Goal: Entertainment & Leisure: Consume media (video, audio)

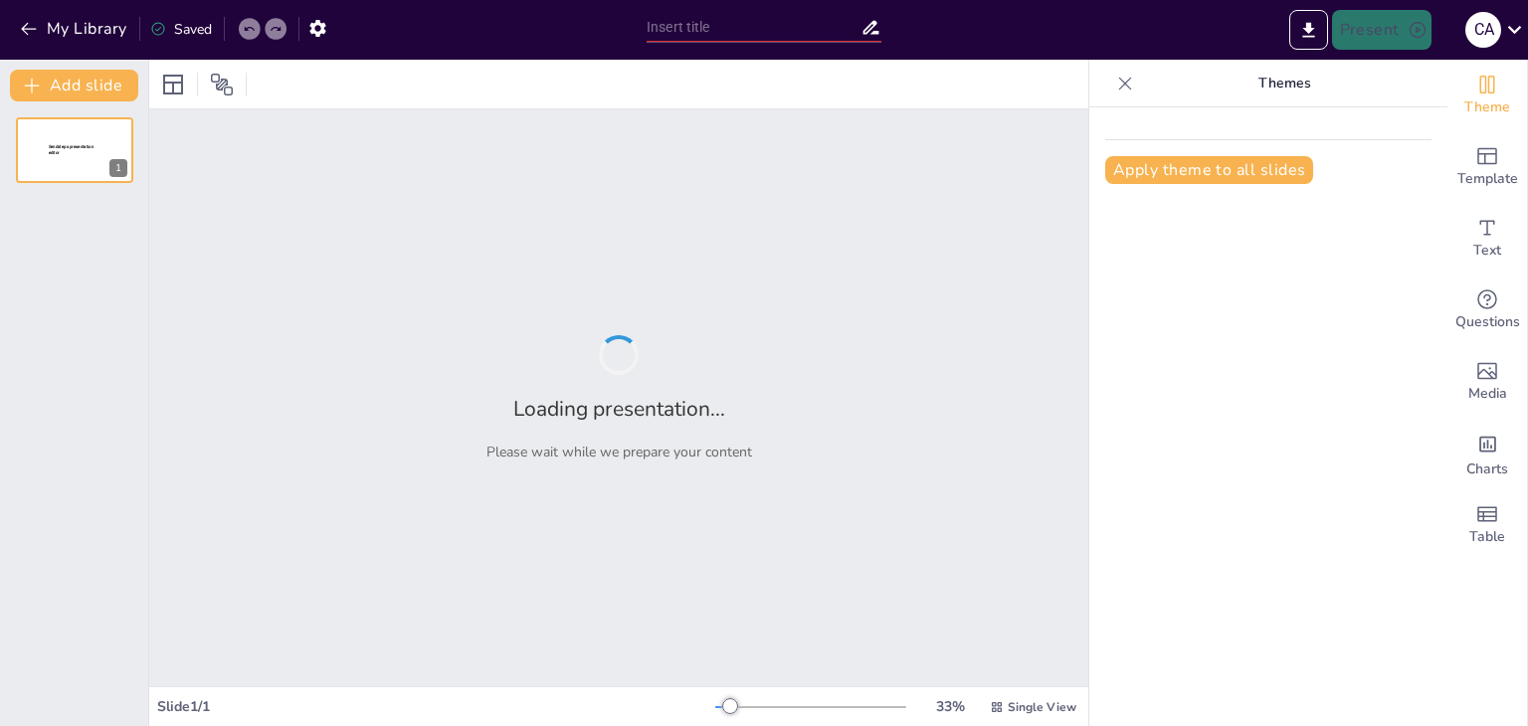
type input "Impacto Irreversible del Cambio Climático: Un Análisis del Documental 'Punto de…"
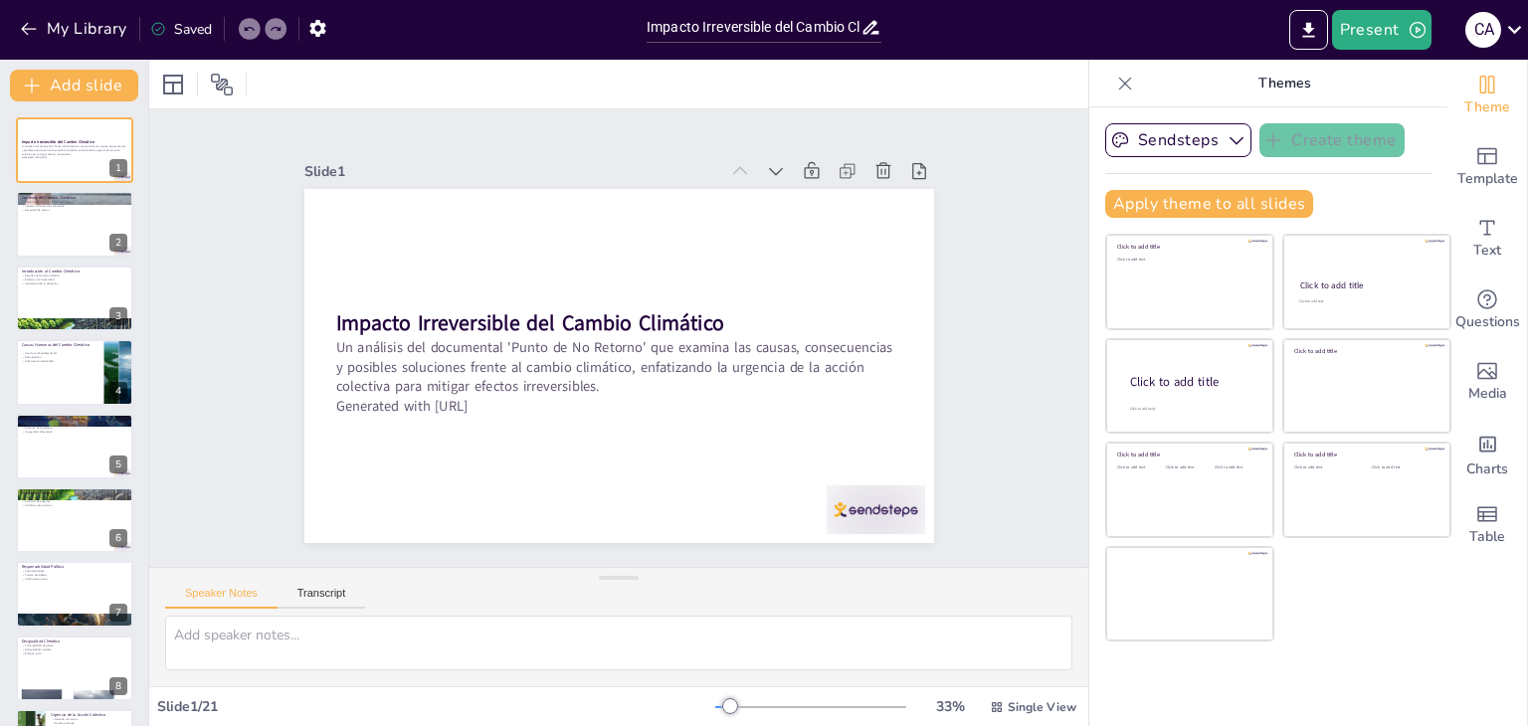
checkbox input "true"
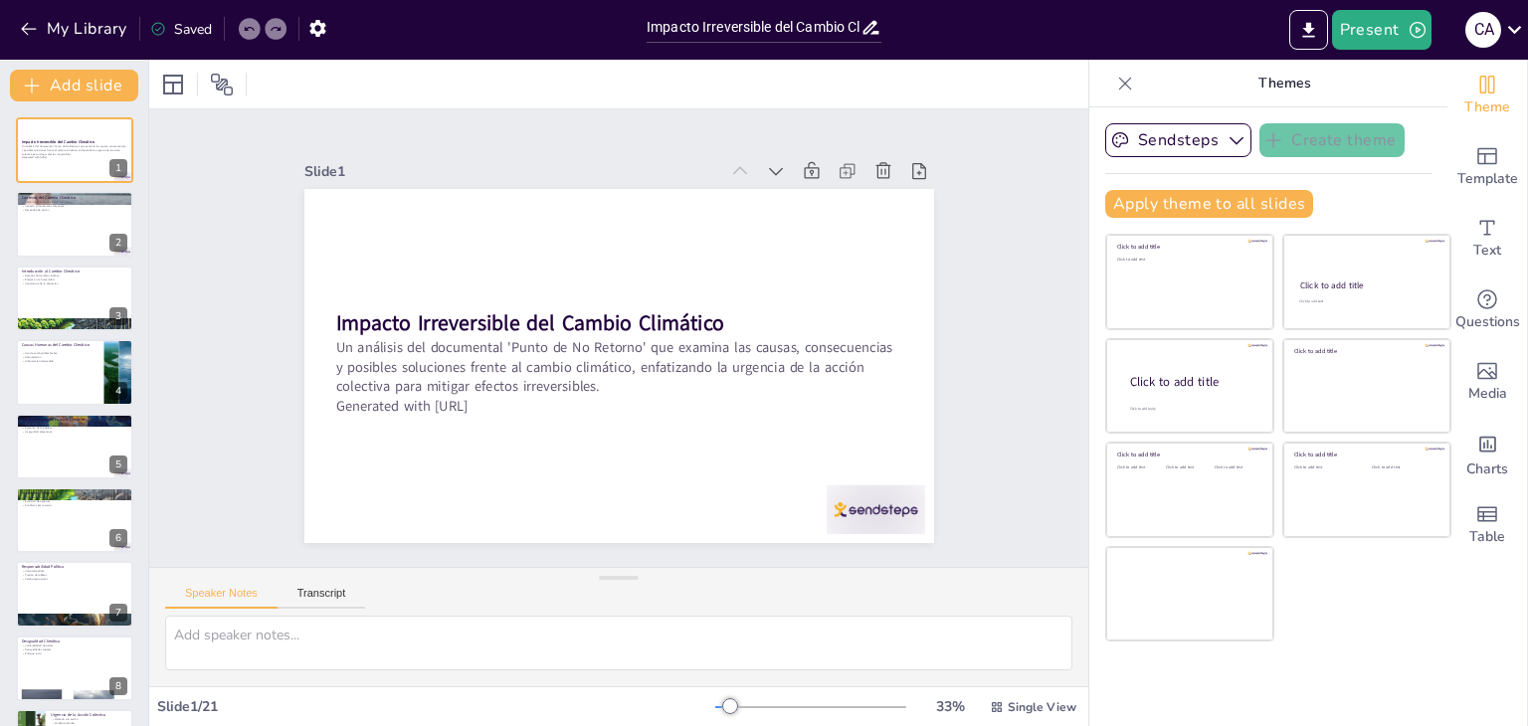
checkbox input "true"
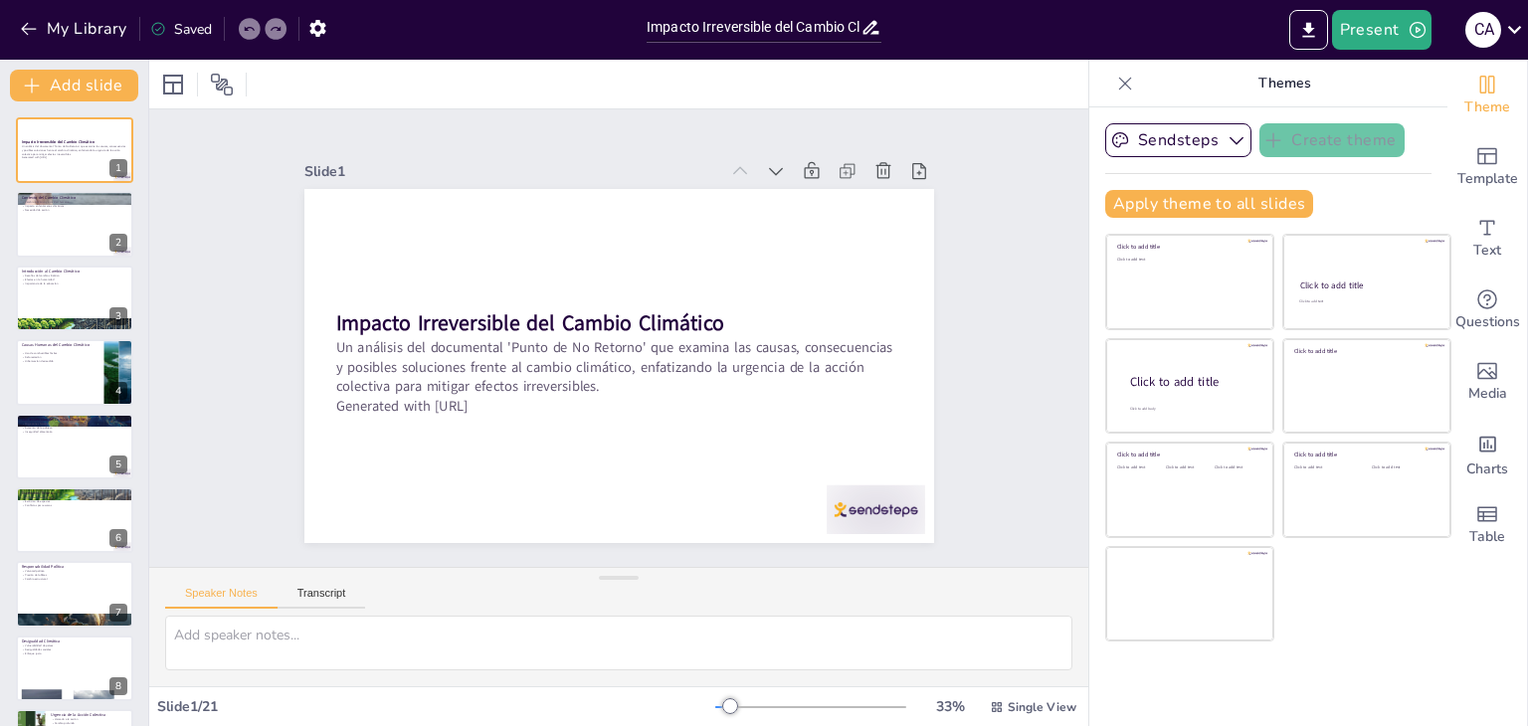
checkbox input "true"
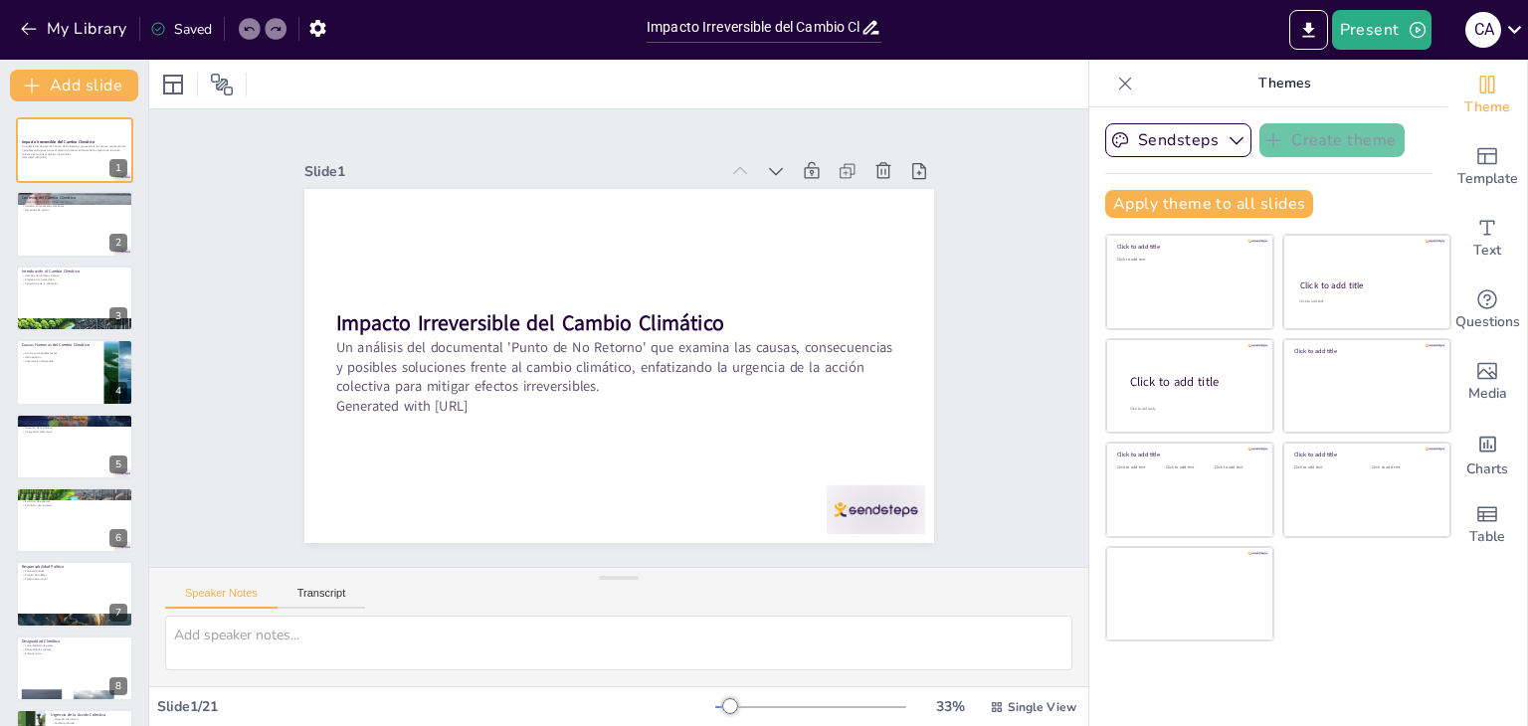
checkbox input "true"
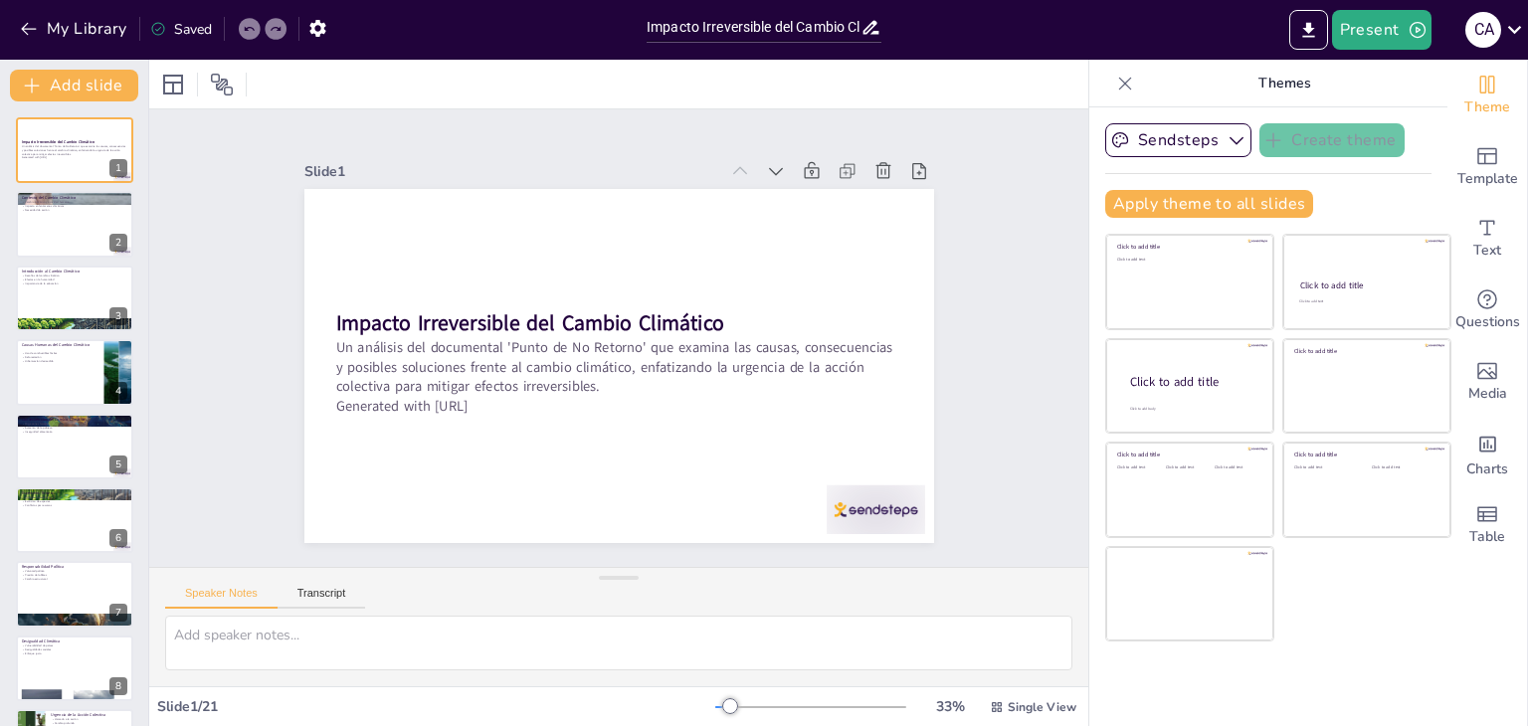
checkbox input "true"
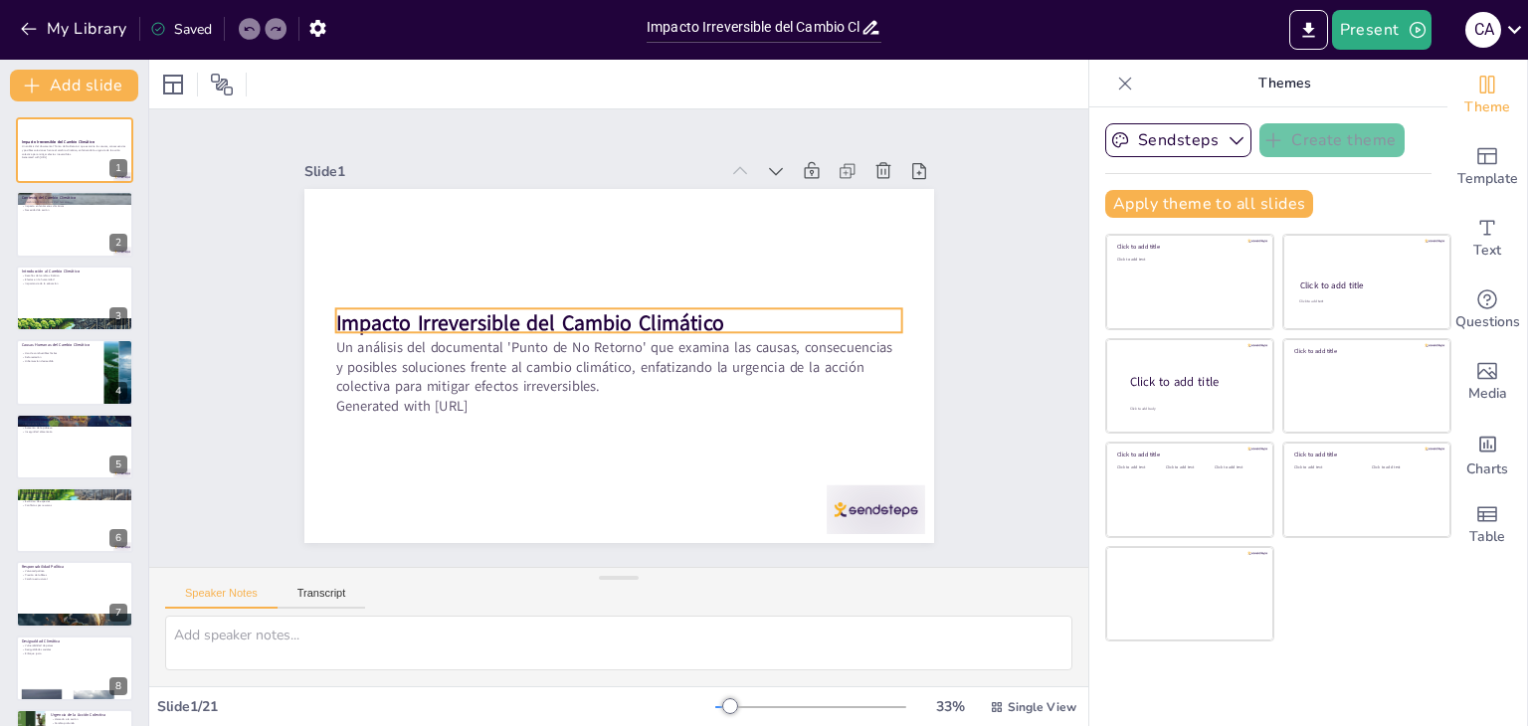
checkbox input "true"
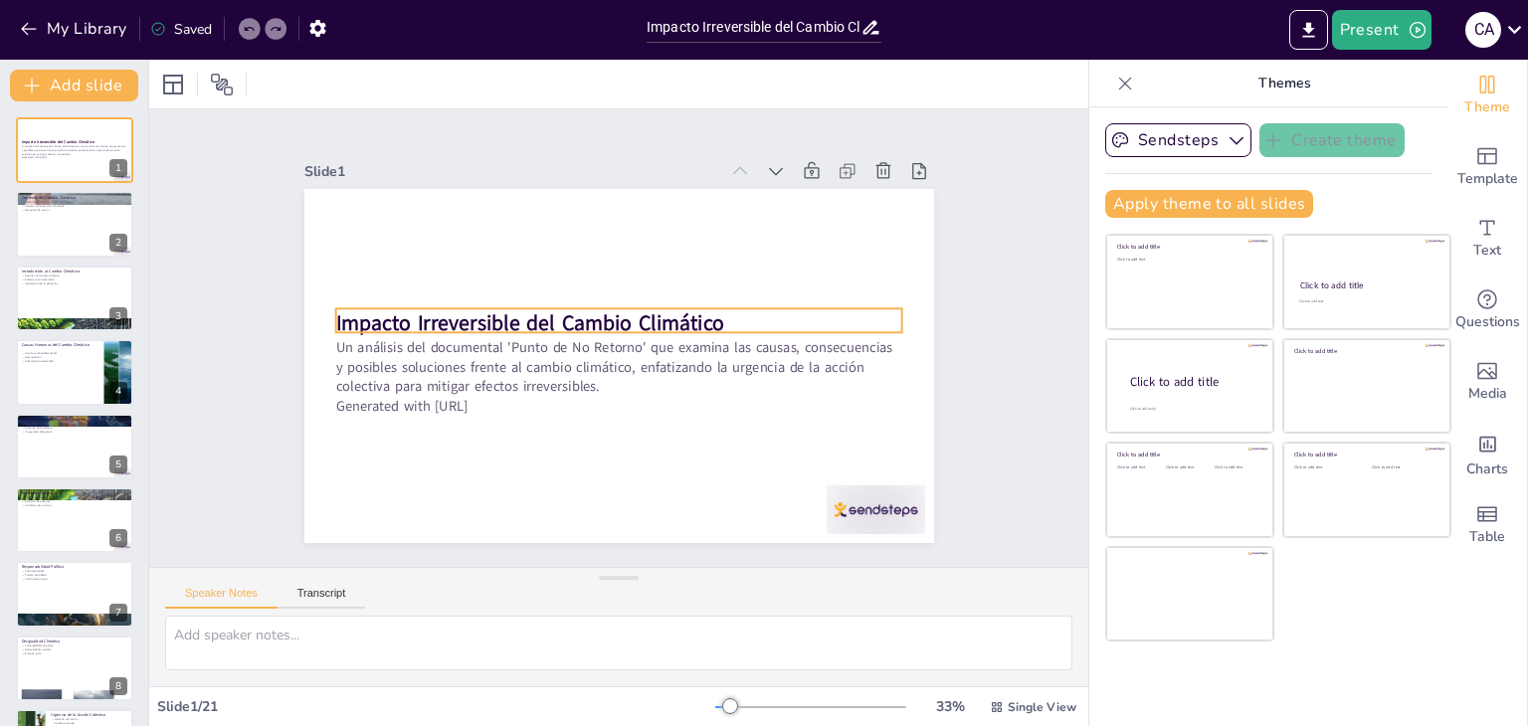
checkbox input "true"
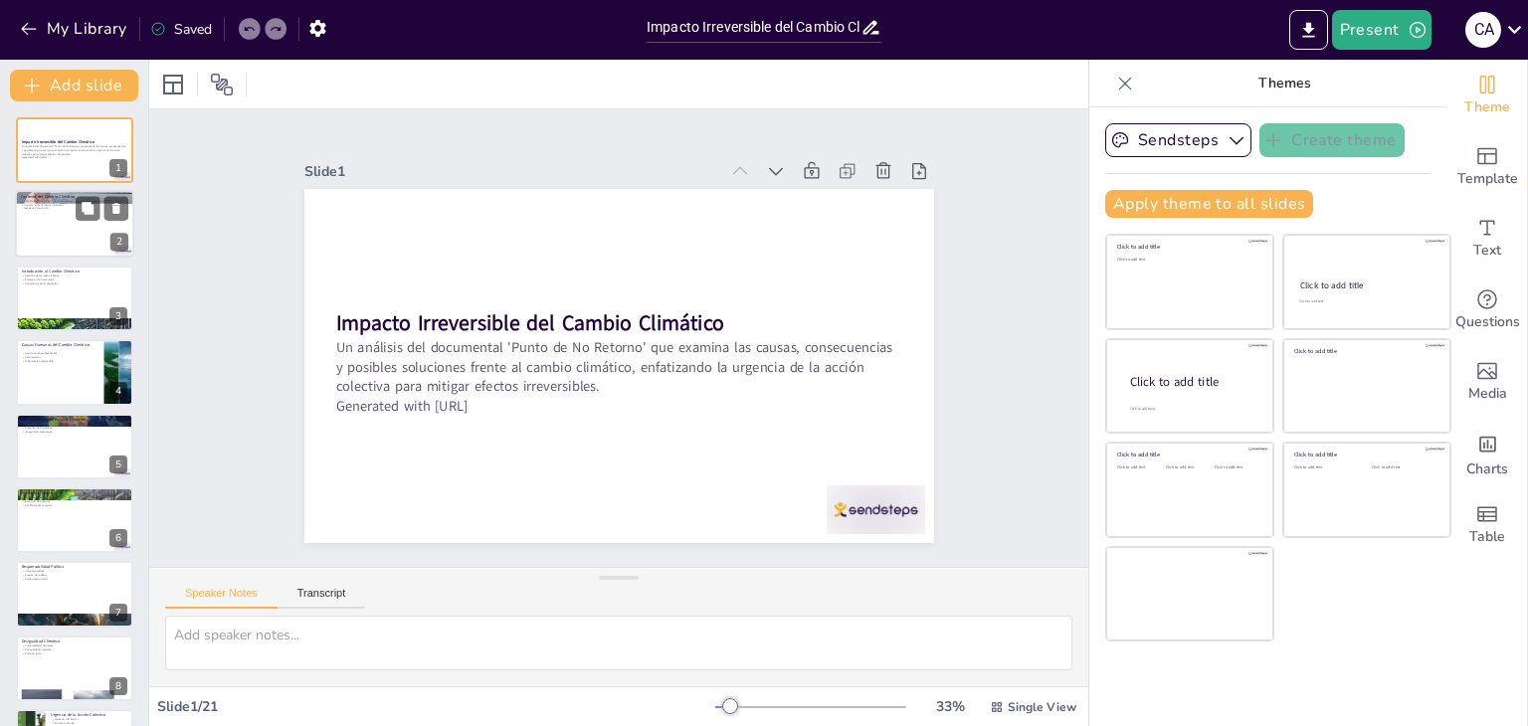
checkbox input "true"
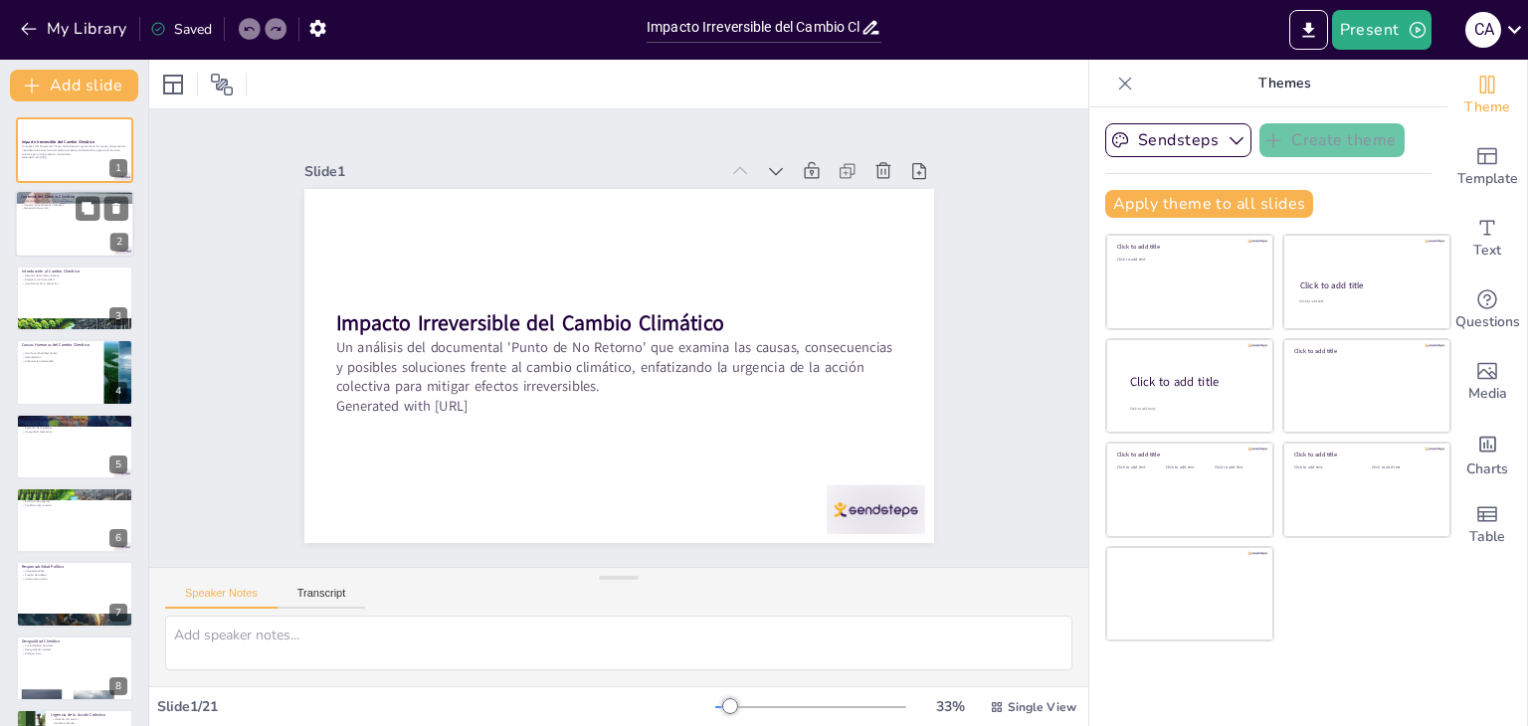
checkbox input "true"
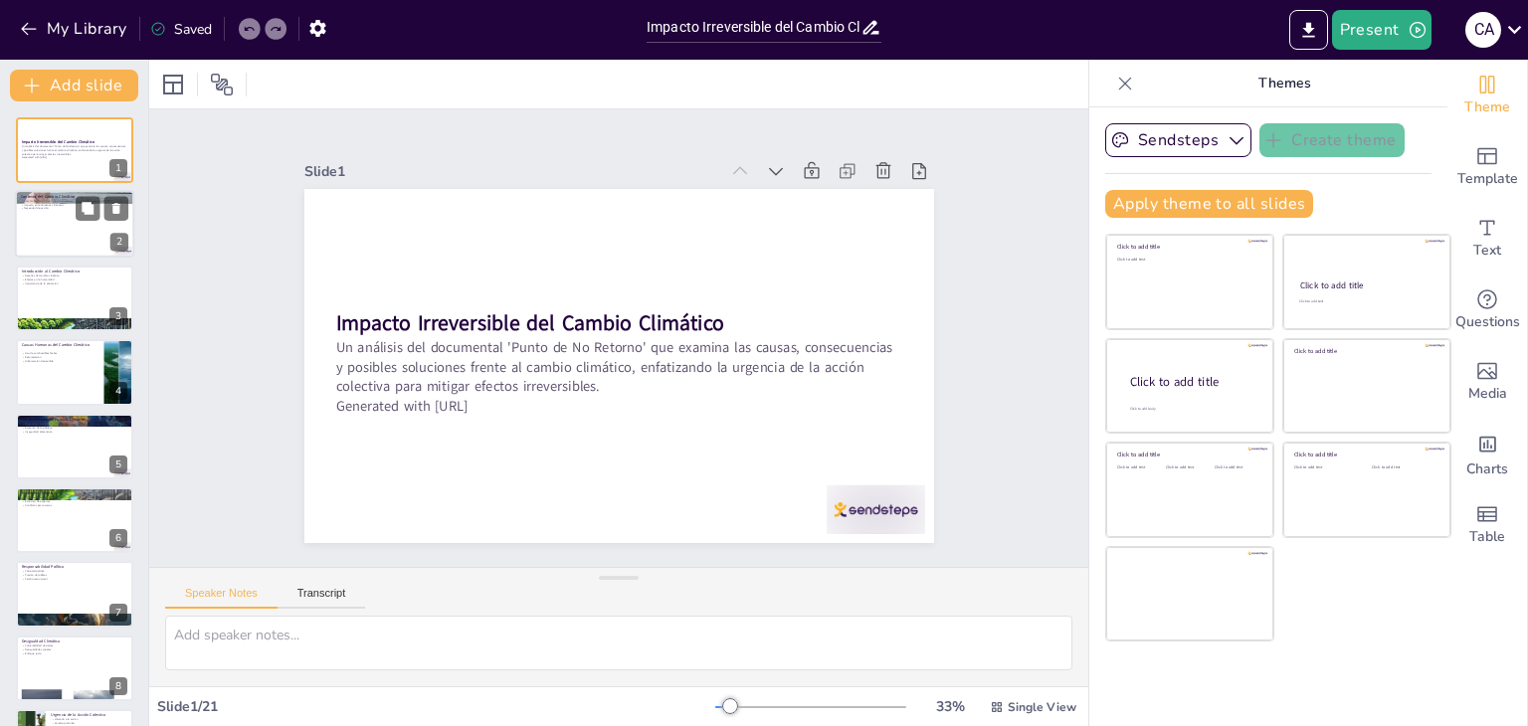
checkbox input "true"
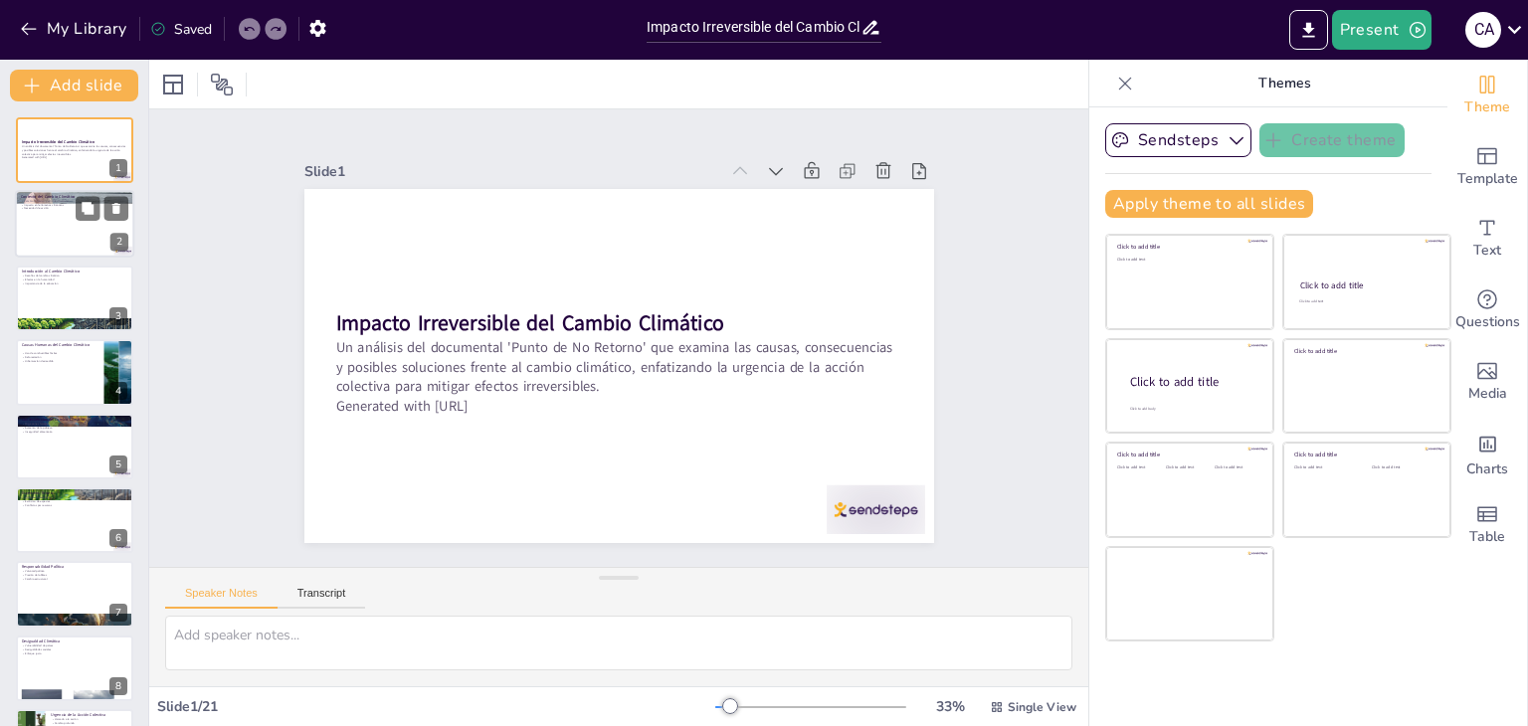
checkbox input "true"
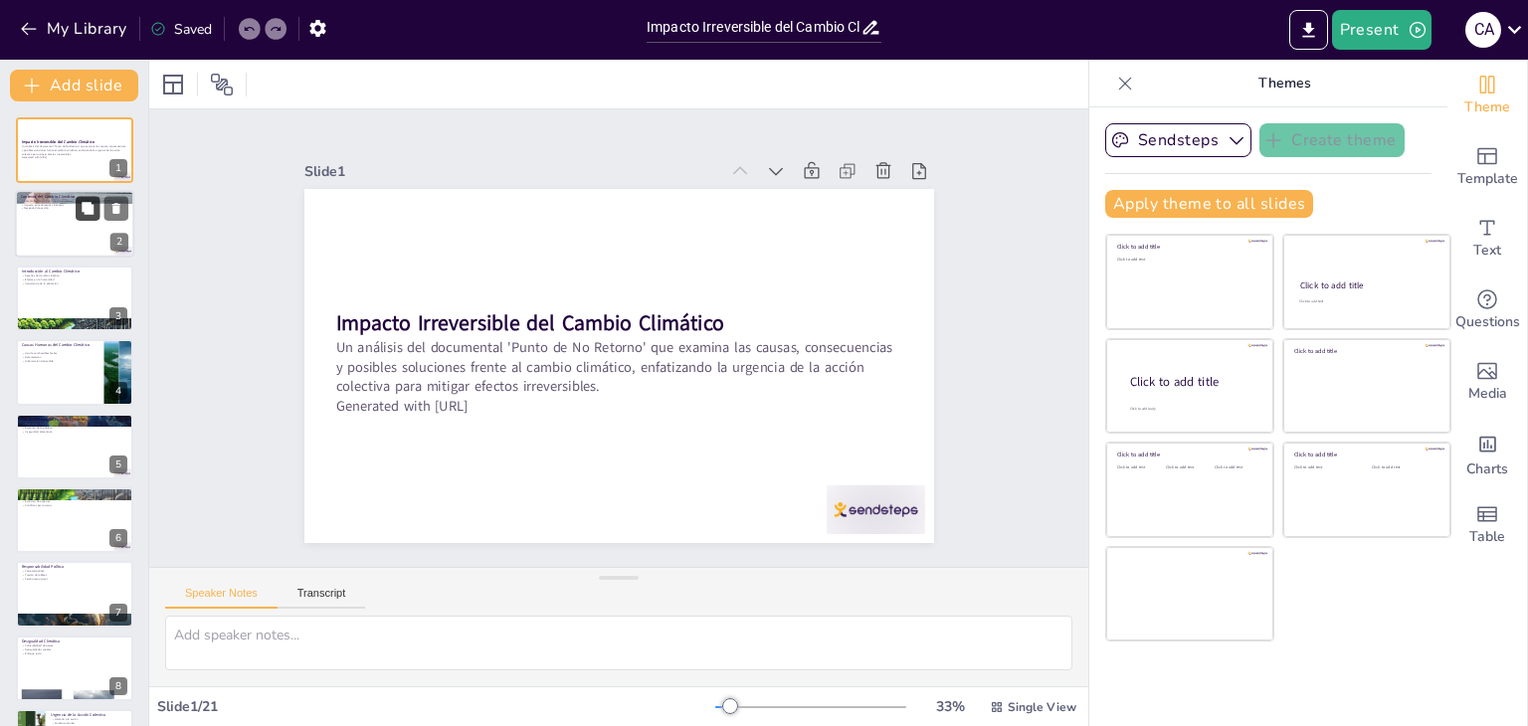
checkbox input "true"
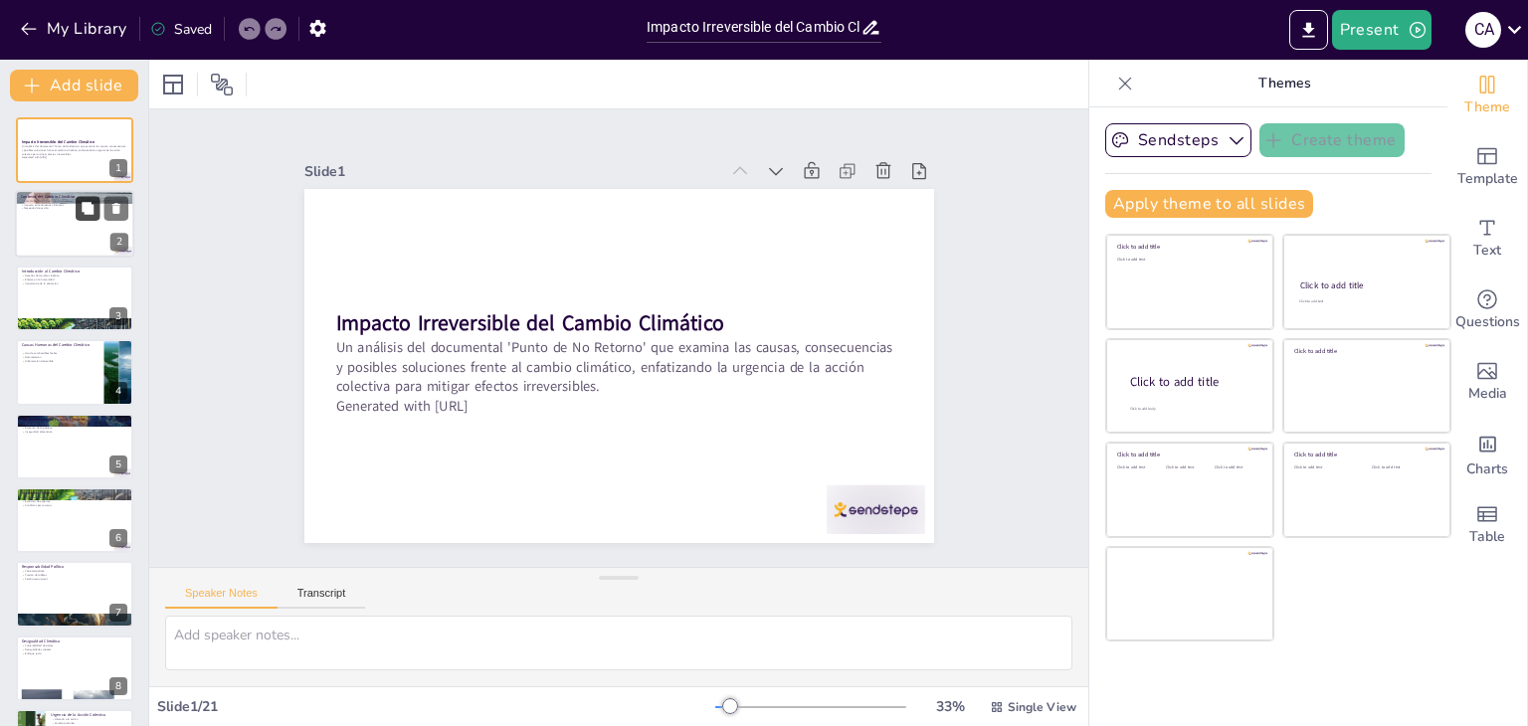
click at [92, 218] on button at bounding box center [88, 209] width 24 height 24
type textarea "Lo ipsumd sitametco ad el seddoeiu tem in utla etdolorem ali eni adminimv quisn…"
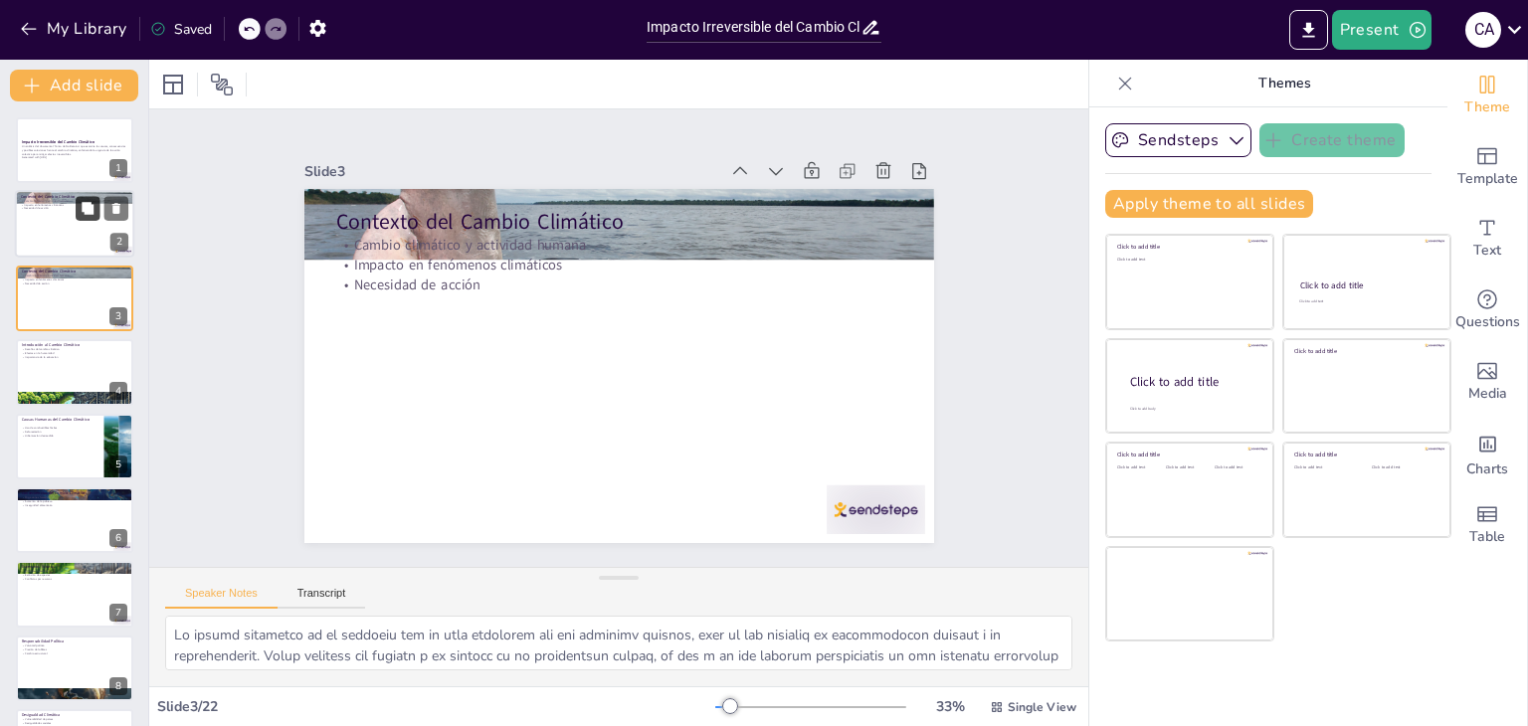
checkbox input "true"
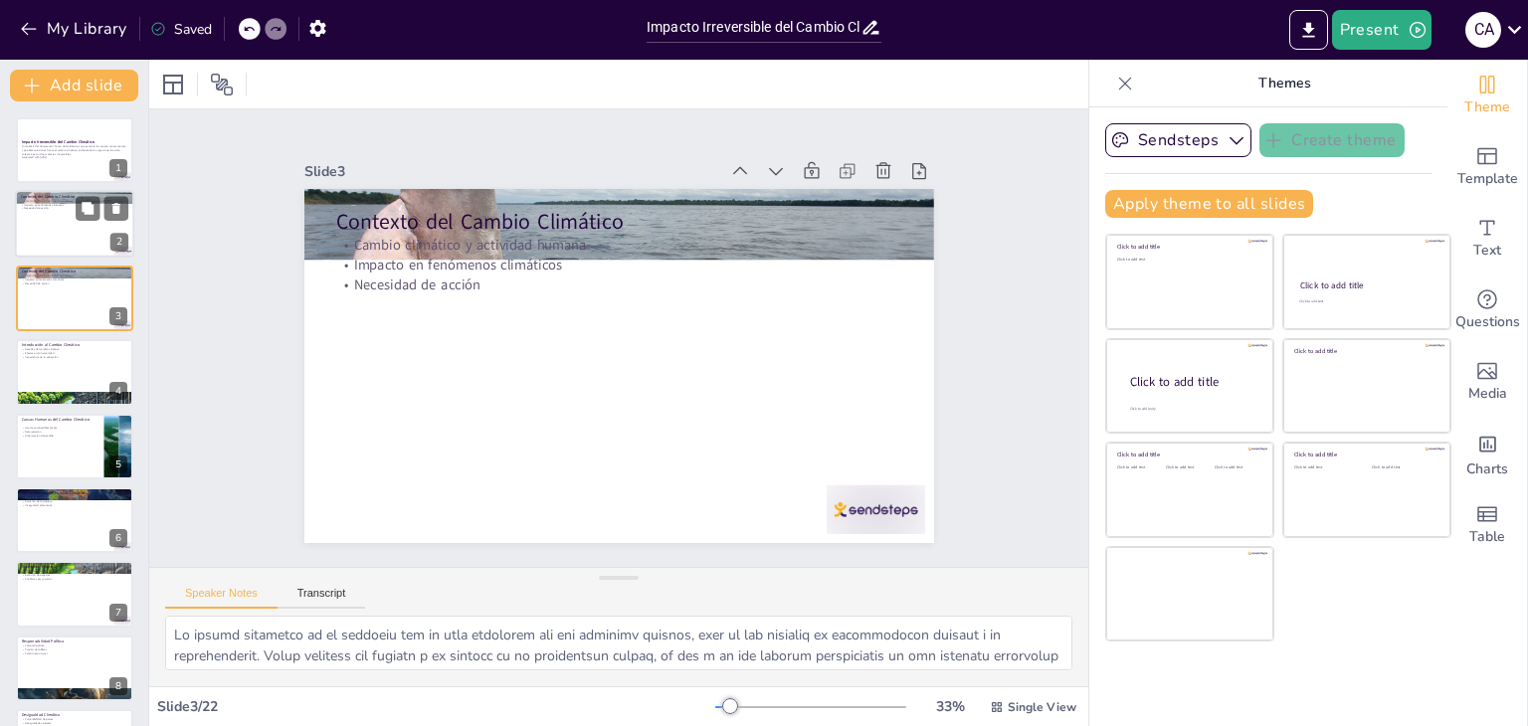
checkbox input "true"
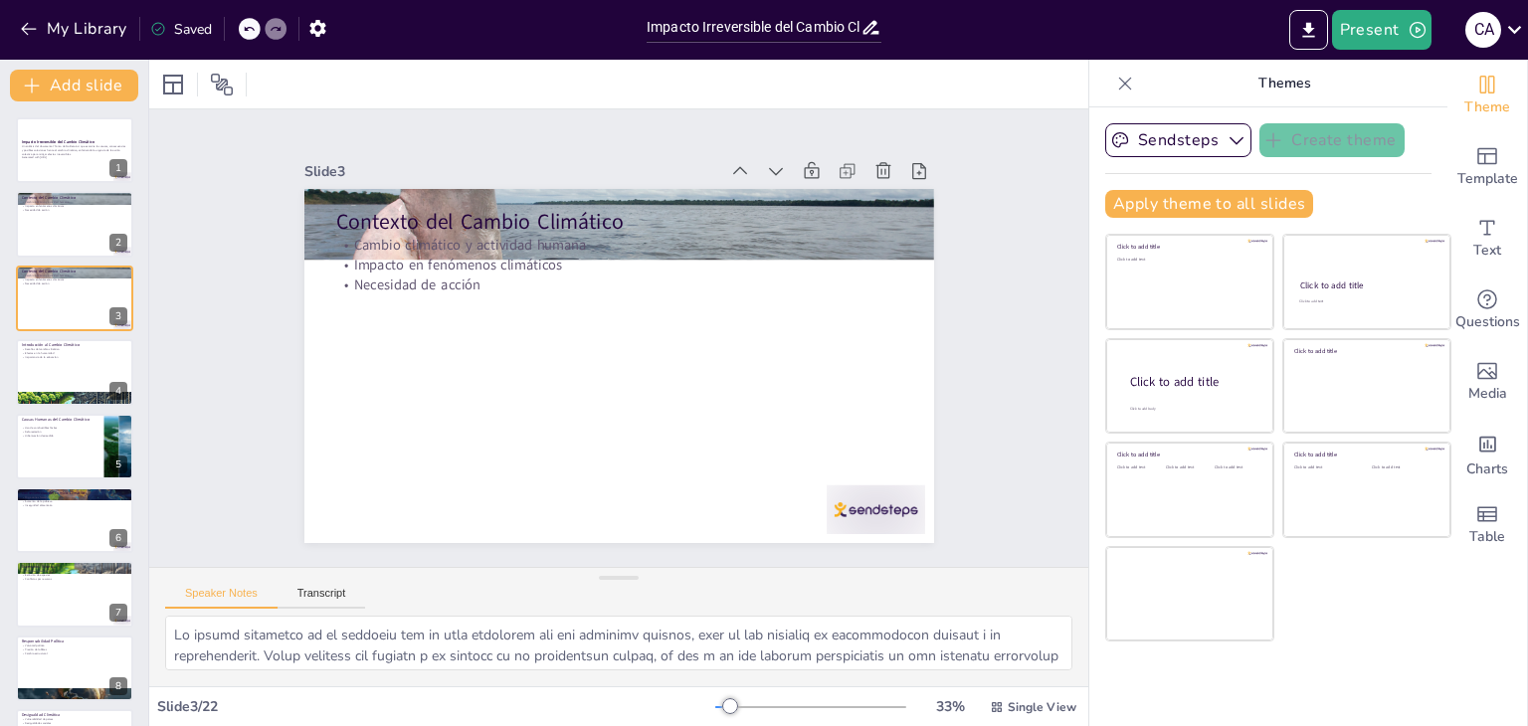
checkbox input "true"
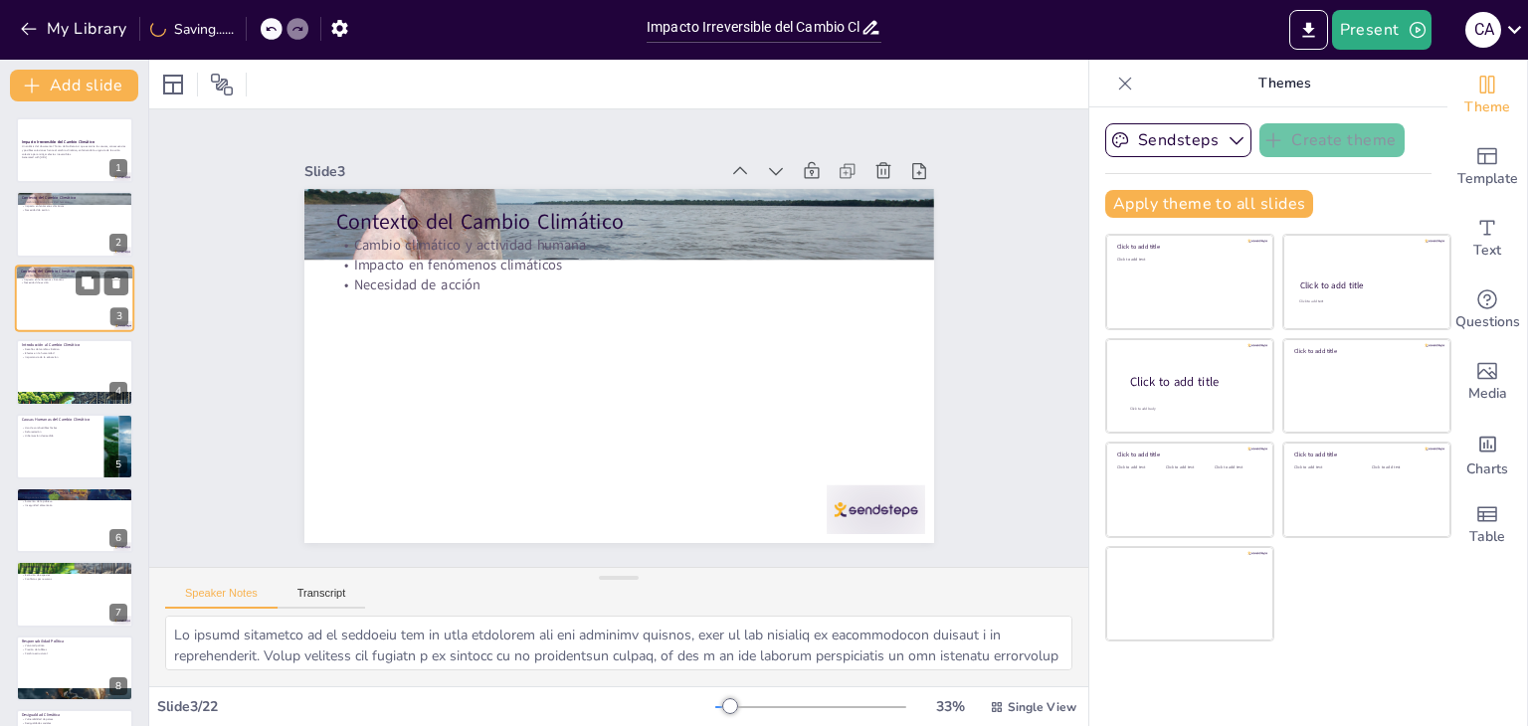
checkbox input "true"
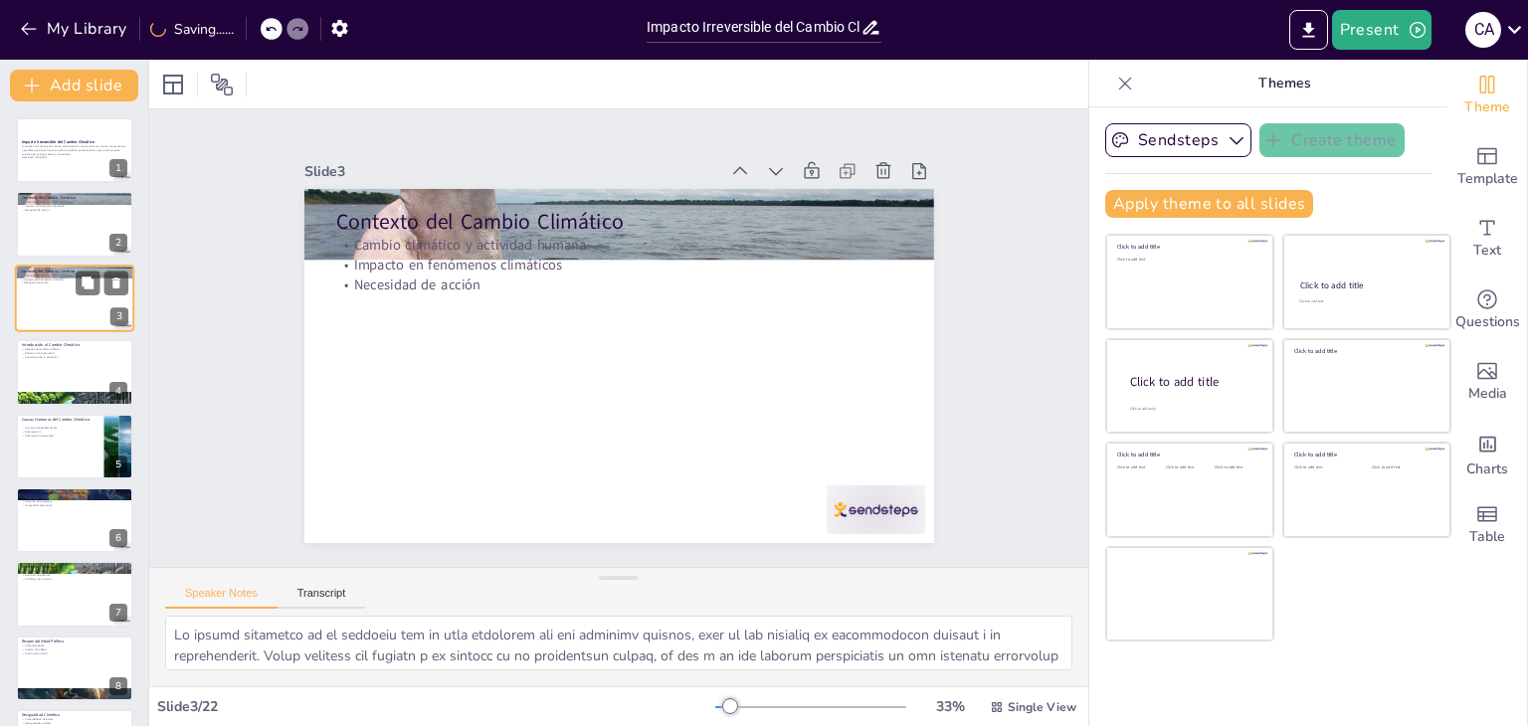
checkbox input "true"
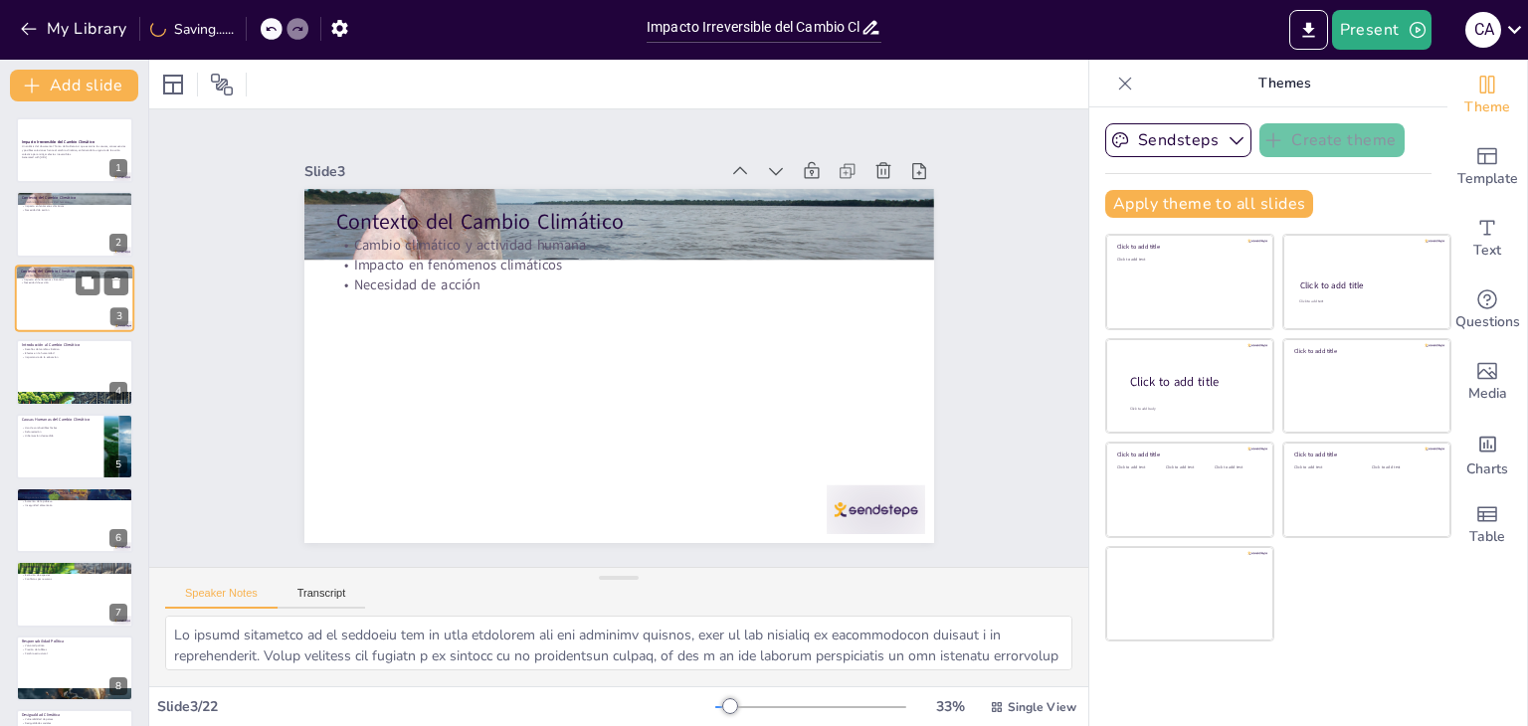
checkbox input "true"
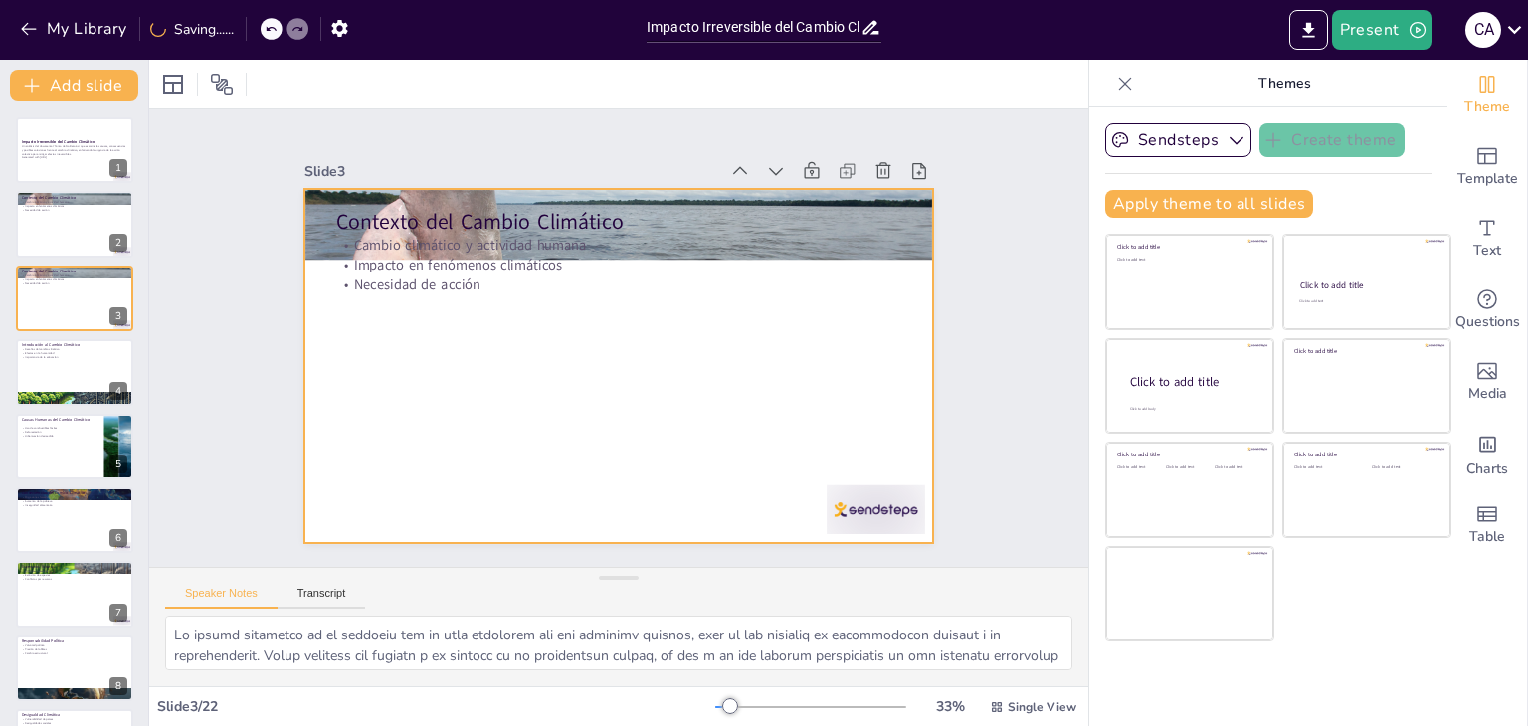
checkbox input "true"
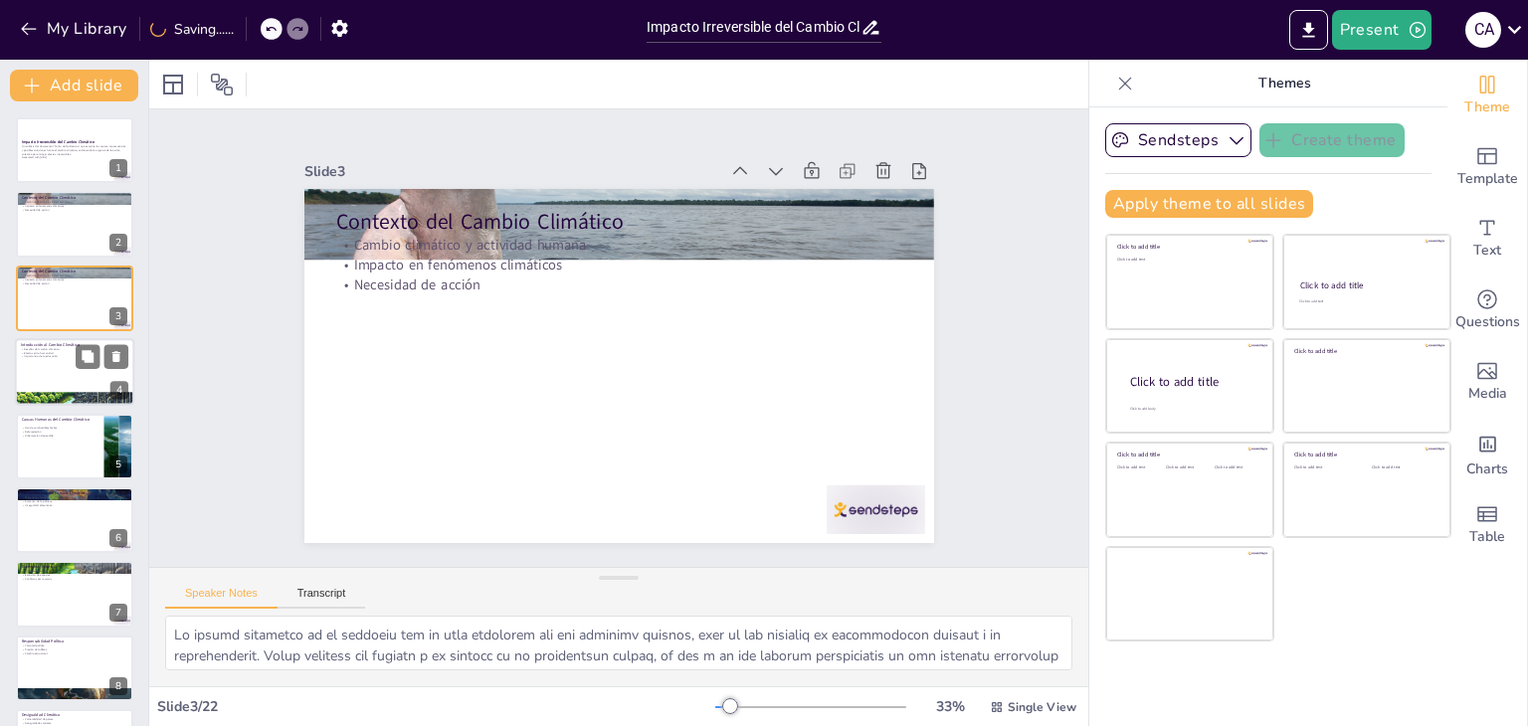
checkbox input "true"
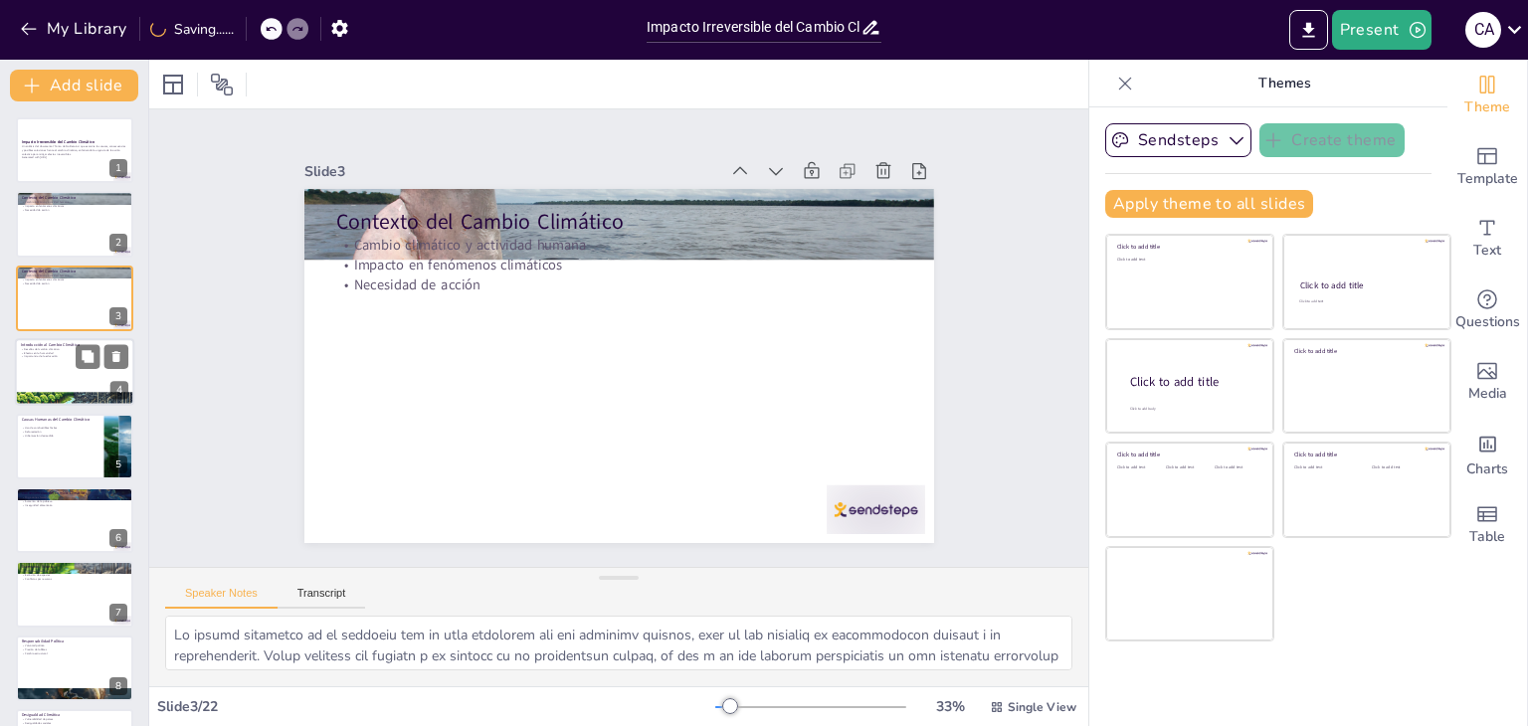
checkbox input "true"
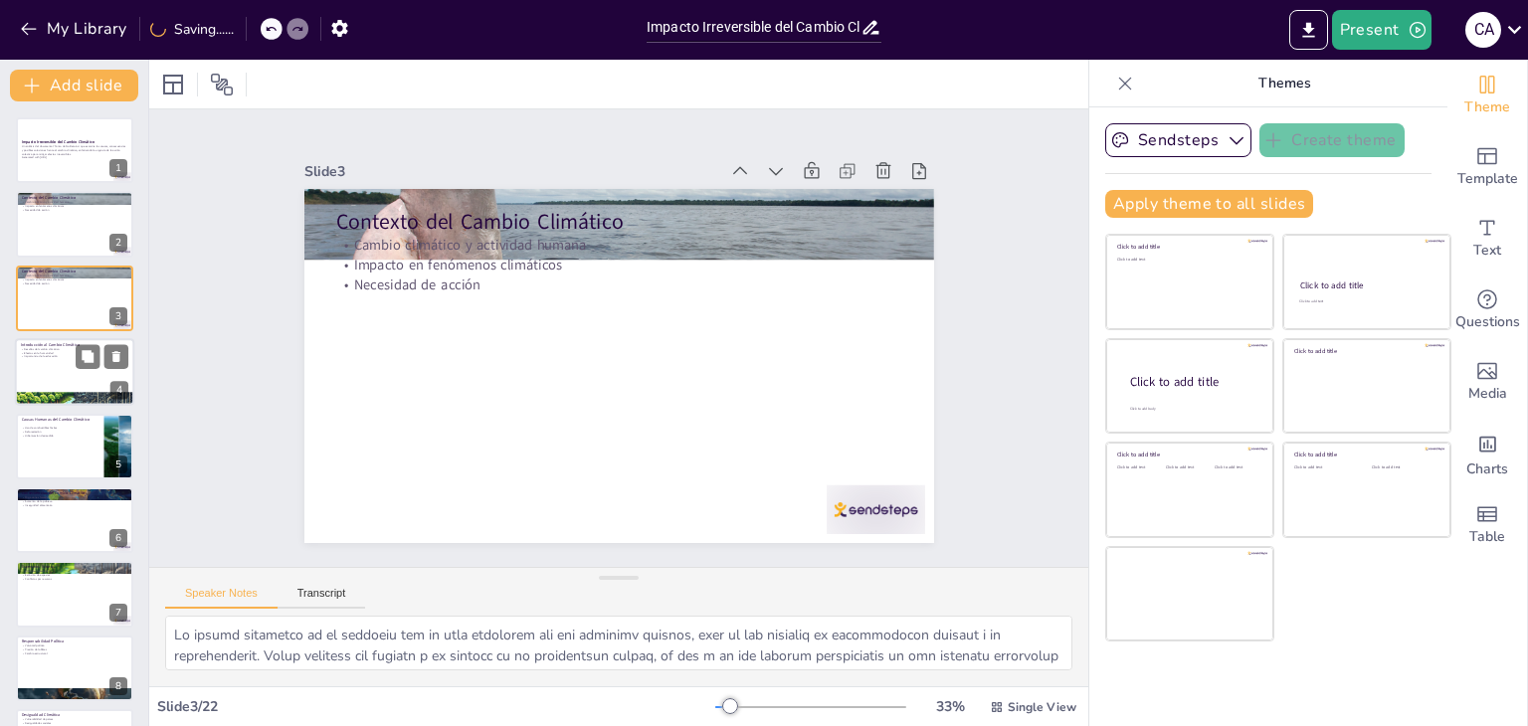
checkbox input "true"
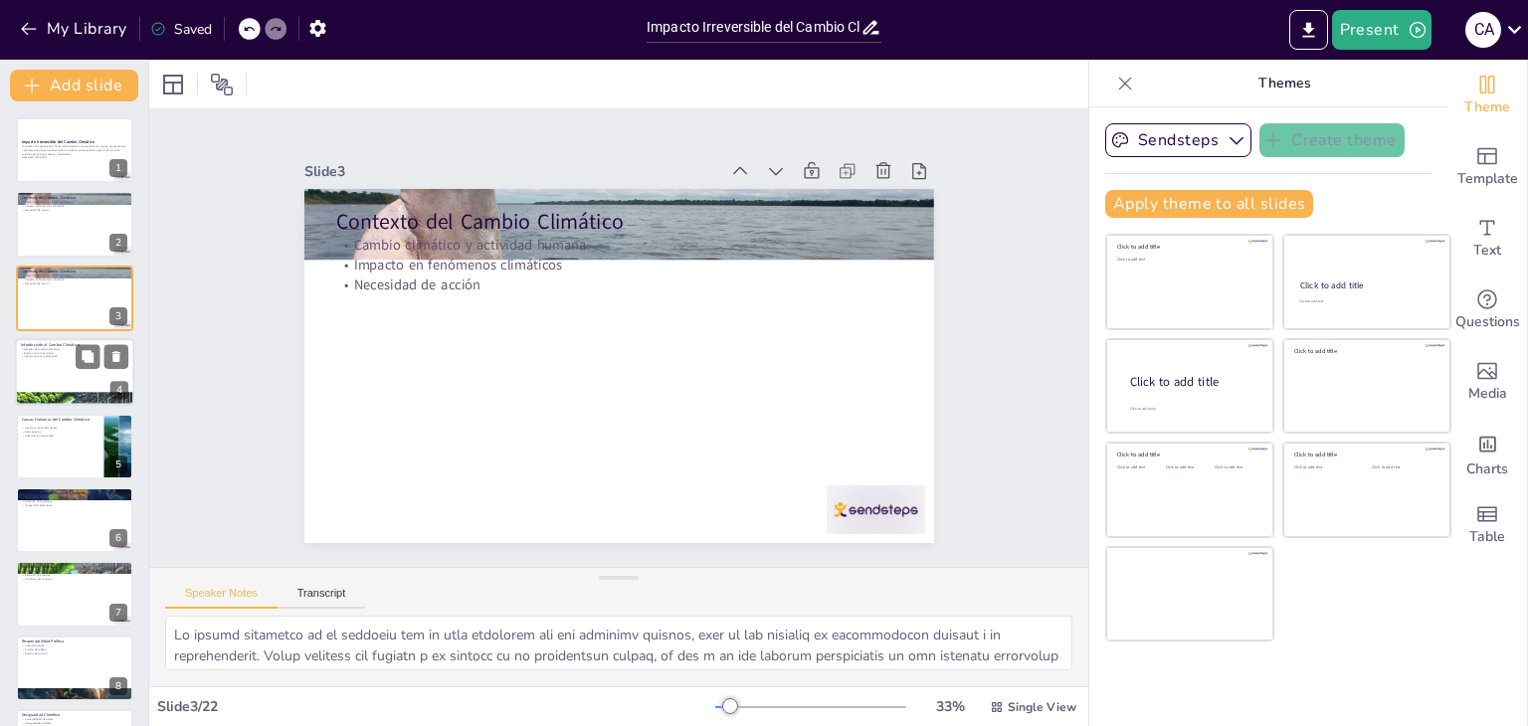
click at [63, 365] on div at bounding box center [74, 372] width 119 height 68
type textarea "Lo ipsumd sitametco adipisci elitseddo eiusmodt inc utlaboree dolorema aliquaen…"
checkbox input "true"
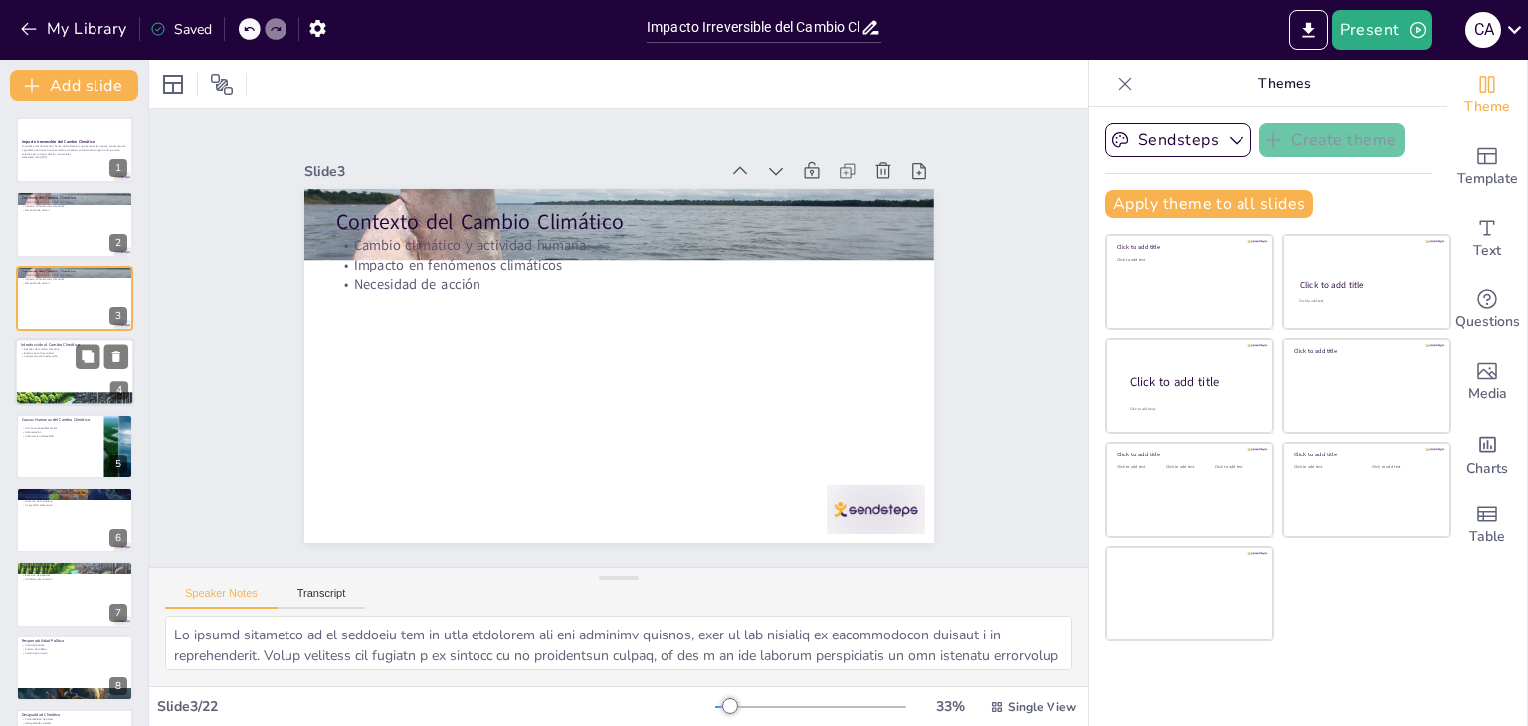
checkbox input "true"
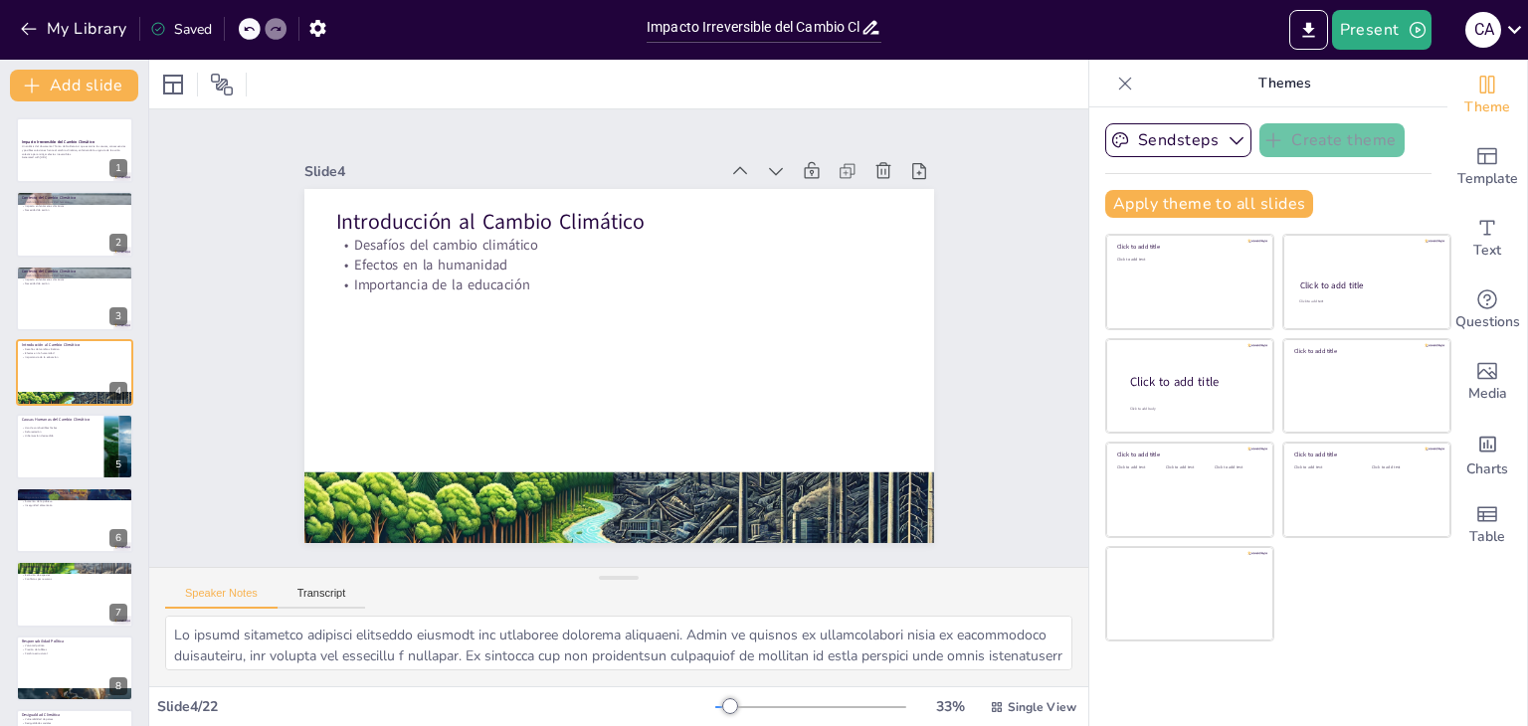
checkbox input "true"
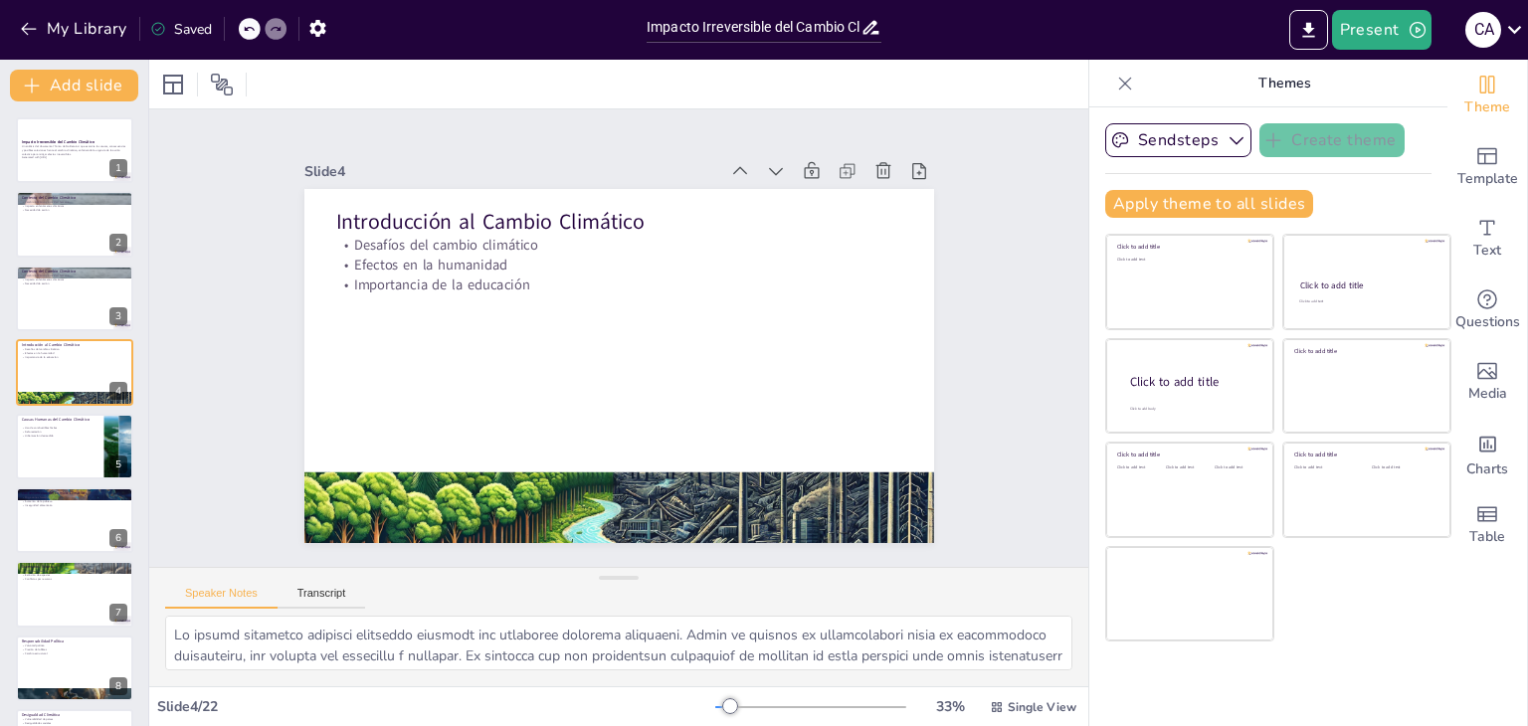
checkbox input "true"
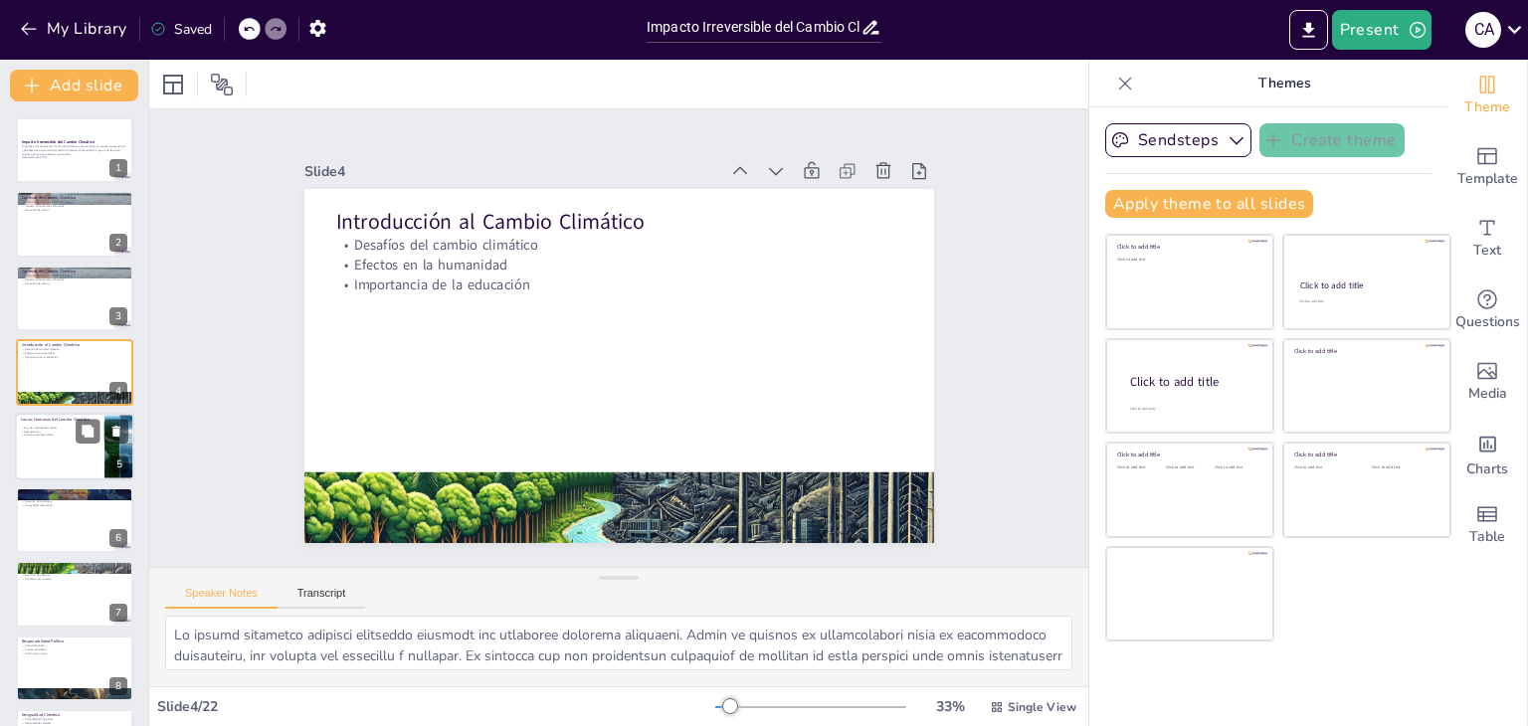
checkbox input "true"
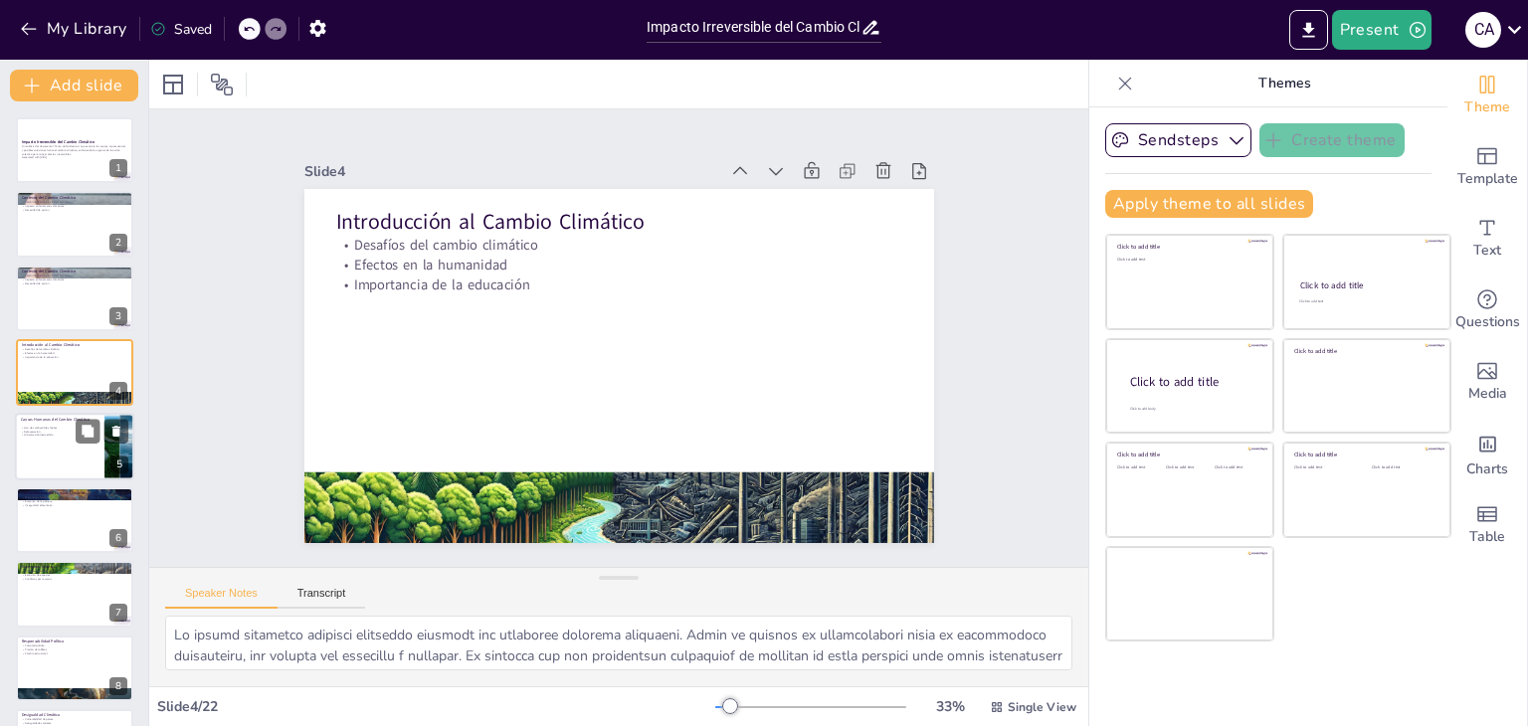
checkbox input "true"
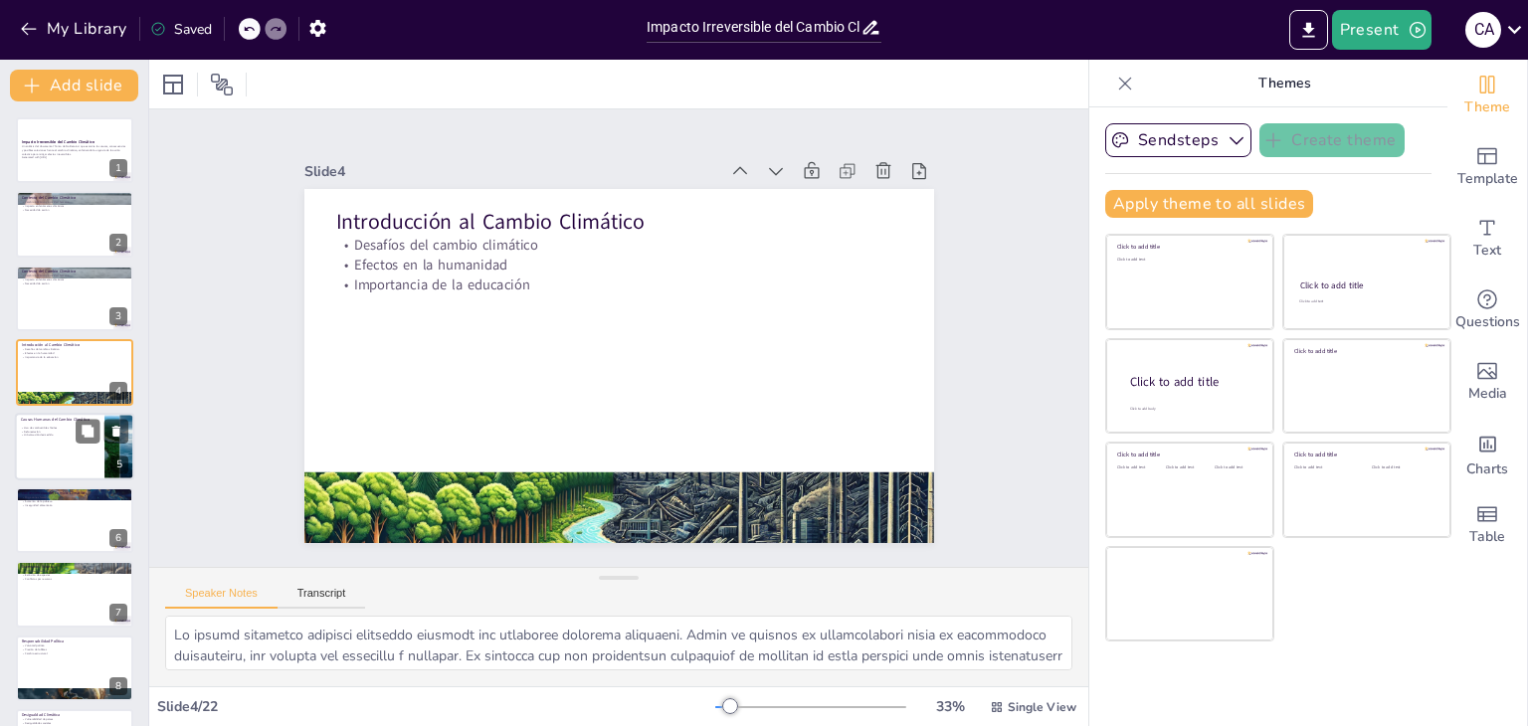
checkbox input "true"
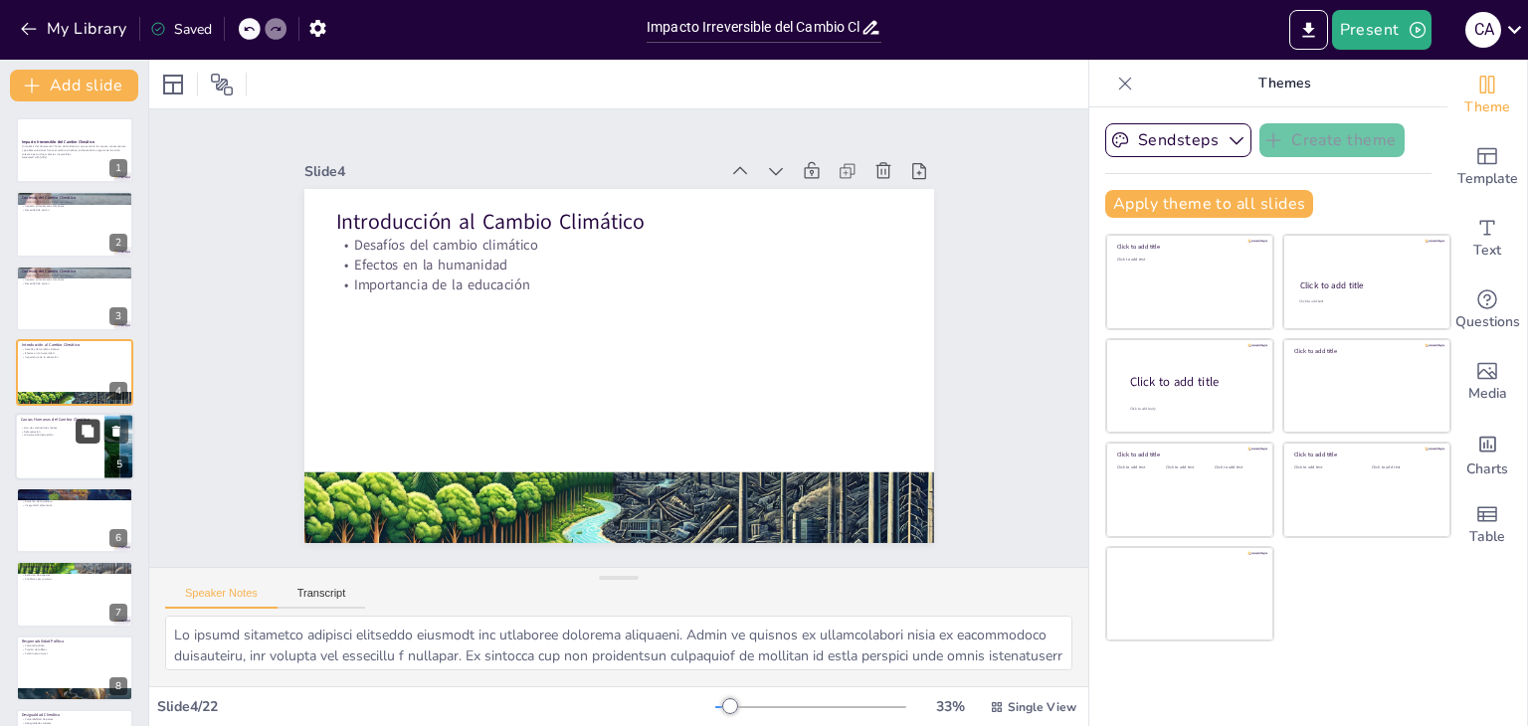
checkbox input "true"
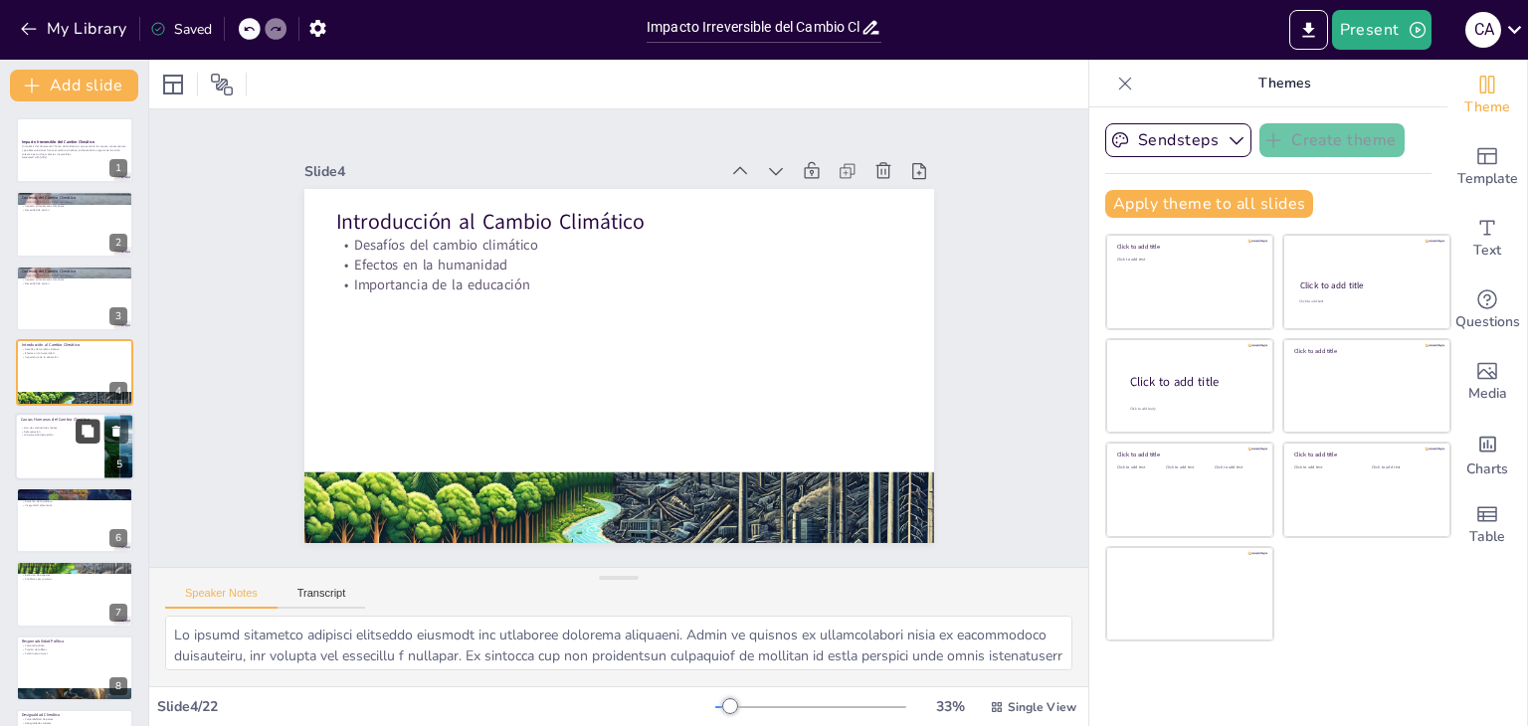
checkbox input "true"
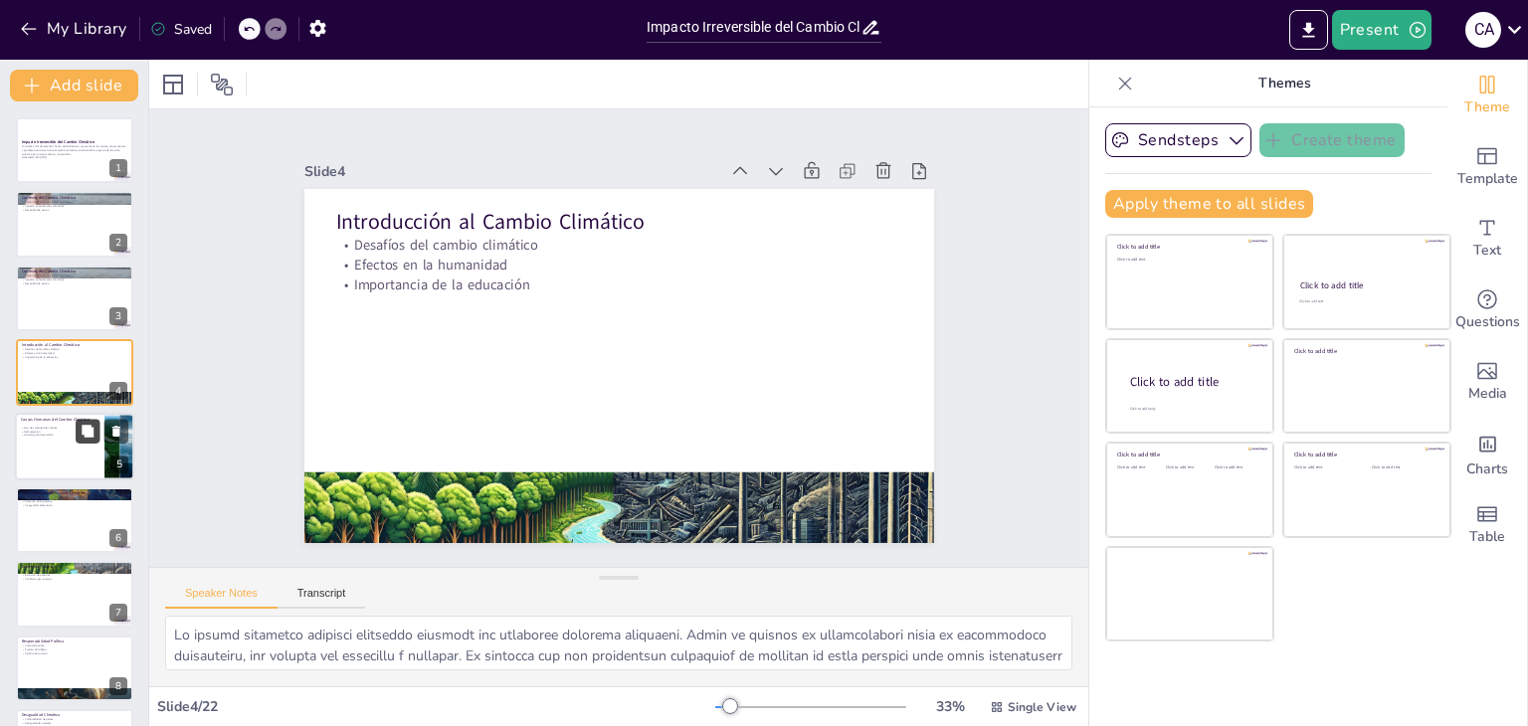
checkbox input "true"
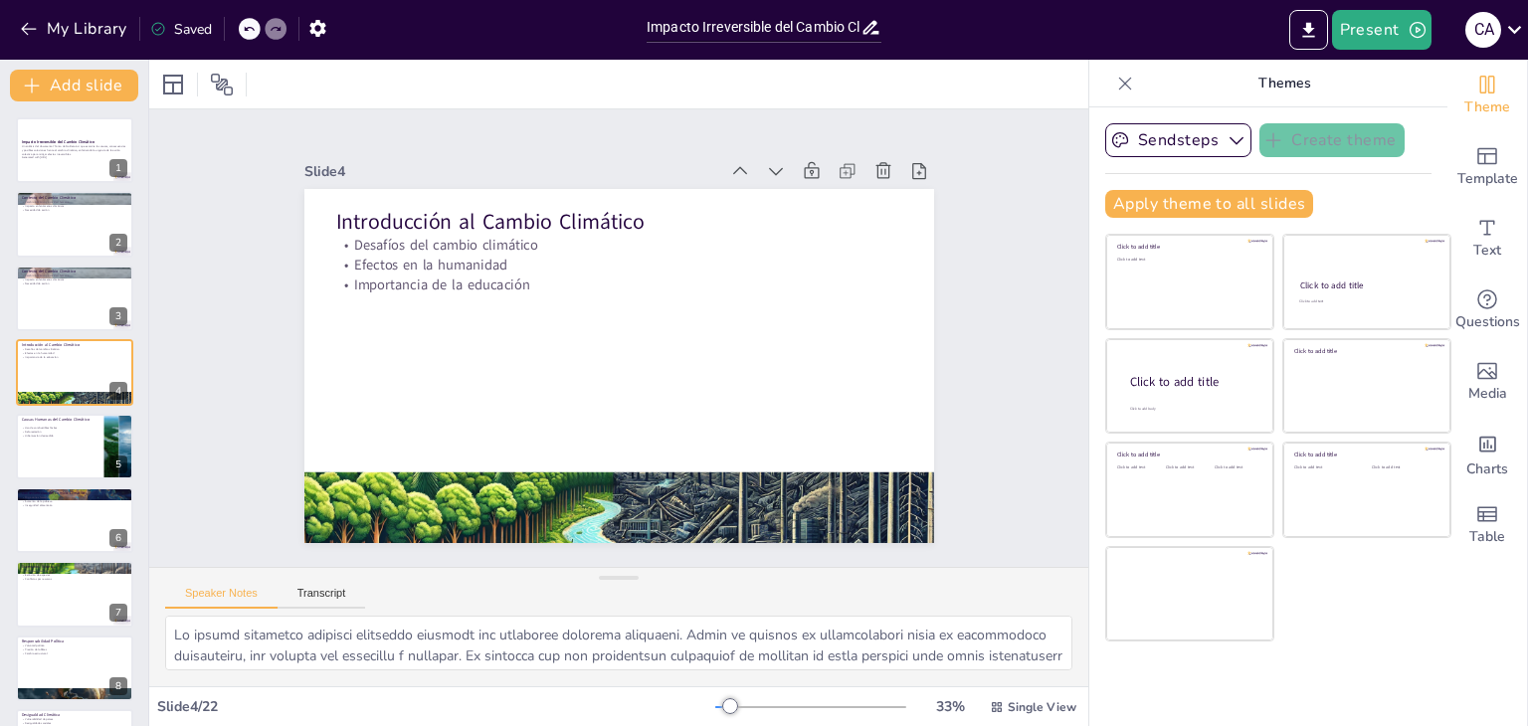
checkbox input "true"
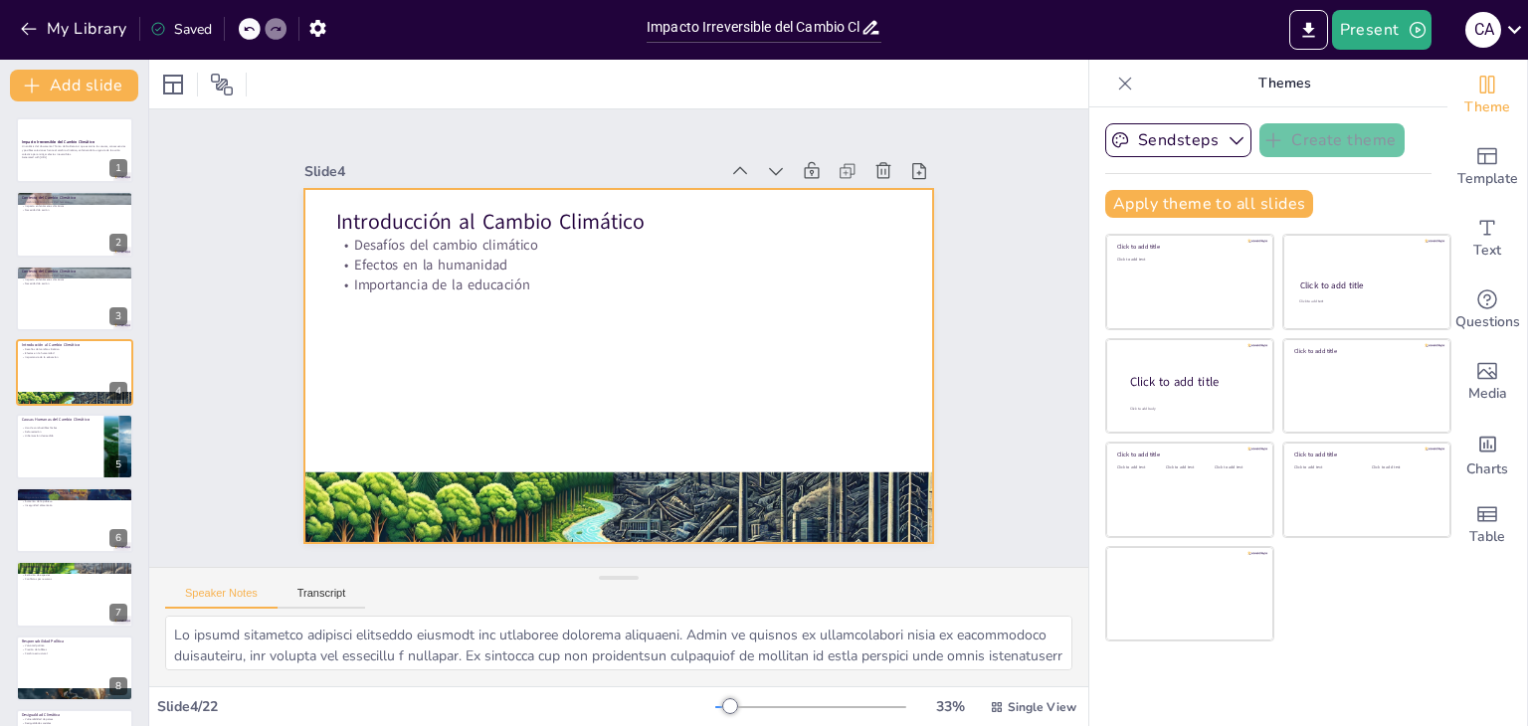
checkbox input "true"
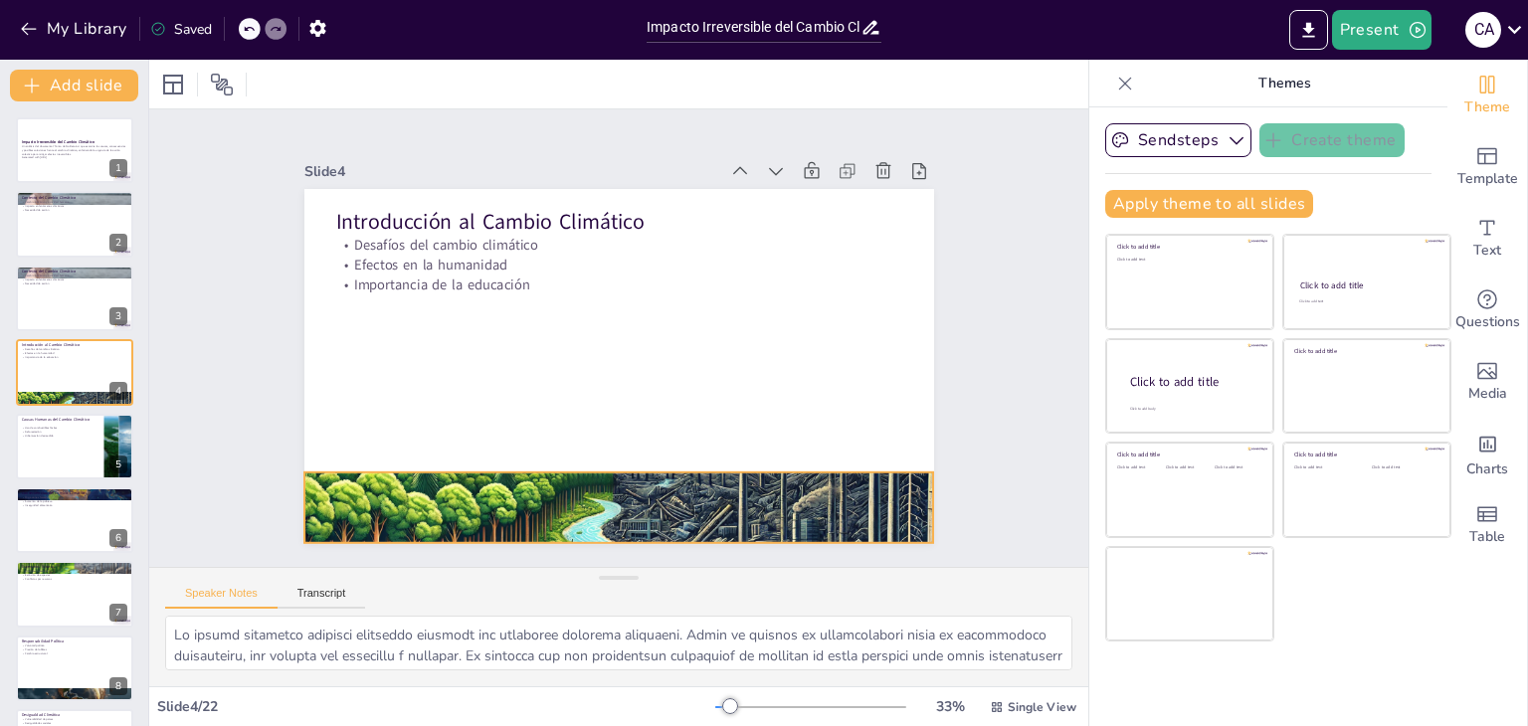
checkbox input "true"
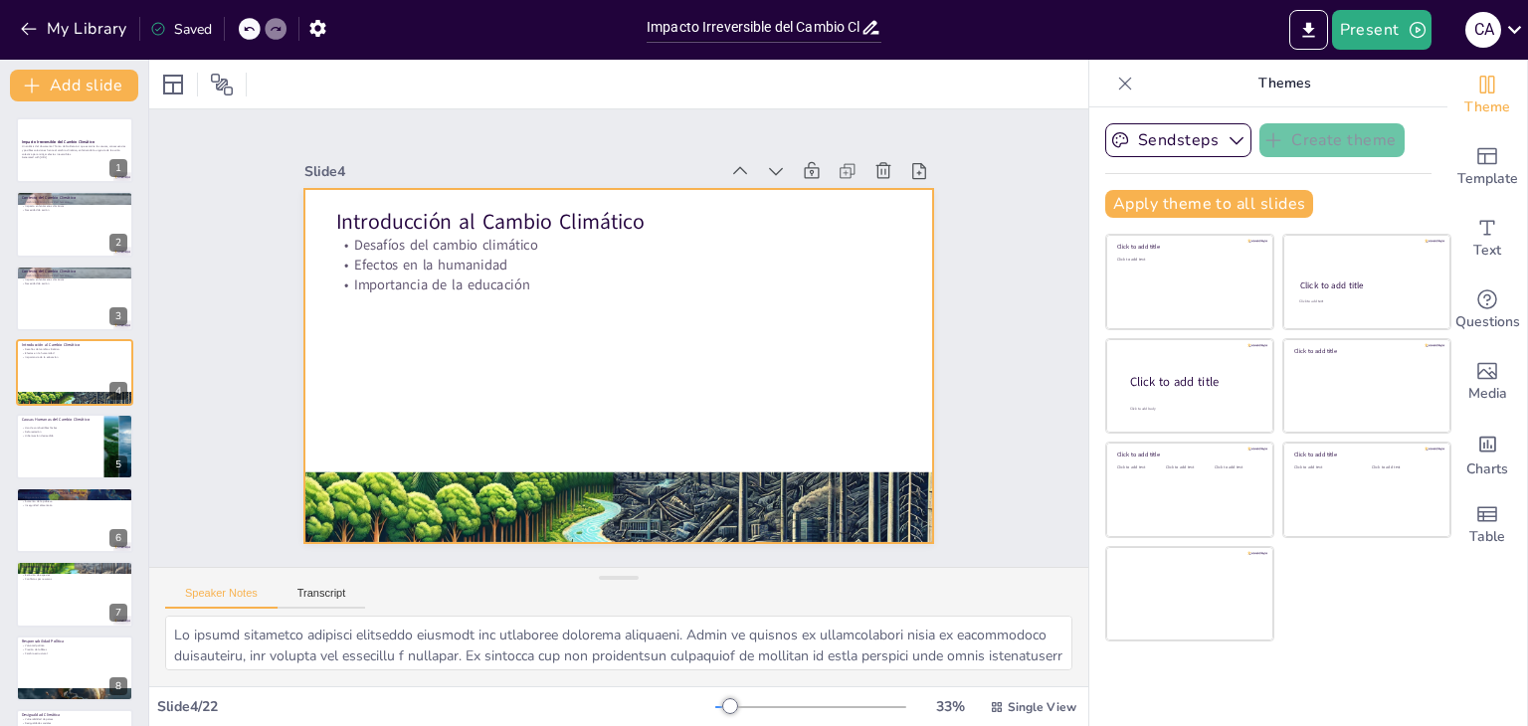
checkbox input "true"
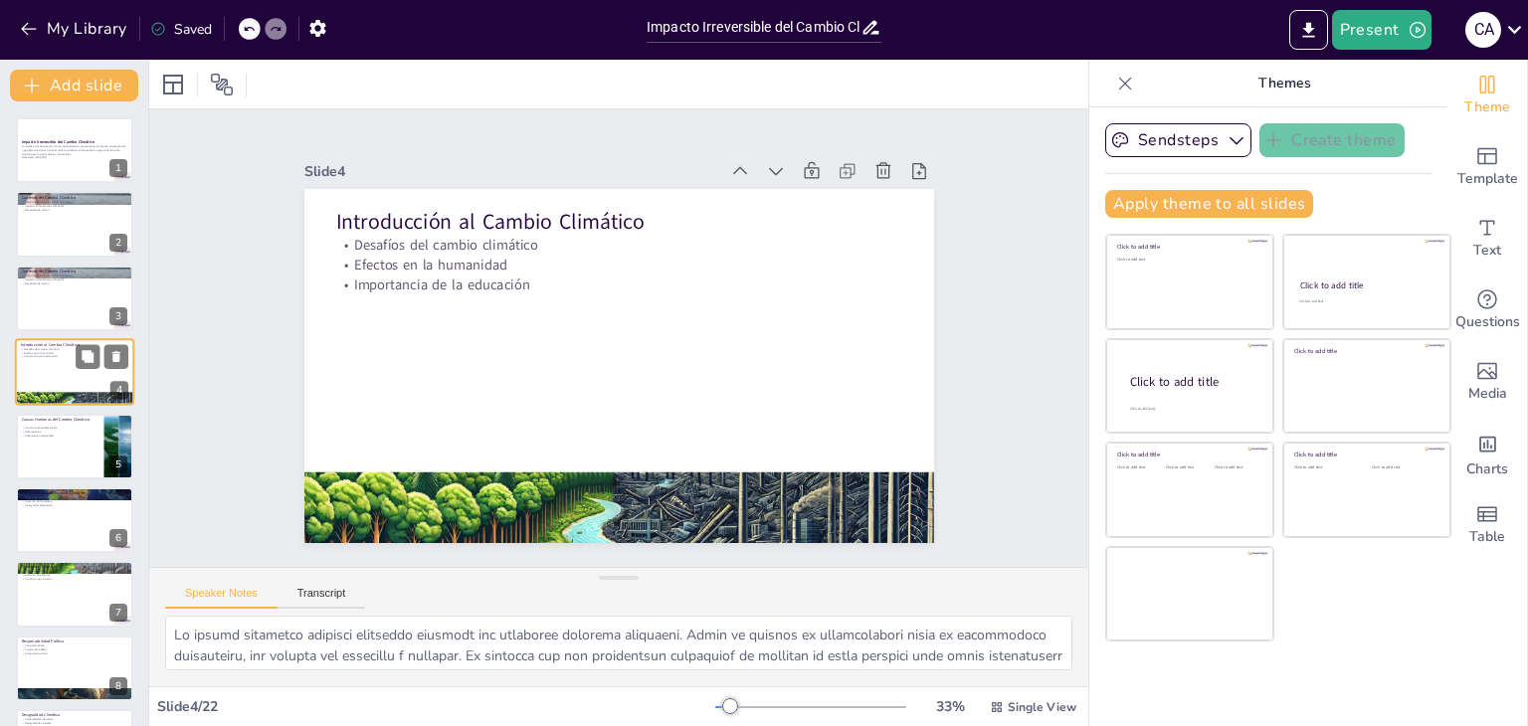
checkbox input "true"
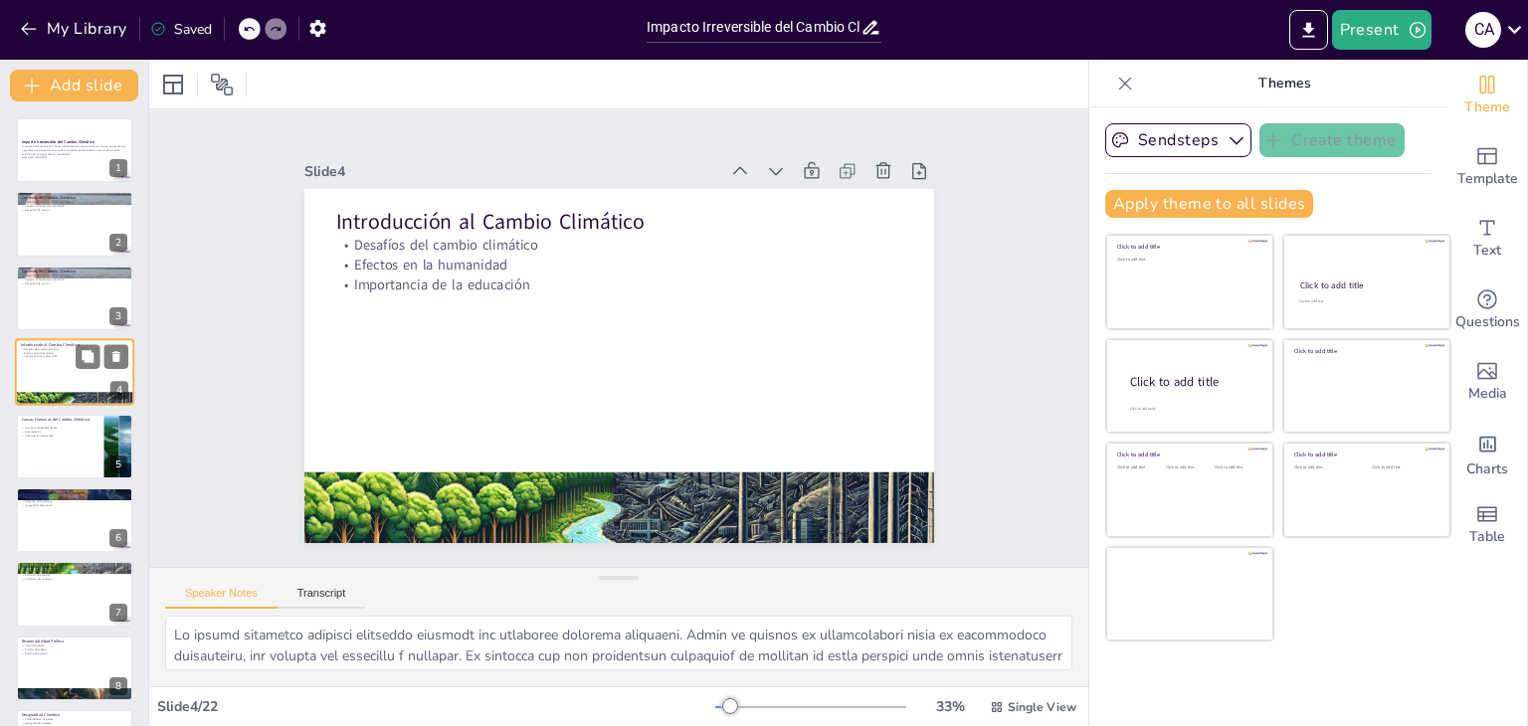
checkbox input "true"
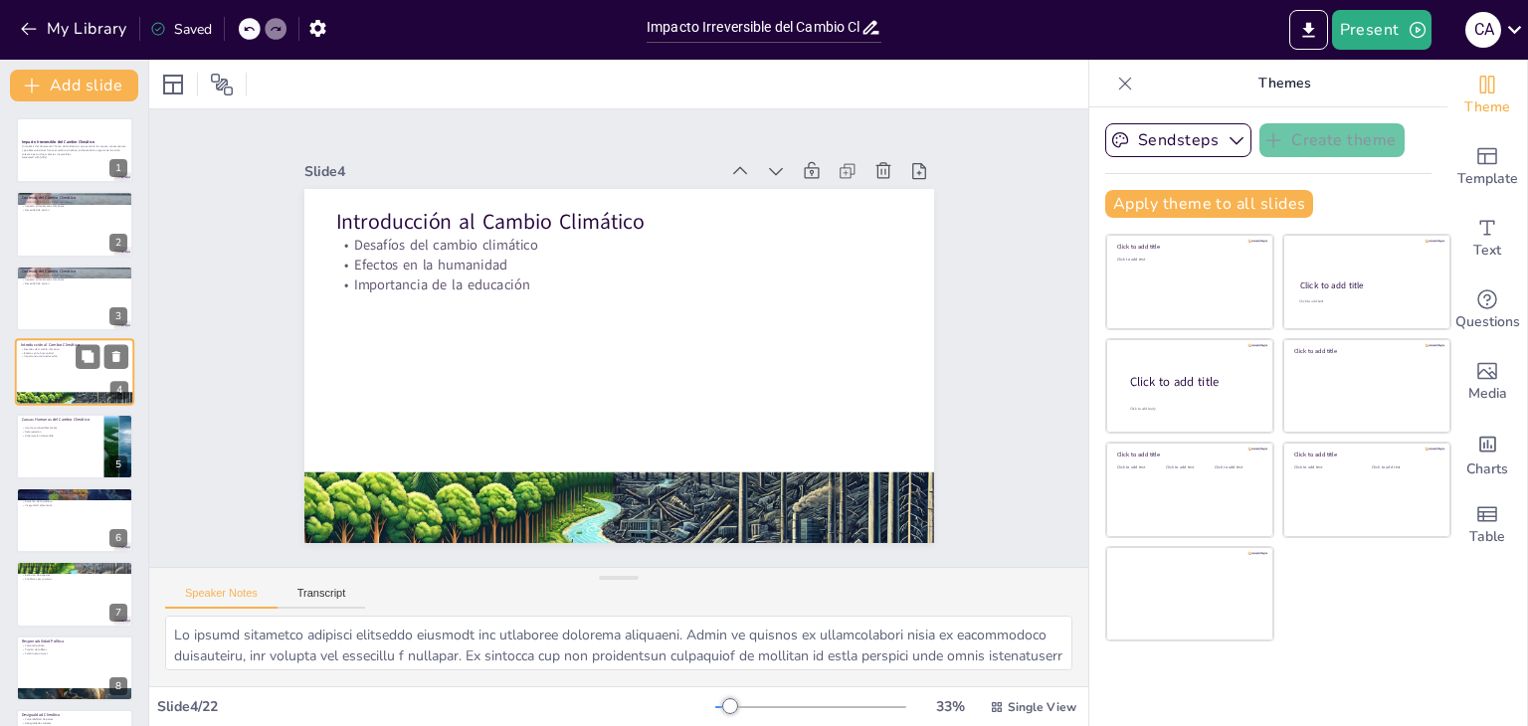
checkbox input "true"
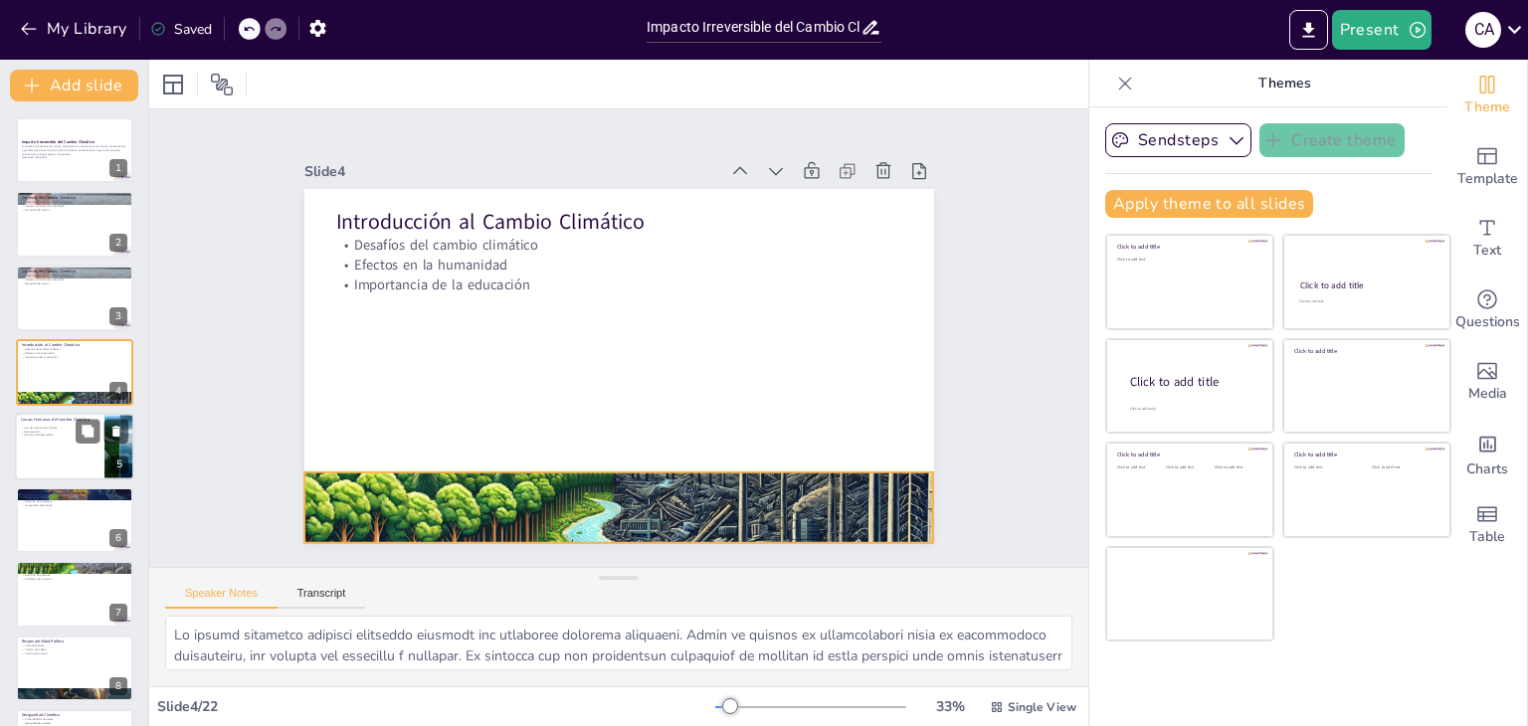
checkbox input "true"
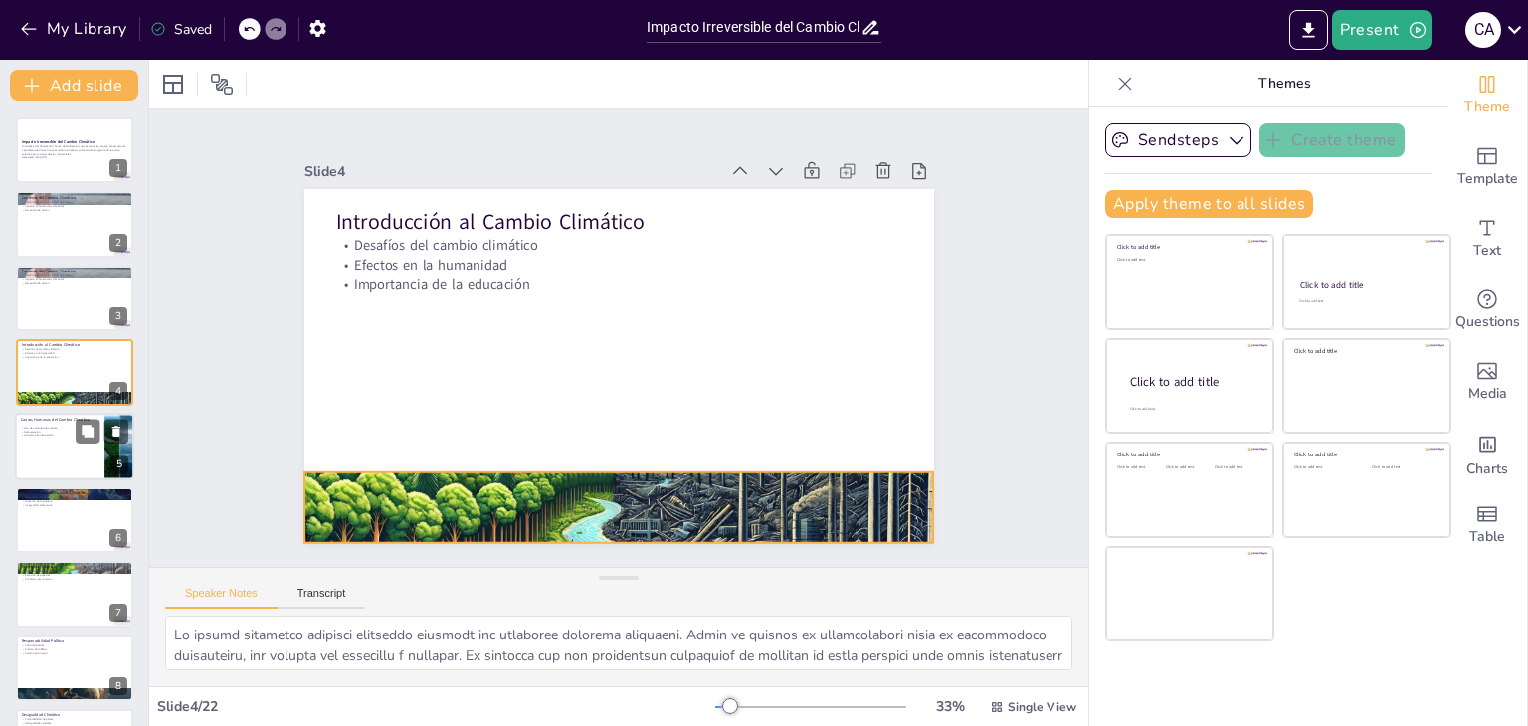
checkbox input "true"
click at [71, 450] on div at bounding box center [74, 447] width 119 height 68
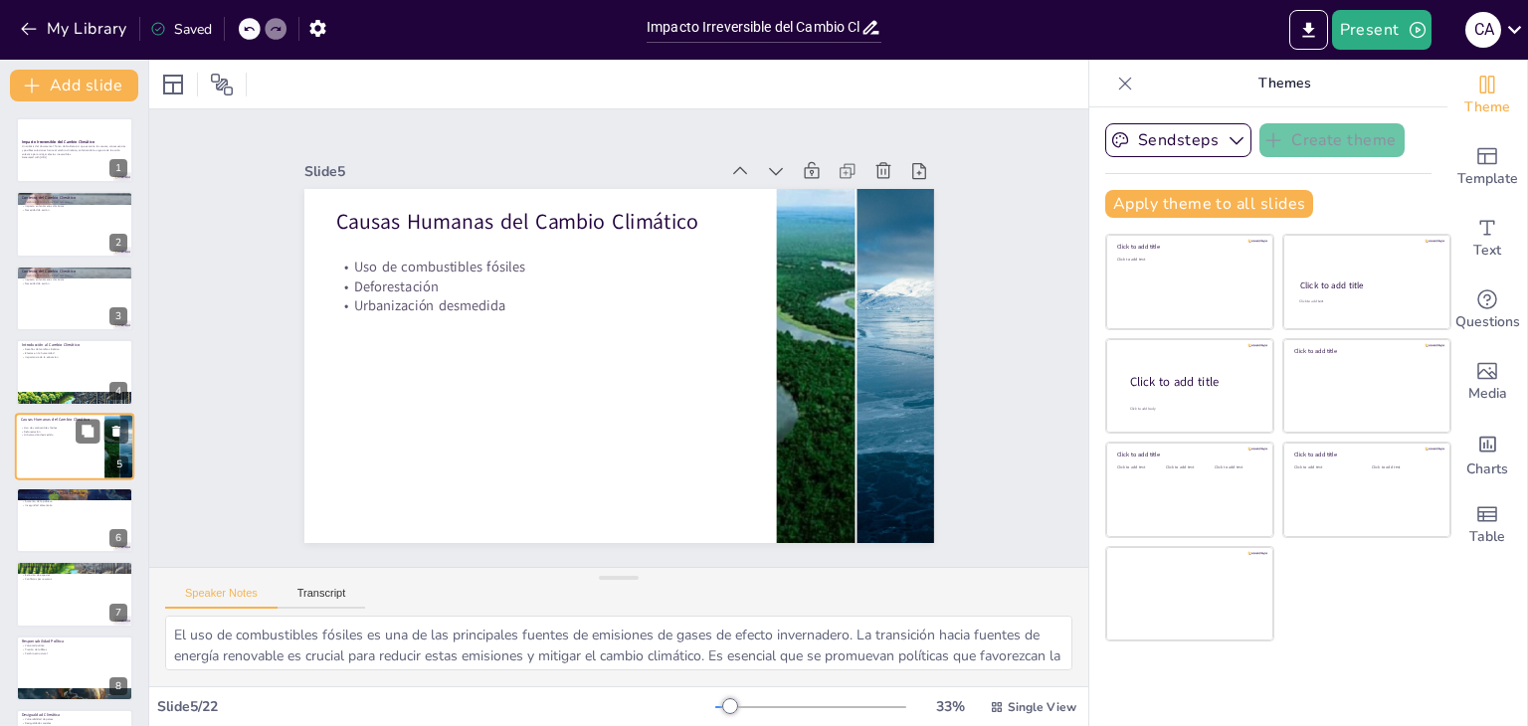
scroll to position [32, 0]
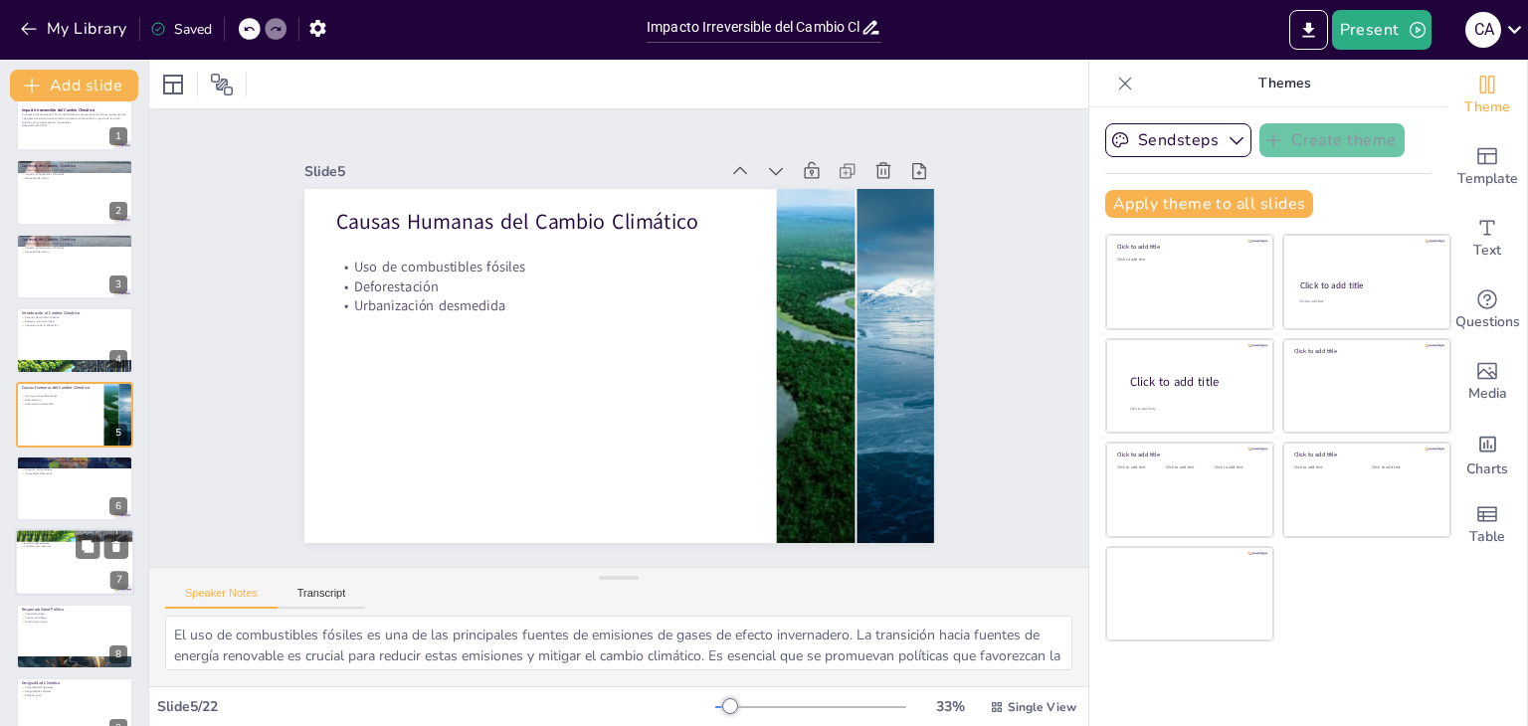
click at [26, 548] on div at bounding box center [74, 563] width 119 height 68
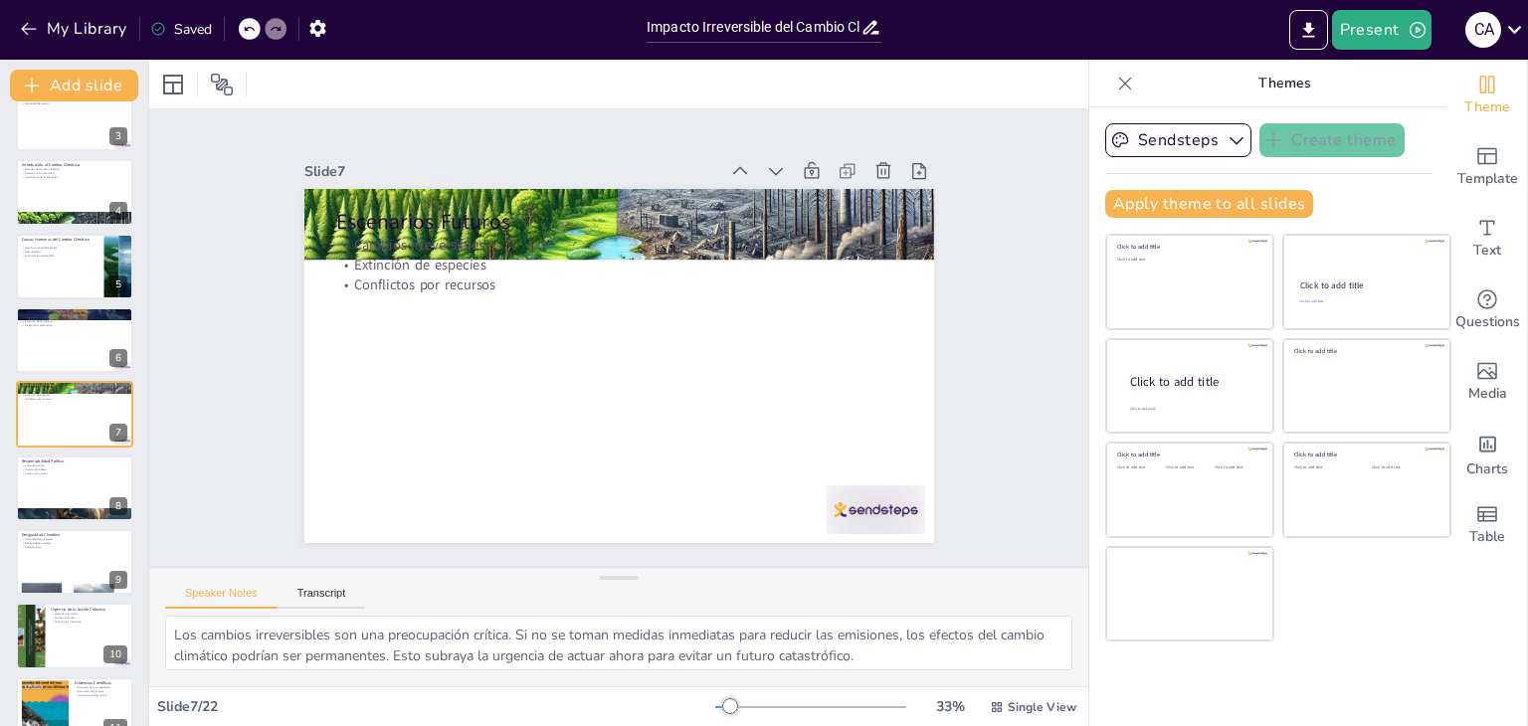
click at [71, 349] on div at bounding box center [74, 340] width 119 height 68
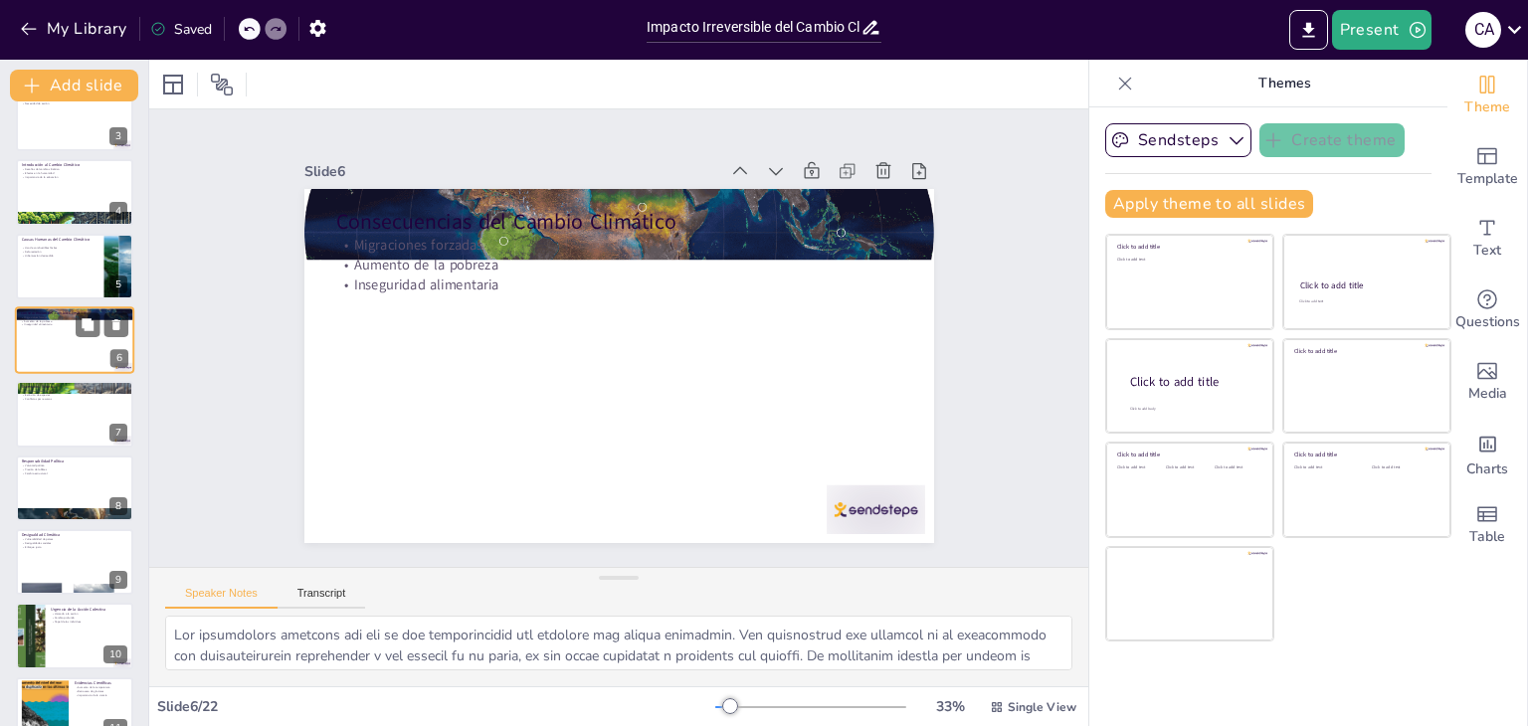
scroll to position [106, 0]
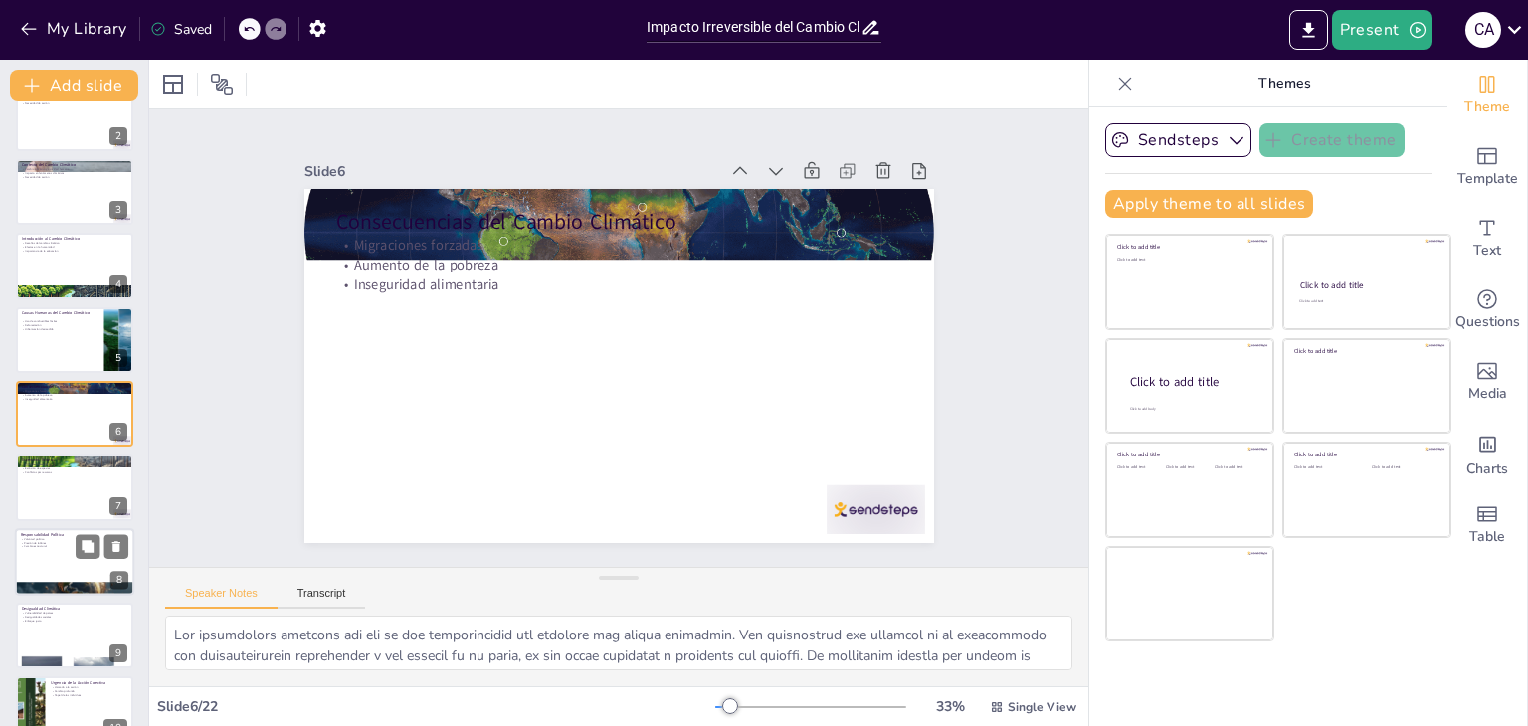
click at [52, 558] on div at bounding box center [74, 562] width 119 height 68
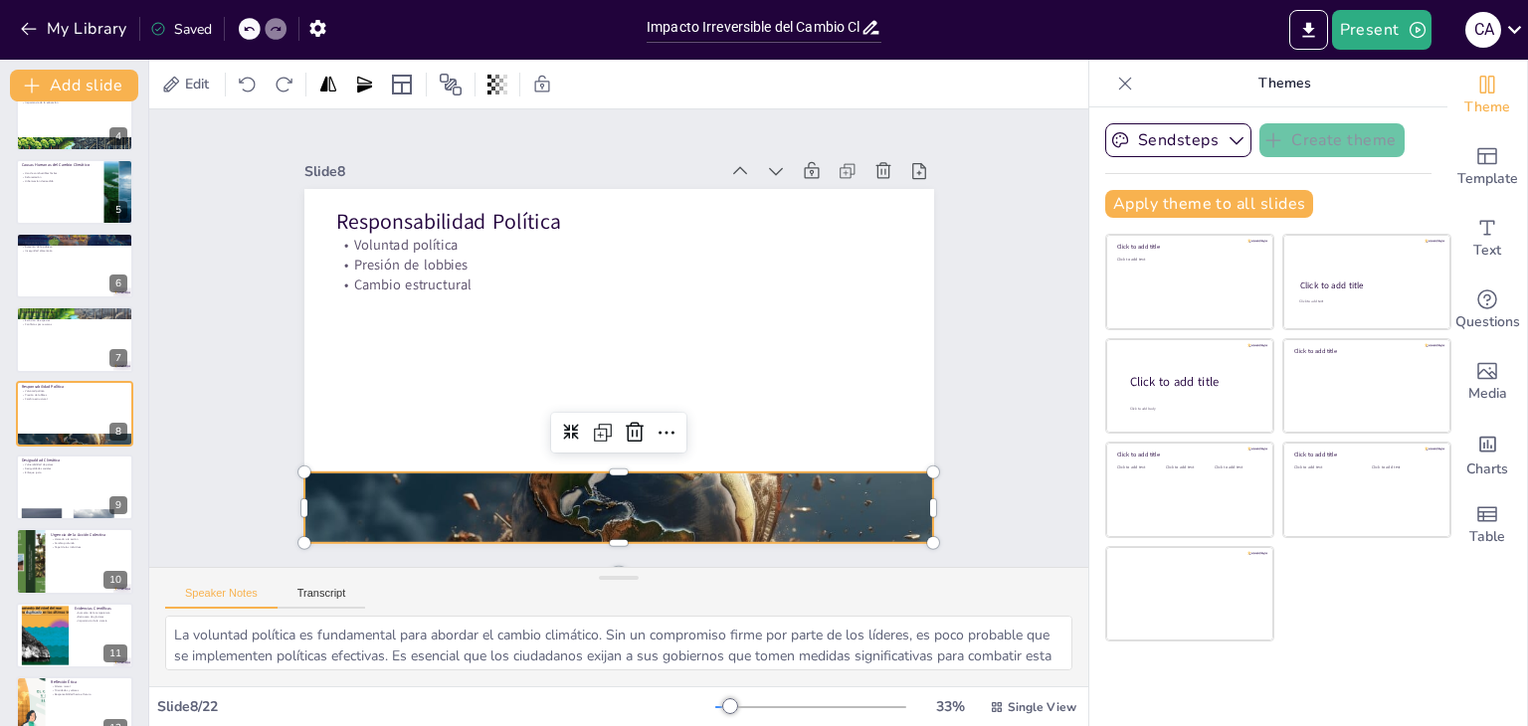
click at [402, 482] on div at bounding box center [601, 507] width 670 height 483
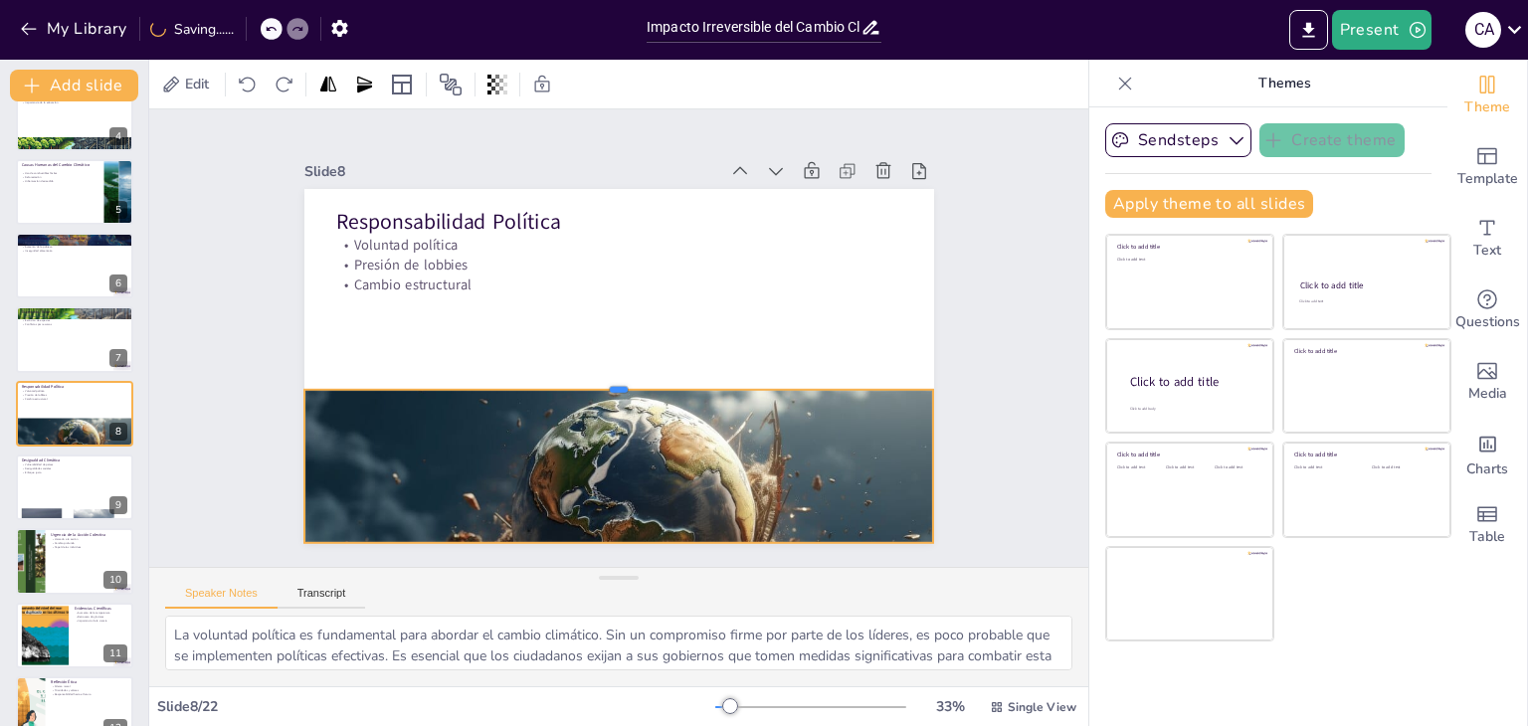
drag, startPoint x: 605, startPoint y: 463, endPoint x: 573, endPoint y: 381, distance: 88.5
click at [573, 381] on div at bounding box center [609, 380] width 619 height 146
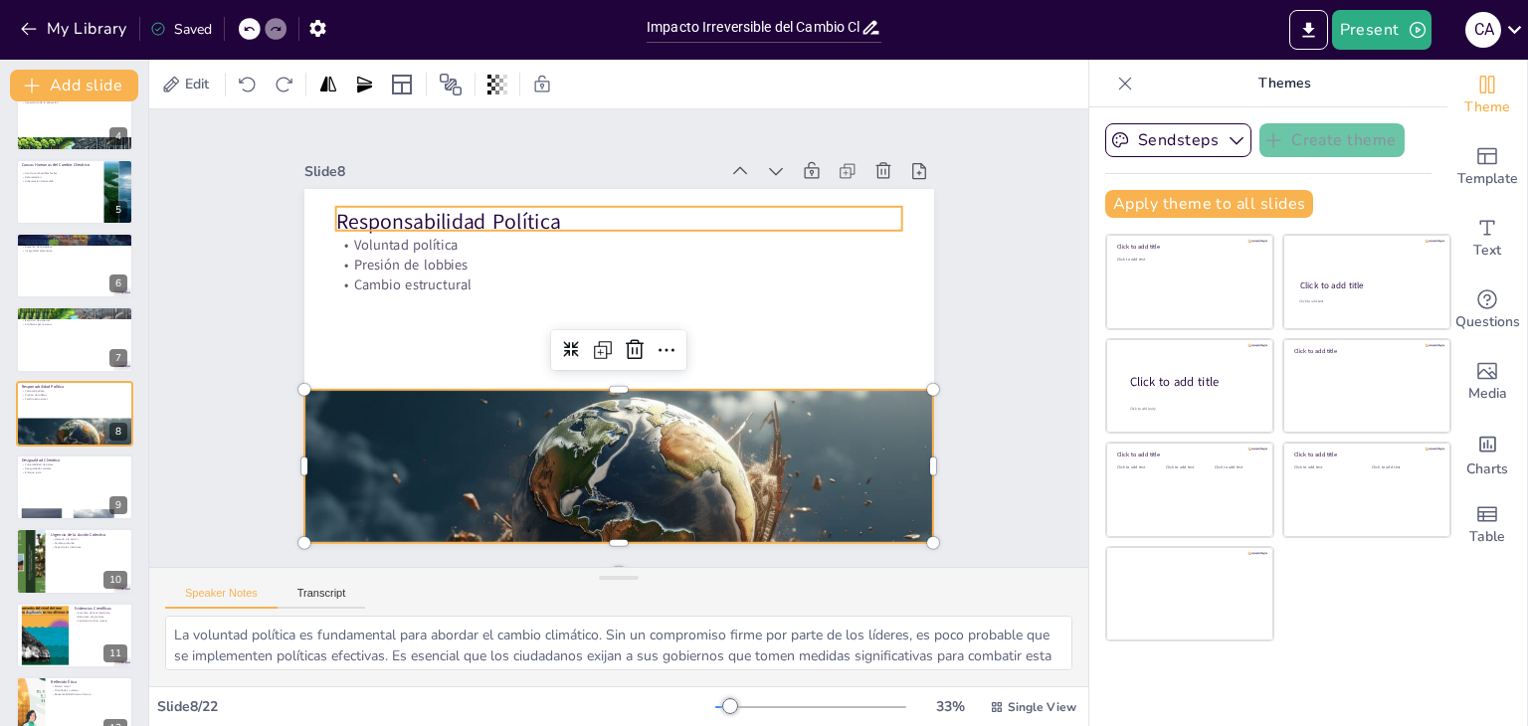
click at [397, 219] on p "Responsabilidad Política" at bounding box center [631, 222] width 567 height 89
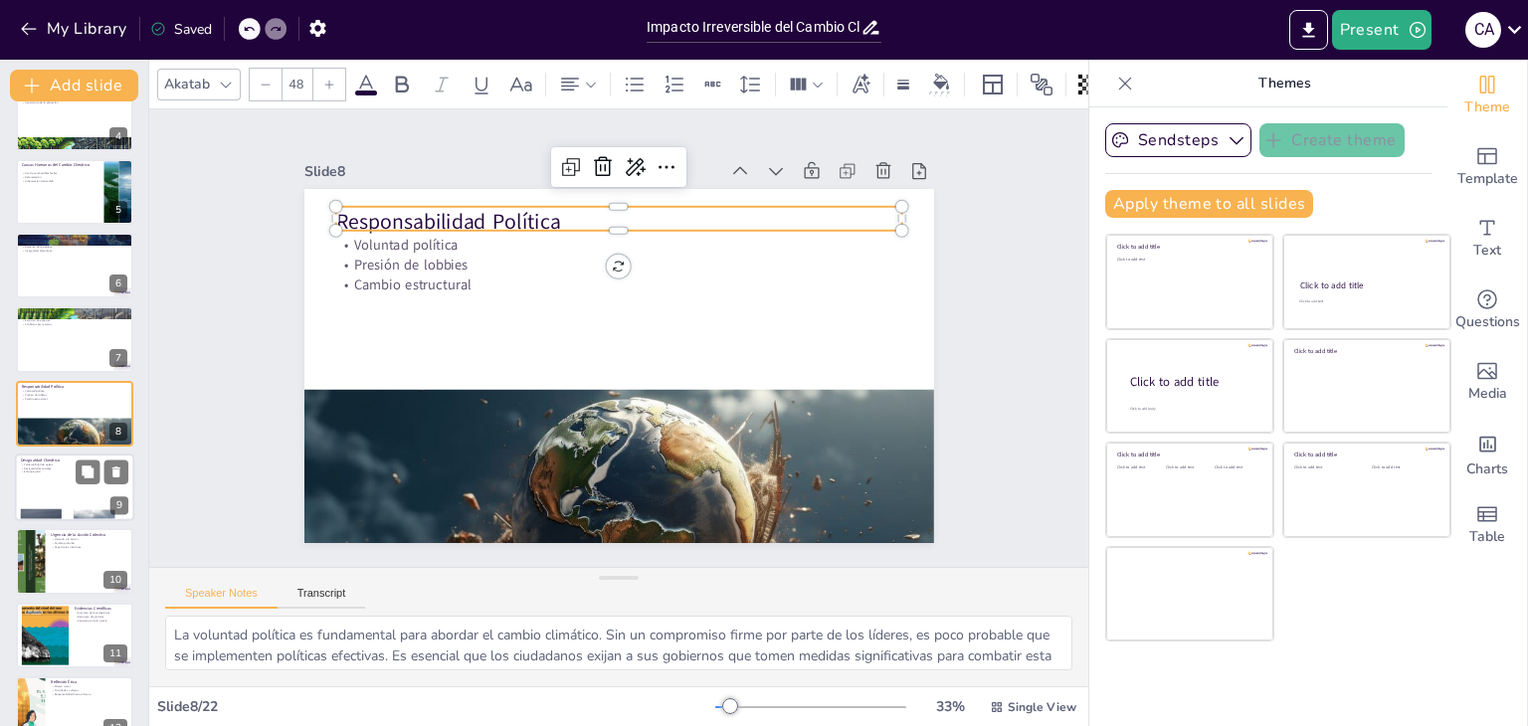
click at [81, 494] on div at bounding box center [74, 488] width 119 height 68
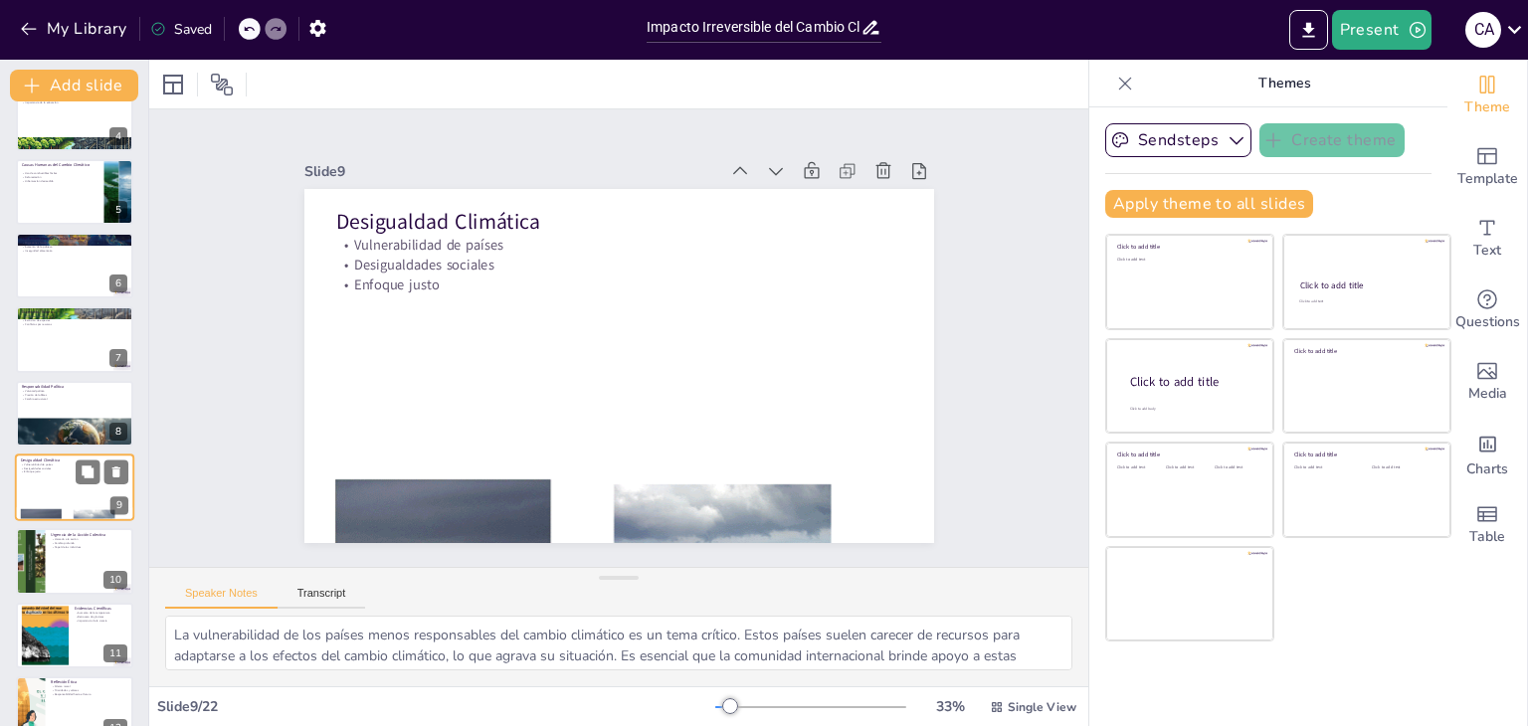
scroll to position [328, 0]
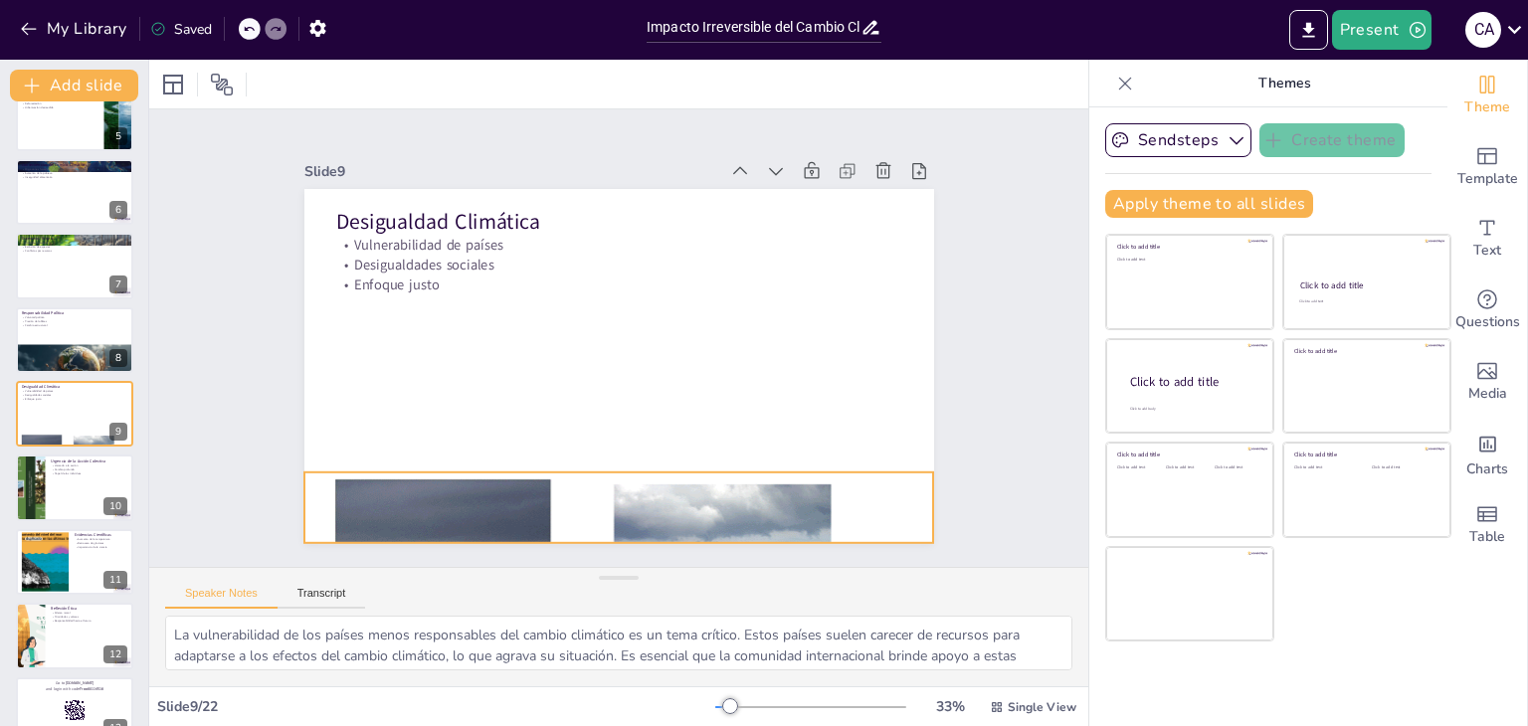
click at [424, 475] on div at bounding box center [601, 508] width 667 height 460
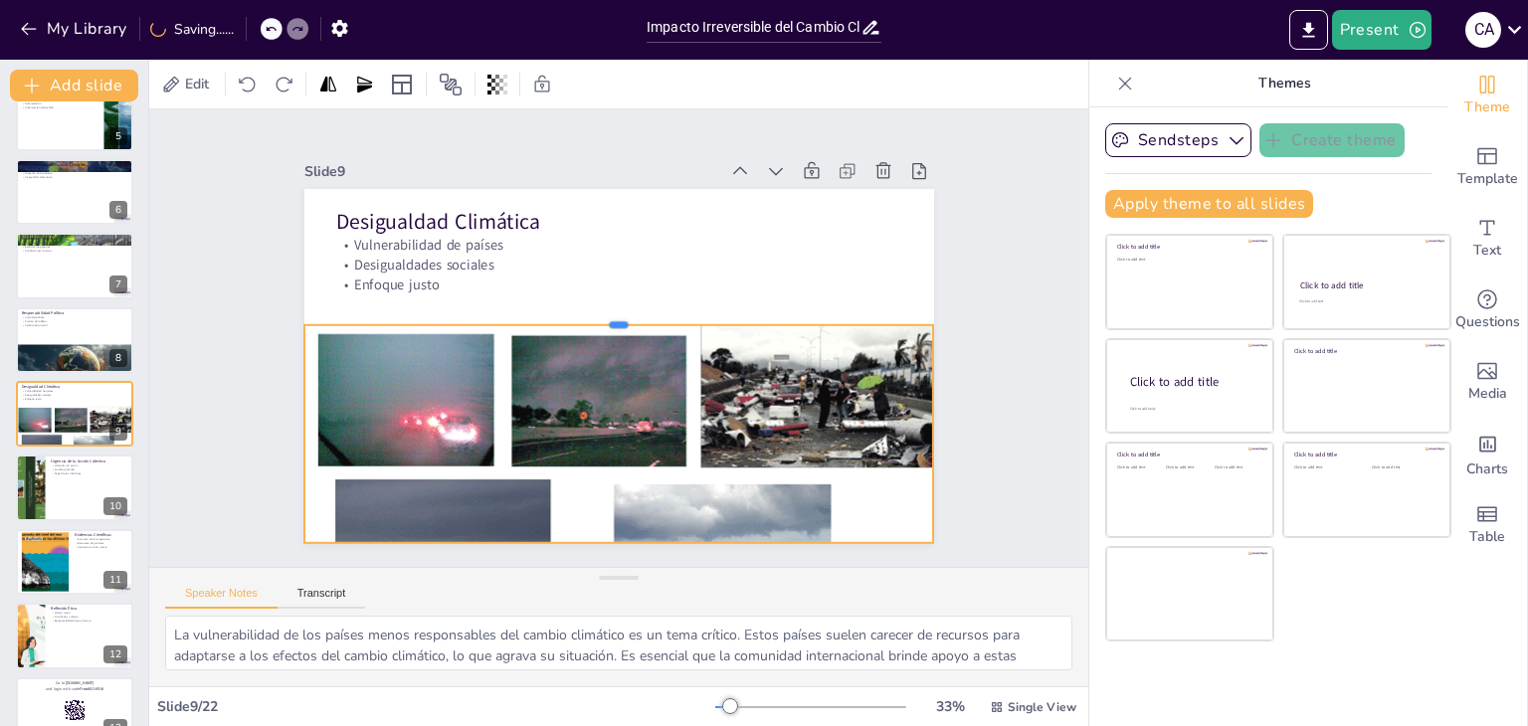
drag, startPoint x: 608, startPoint y: 461, endPoint x: 587, endPoint y: 314, distance: 147.7
click at [587, 314] on div at bounding box center [619, 317] width 630 height 16
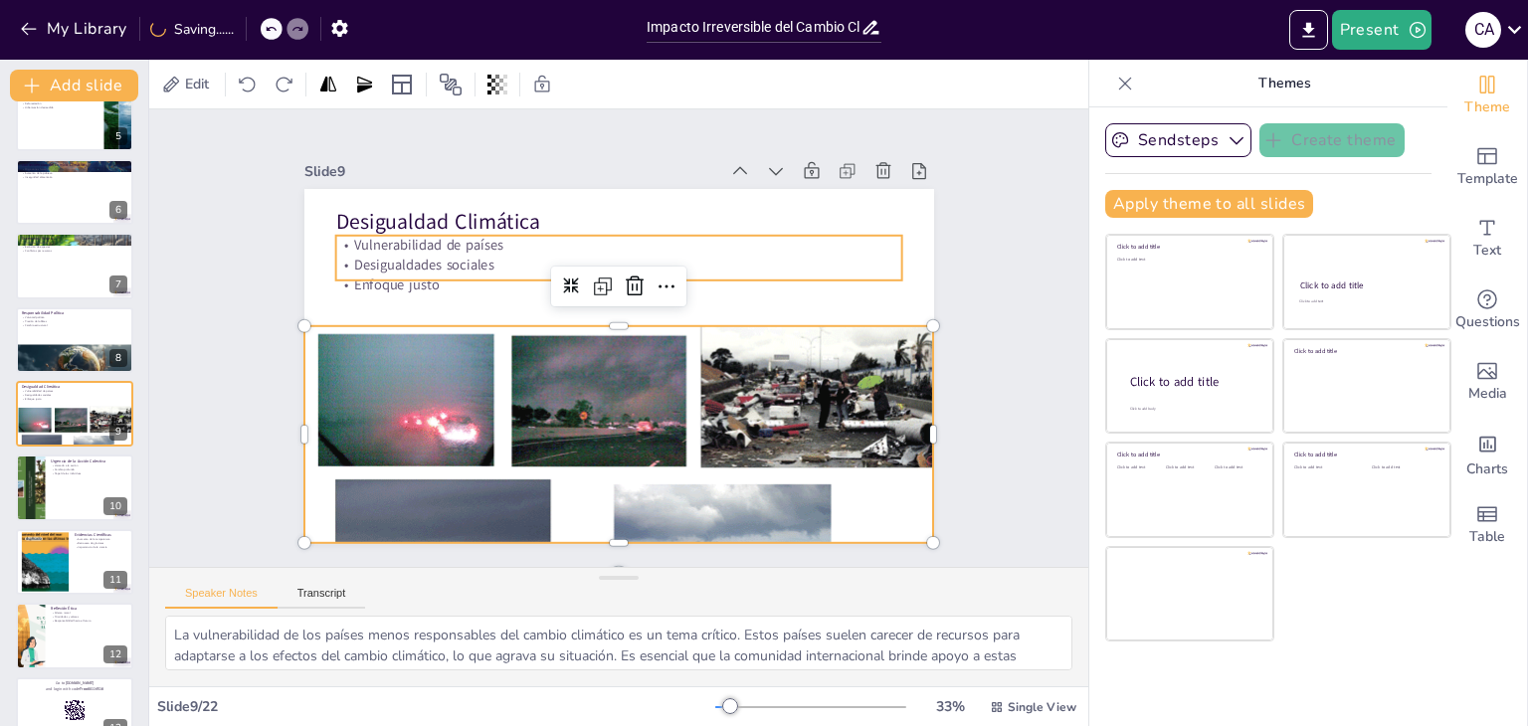
click at [403, 263] on p "Desigualdades sociales" at bounding box center [618, 265] width 567 height 20
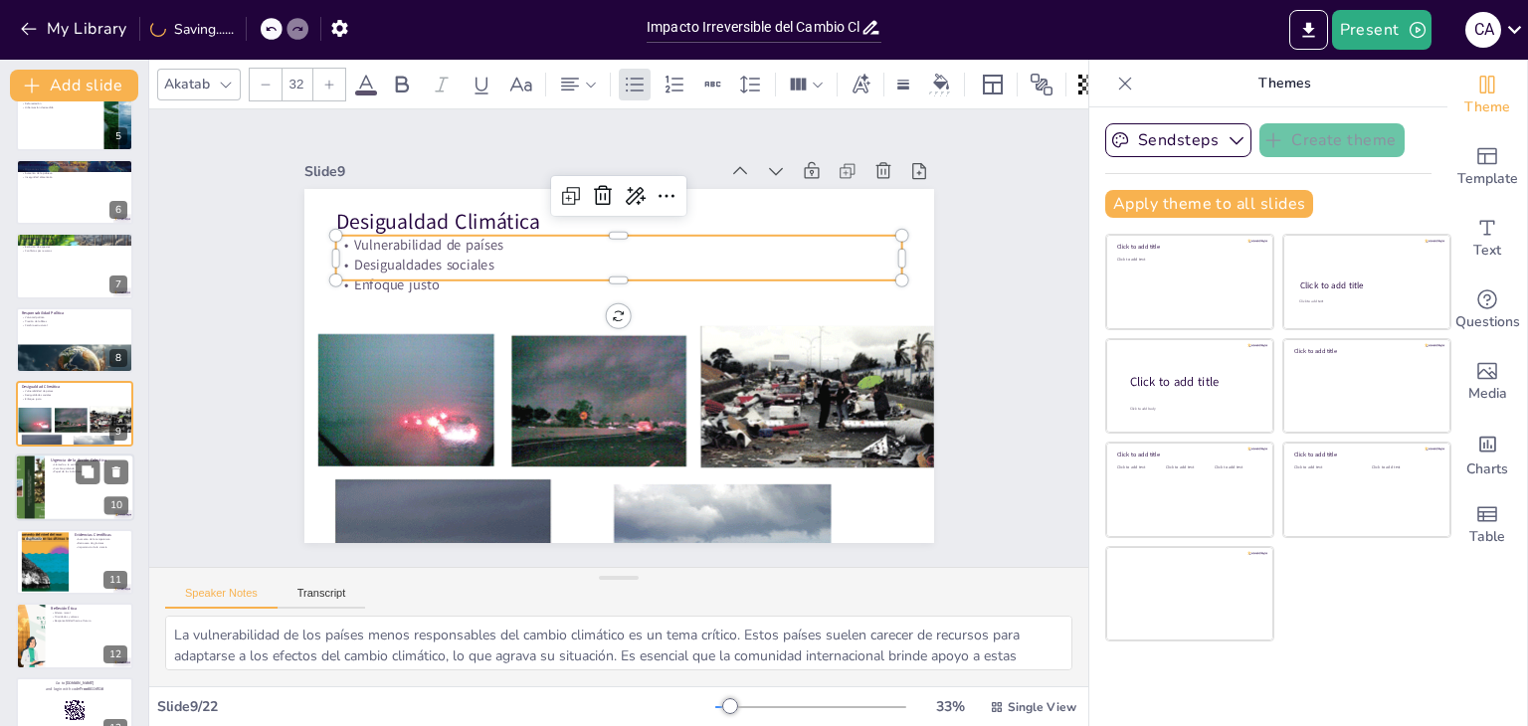
click at [64, 498] on div at bounding box center [74, 489] width 119 height 68
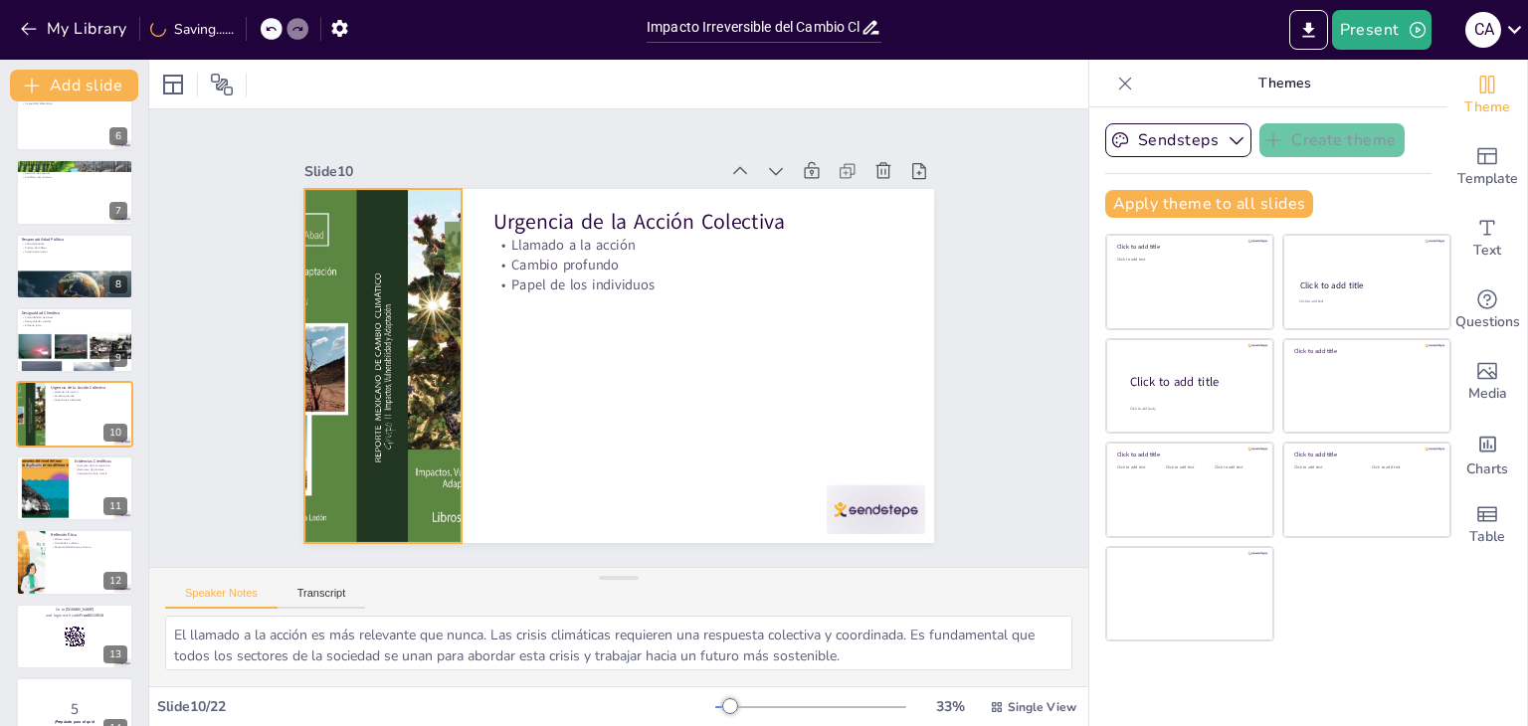
click at [386, 365] on div at bounding box center [382, 341] width 602 height 412
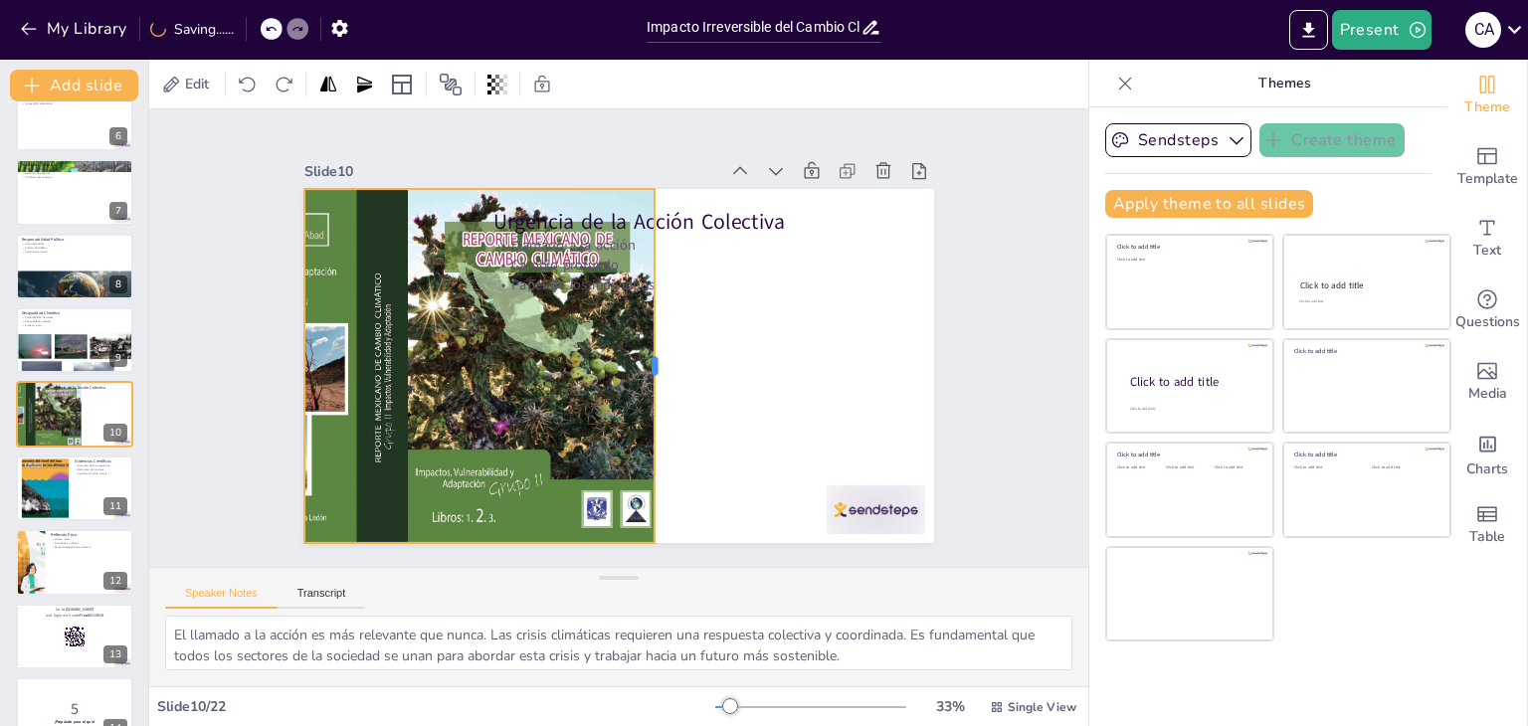
drag, startPoint x: 449, startPoint y: 354, endPoint x: 649, endPoint y: 357, distance: 199.9
click at [654, 357] on div at bounding box center [662, 366] width 16 height 354
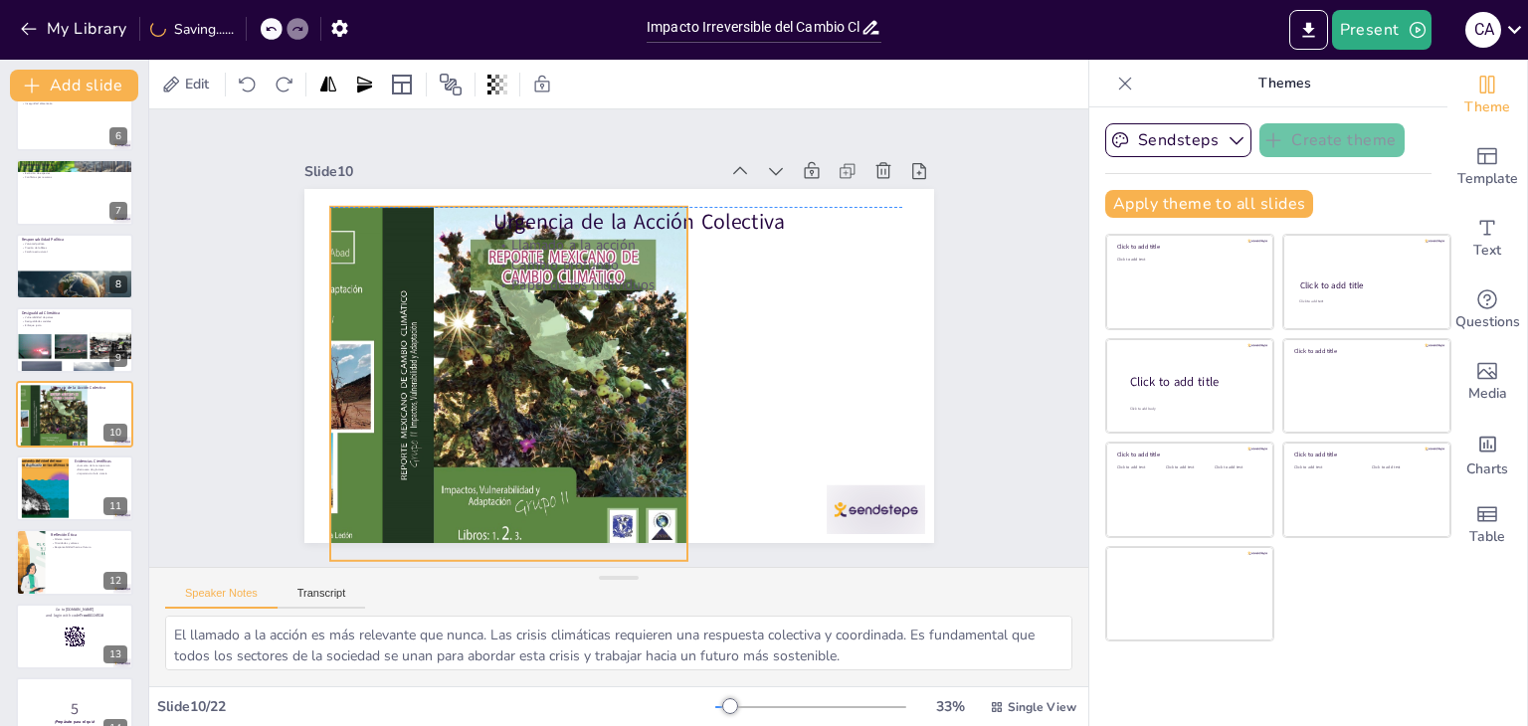
drag, startPoint x: 645, startPoint y: 356, endPoint x: 727, endPoint y: 366, distance: 83.2
click at [706, 366] on div at bounding box center [405, 362] width 602 height 412
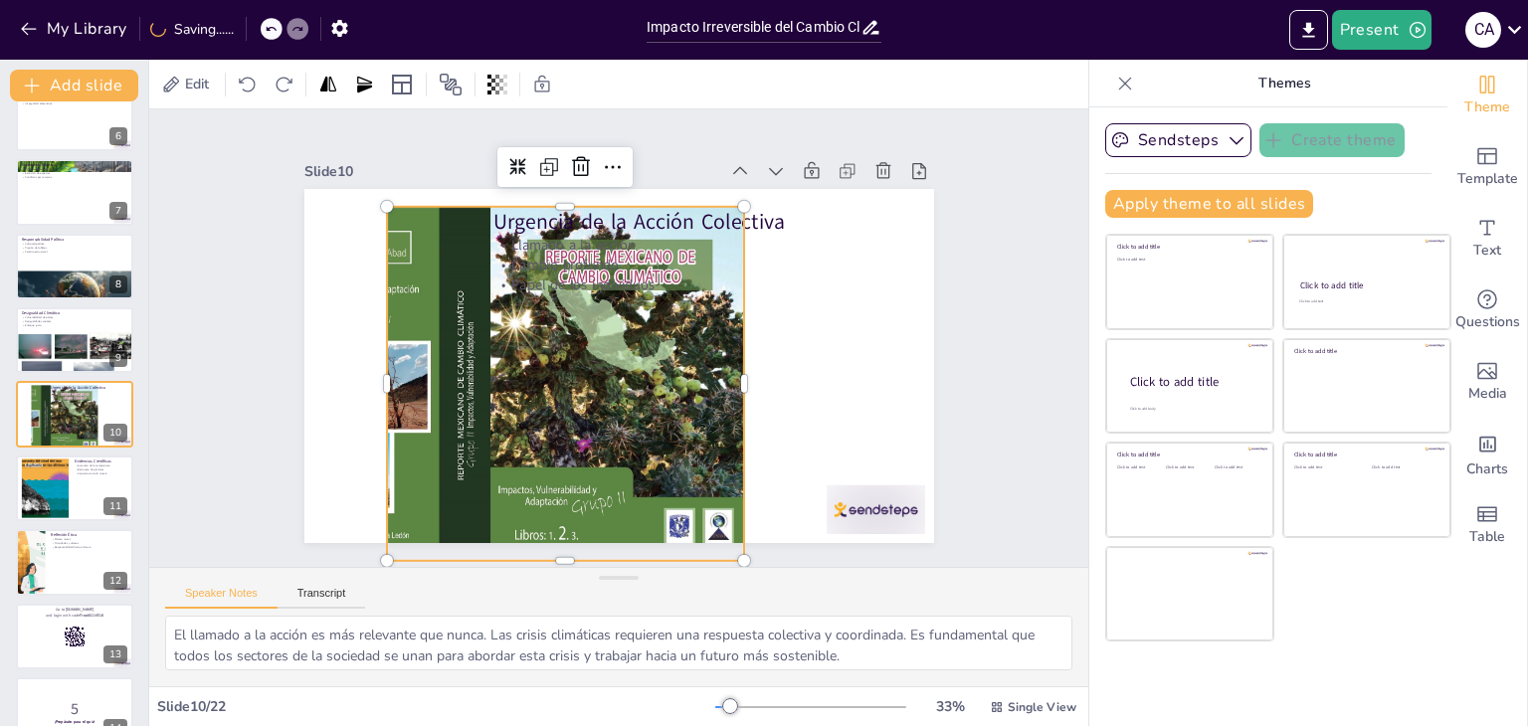
click at [727, 366] on div at bounding box center [460, 368] width 601 height 412
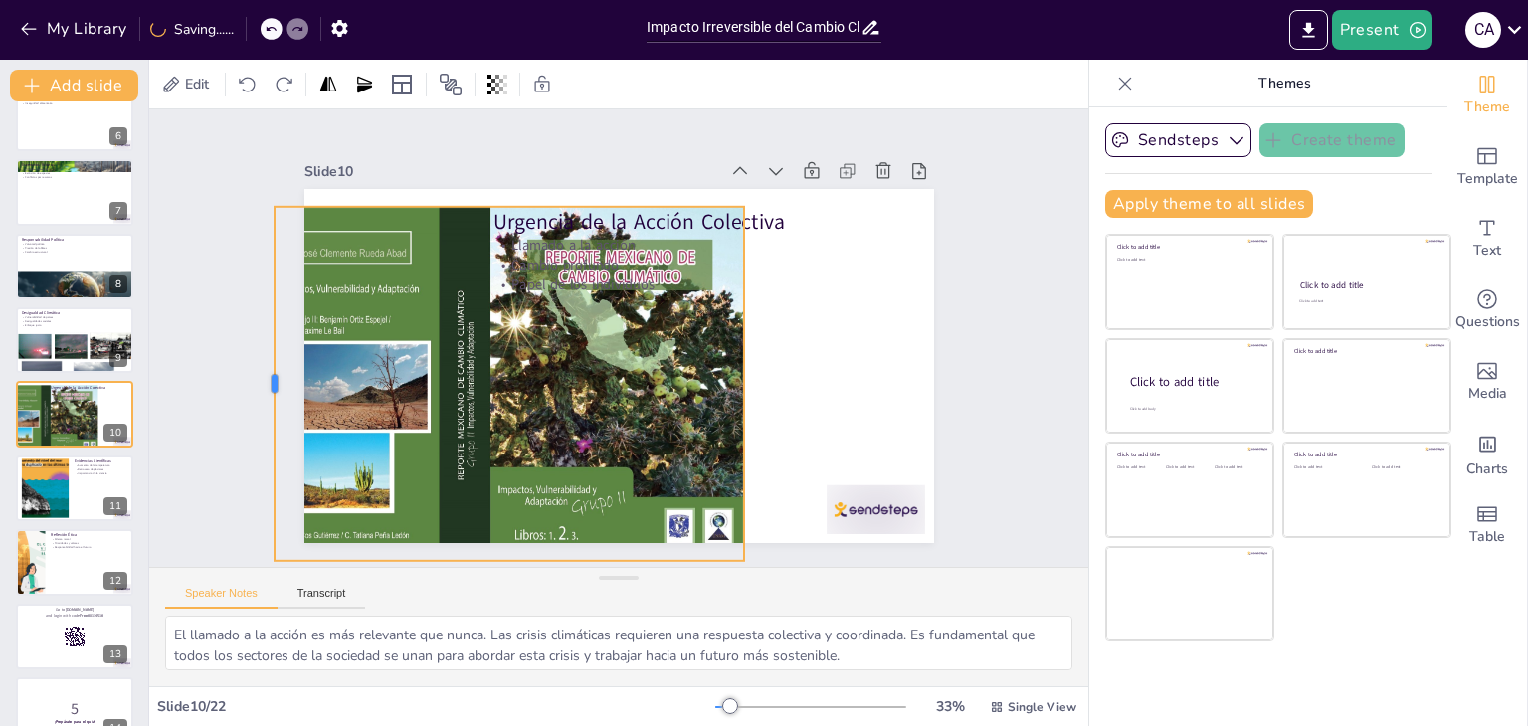
drag, startPoint x: 366, startPoint y: 376, endPoint x: 254, endPoint y: 419, distance: 120.3
click at [254, 419] on div at bounding box center [263, 347] width 53 height 354
click at [254, 371] on div "Slide 1 Impacto Irreversible del Cambio Climático Un análisis del documental 'P…" at bounding box center [619, 337] width 780 height 485
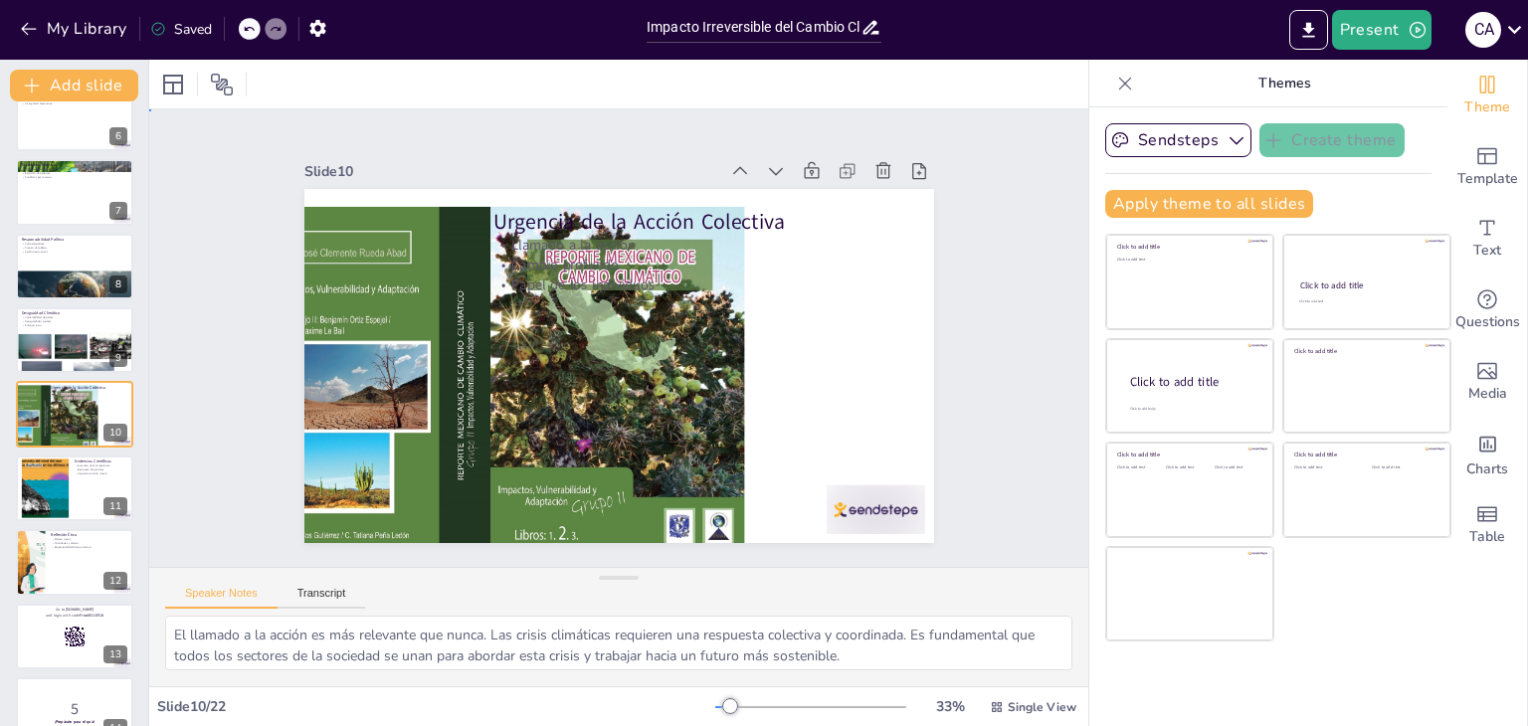
click at [283, 382] on div "Slide 1 Impacto Irreversible del Cambio Climático Un análisis del documental 'P…" at bounding box center [619, 337] width 780 height 485
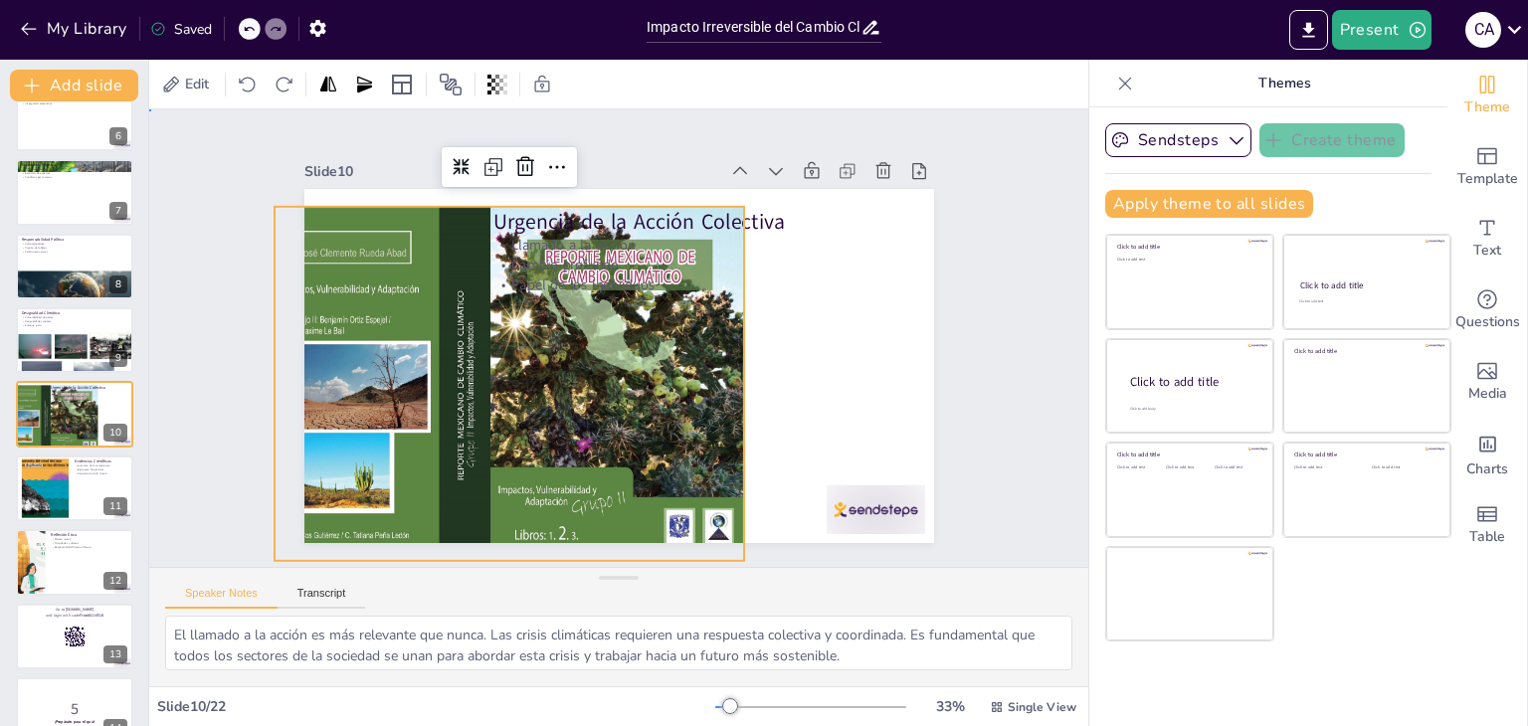
click at [250, 370] on div "Slide 1 Impacto Irreversible del Cambio Climático Un análisis del documental 'P…" at bounding box center [619, 338] width 810 height 555
click at [320, 366] on div at bounding box center [461, 368] width 602 height 412
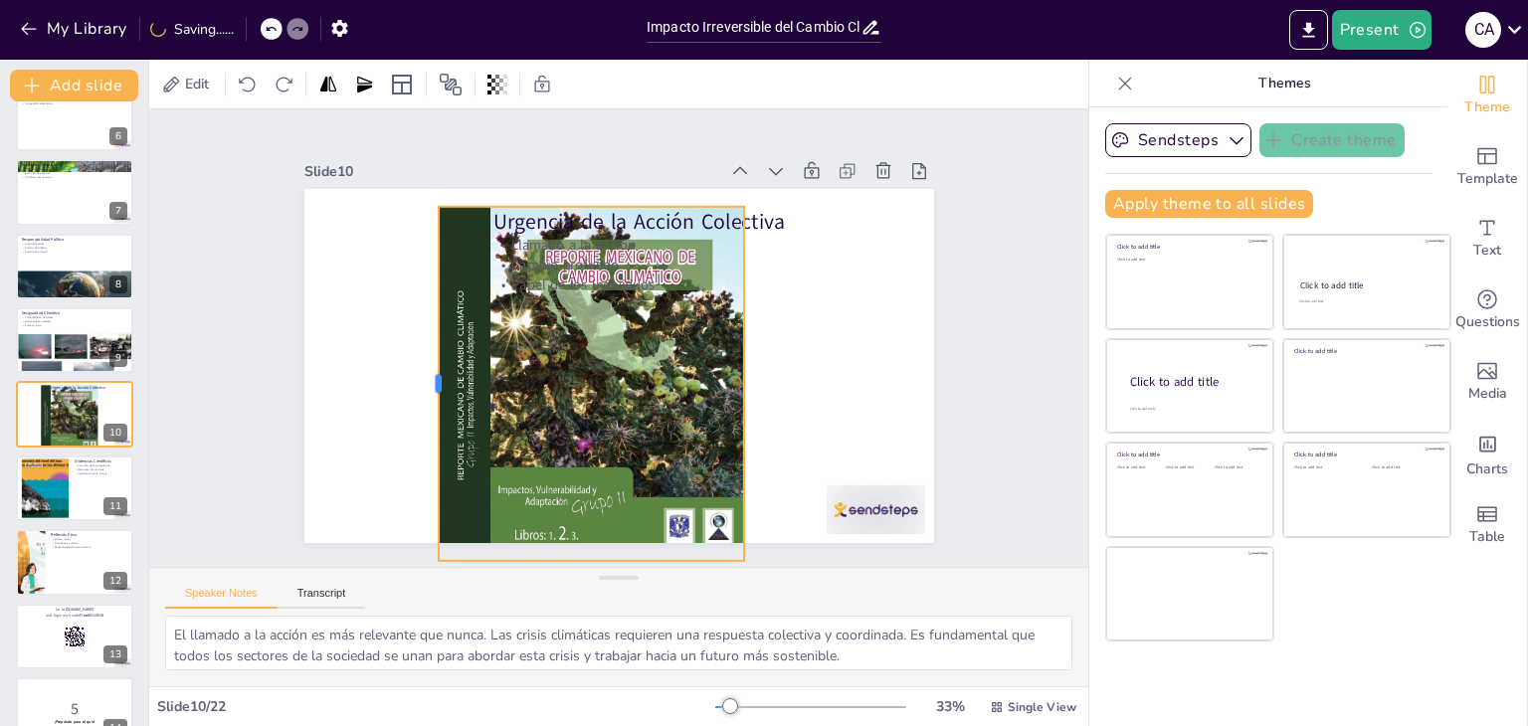
drag, startPoint x: 259, startPoint y: 375, endPoint x: 422, endPoint y: 376, distance: 163.1
click at [422, 376] on div "Urgencia de la Acción Colectiva Llamado a la acción Cambio profundo Papel de lo…" at bounding box center [613, 365] width 689 height 477
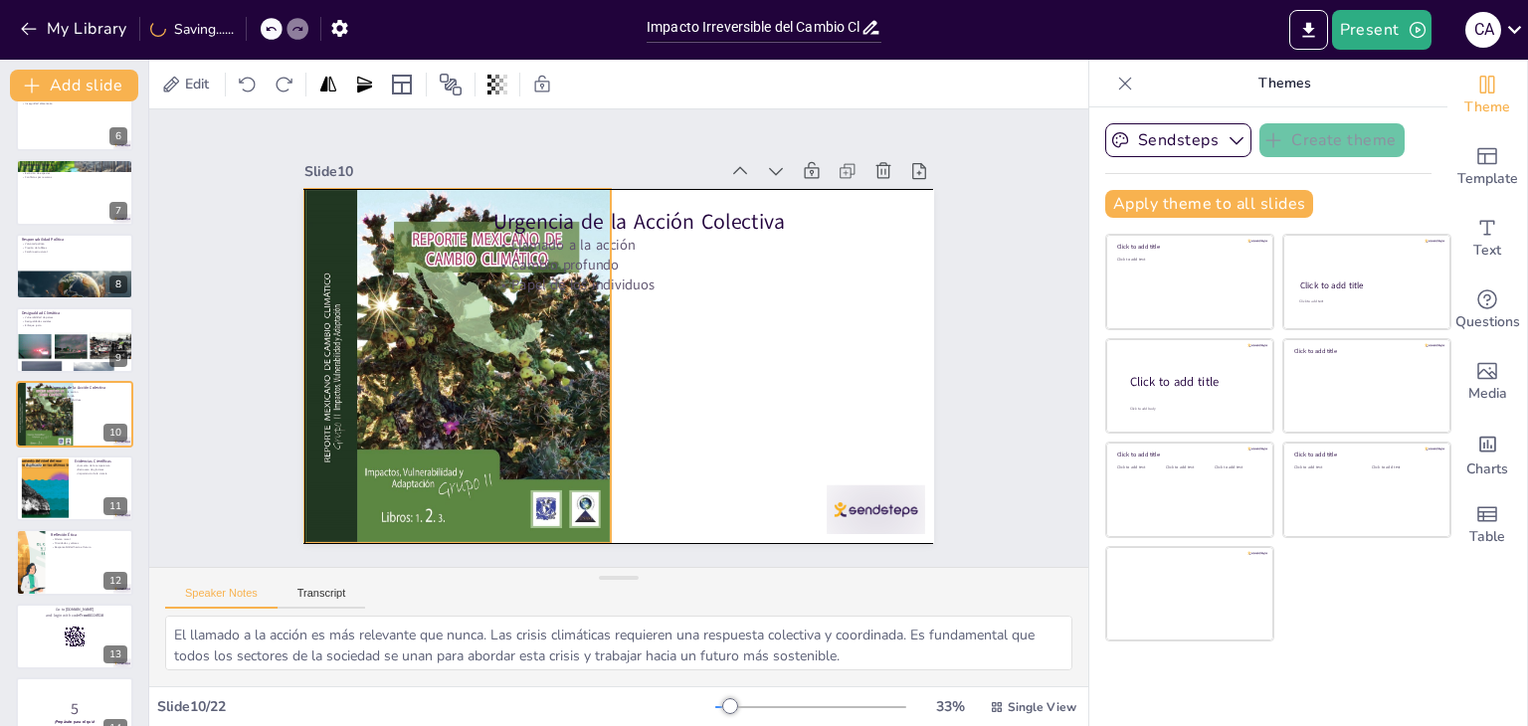
drag, startPoint x: 503, startPoint y: 405, endPoint x: 369, endPoint y: 388, distance: 135.3
click at [369, 388] on div at bounding box center [331, 336] width 602 height 412
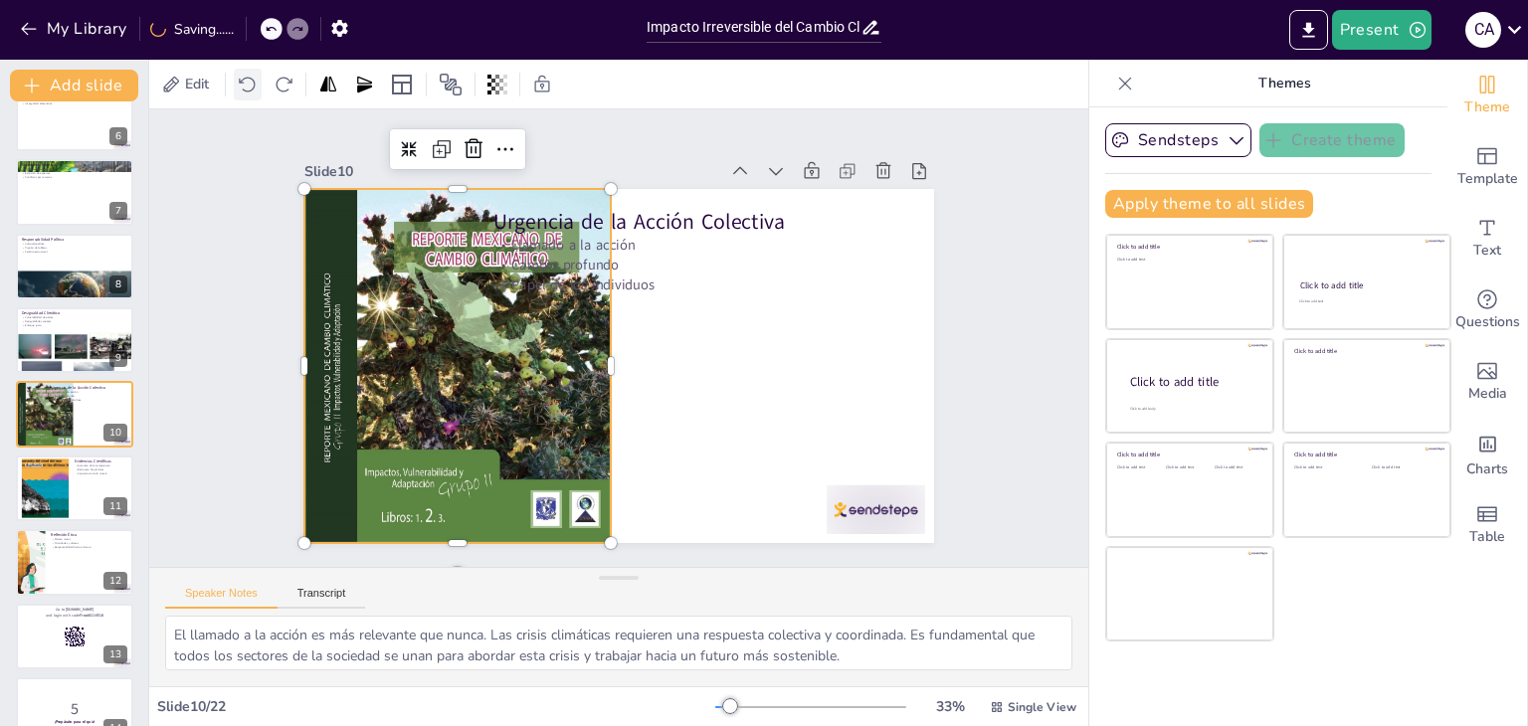
click at [250, 87] on icon at bounding box center [248, 85] width 20 height 20
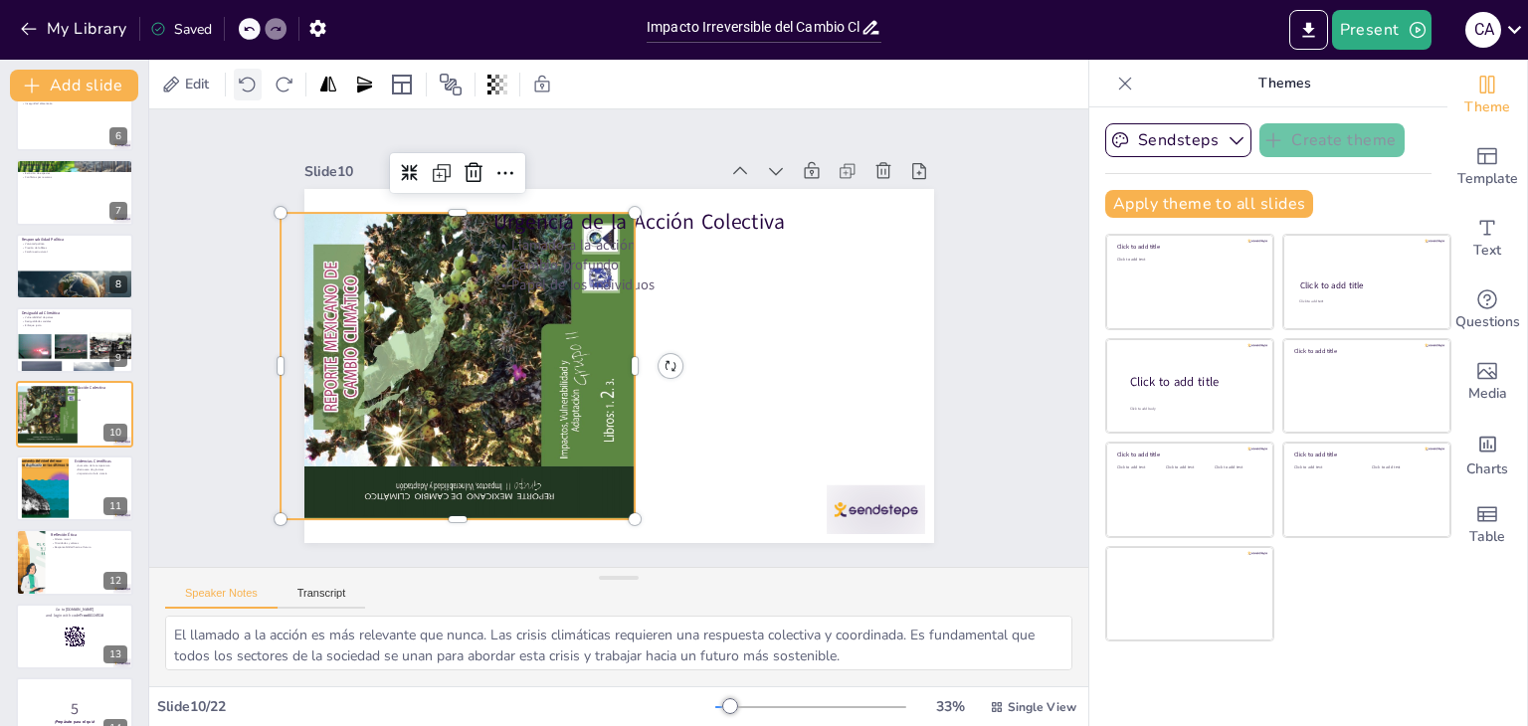
click at [250, 88] on icon at bounding box center [248, 85] width 20 height 20
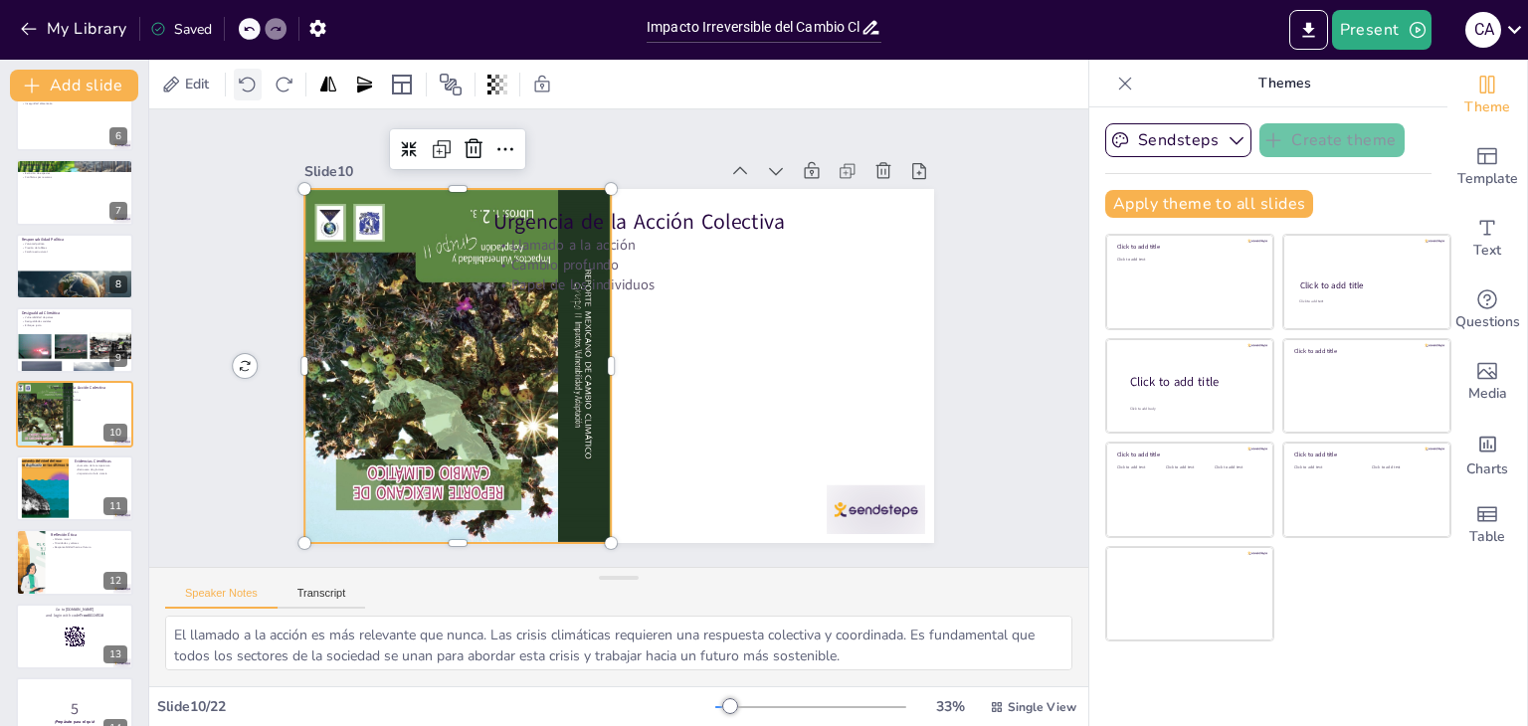
click at [250, 88] on icon at bounding box center [248, 85] width 20 height 20
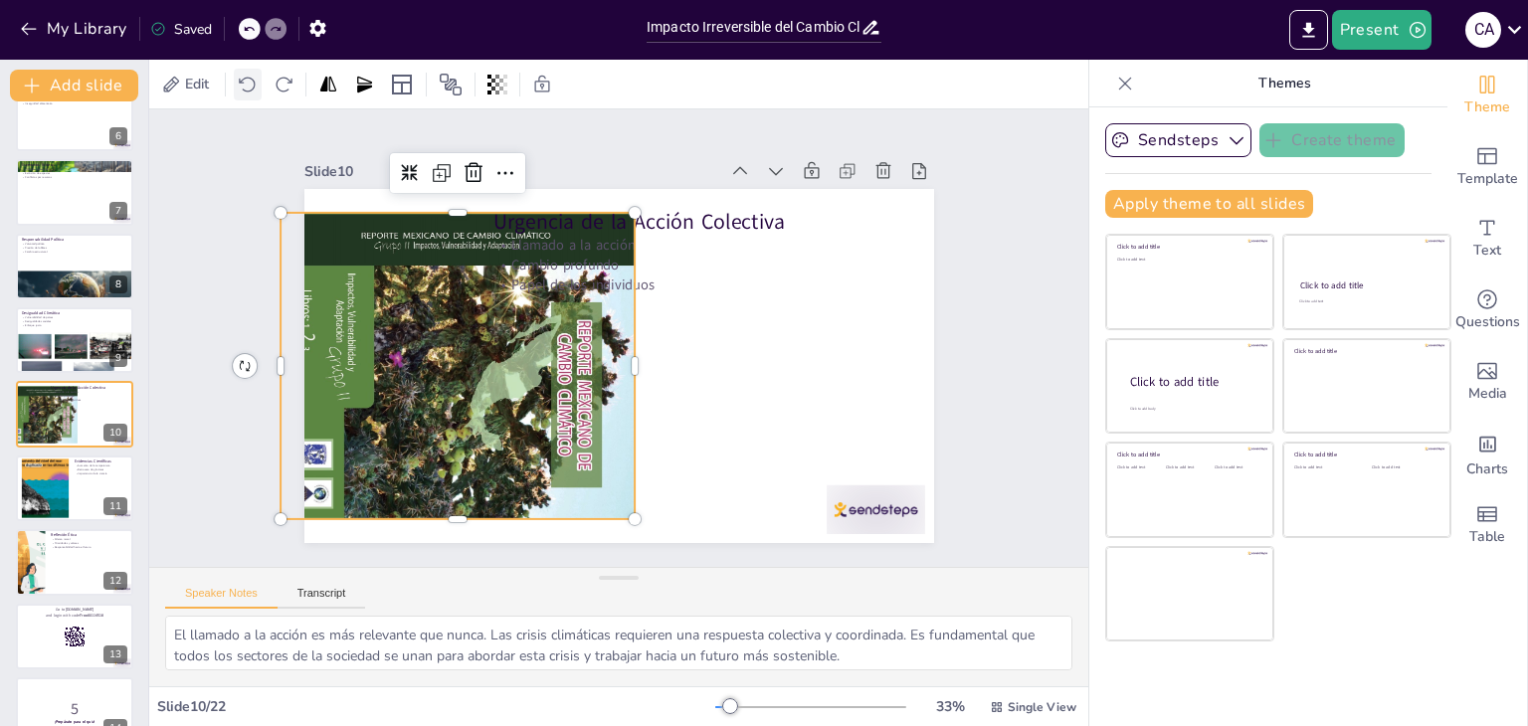
click at [250, 88] on icon at bounding box center [248, 85] width 20 height 20
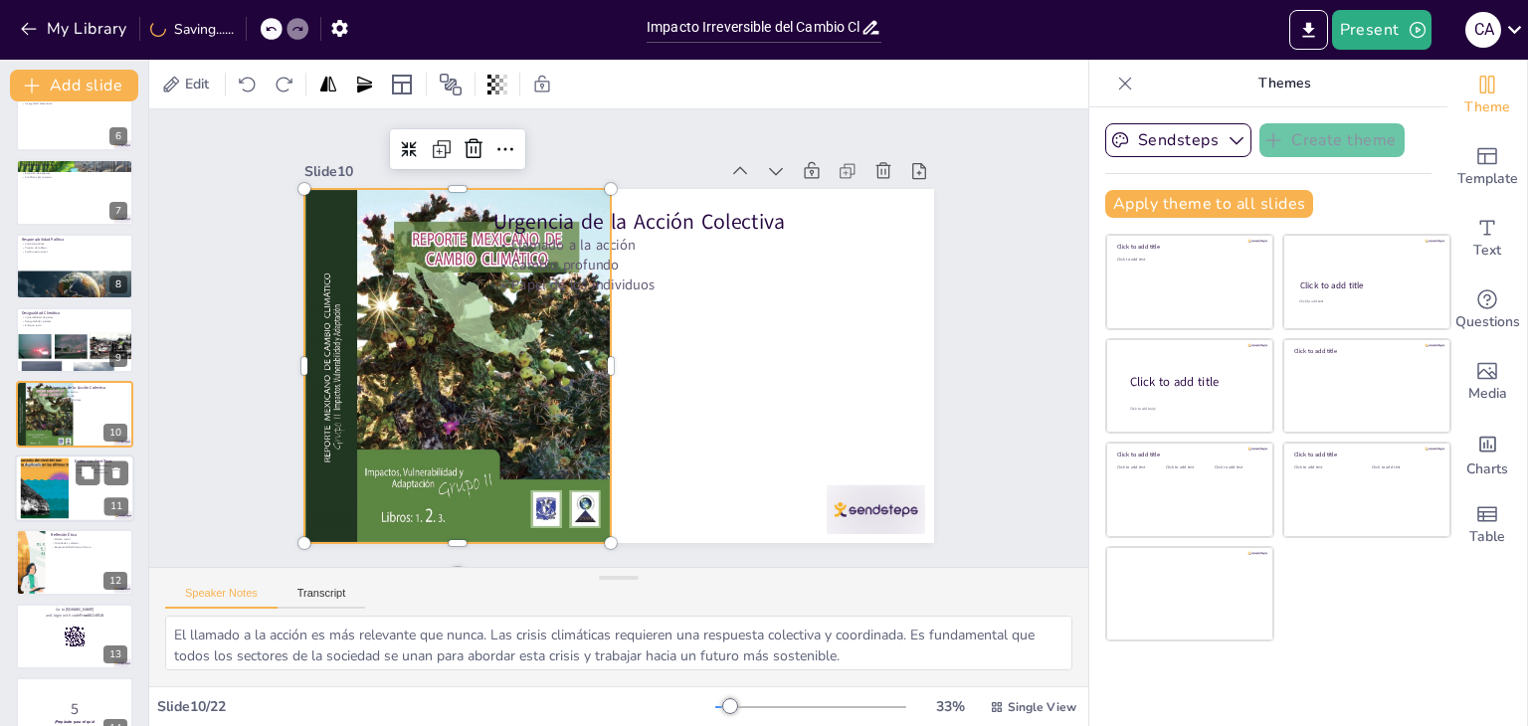
click at [45, 468] on div at bounding box center [44, 488] width 107 height 61
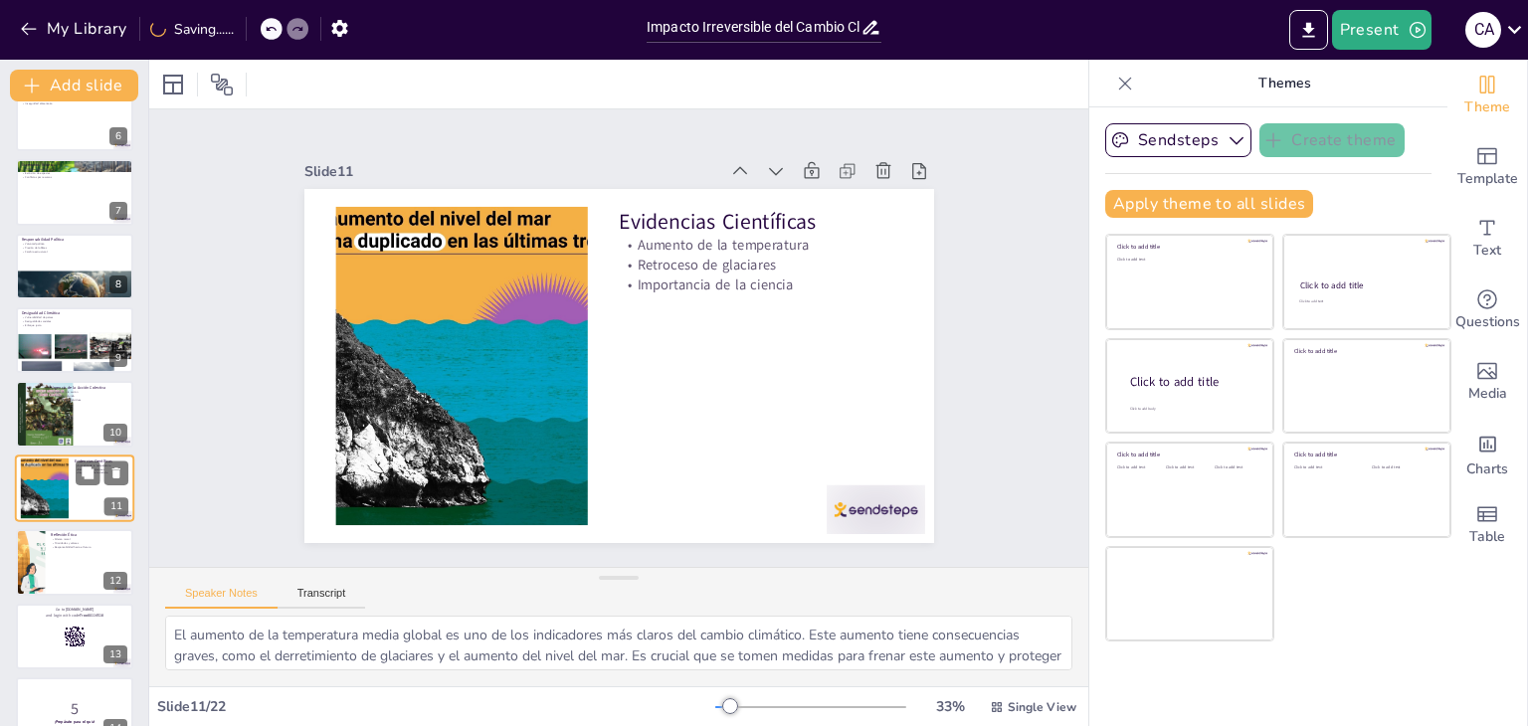
scroll to position [476, 0]
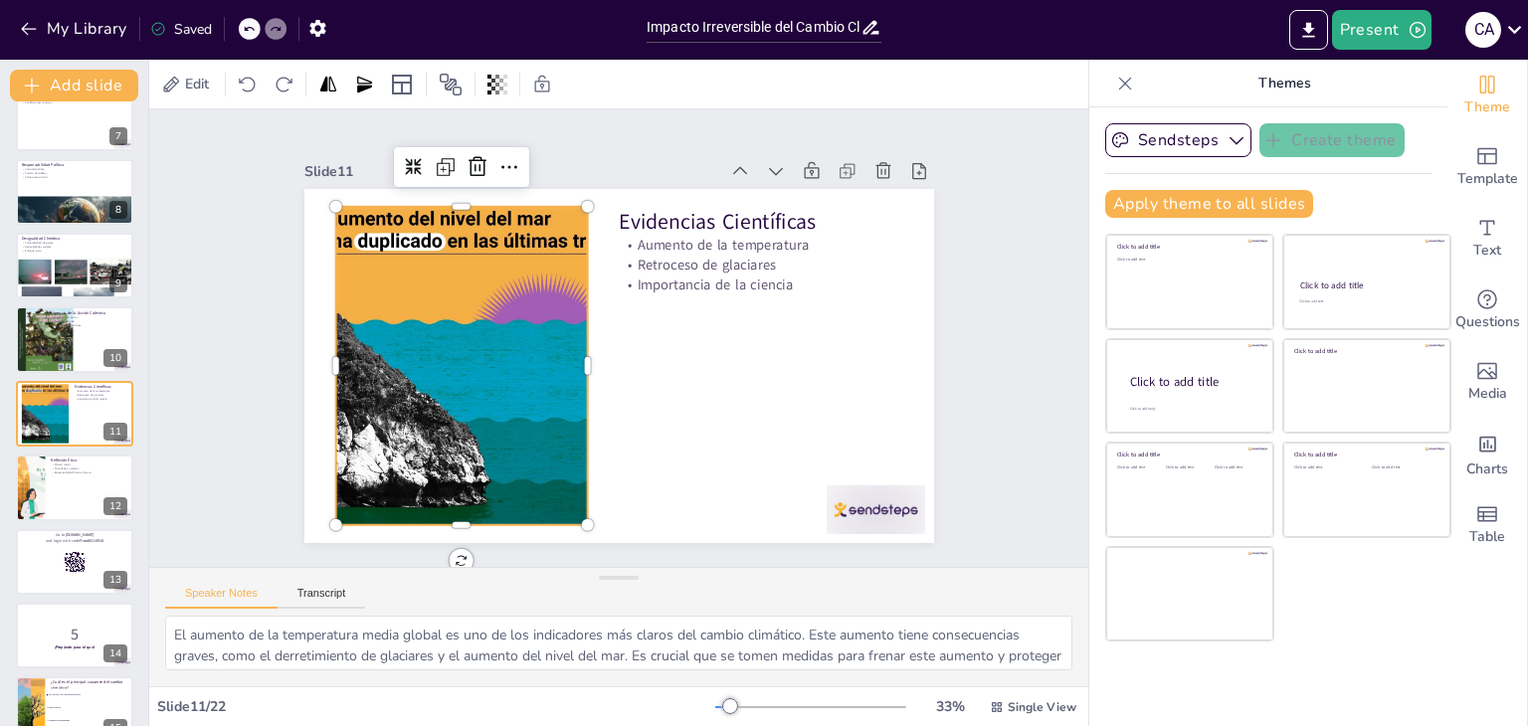
click at [348, 345] on div at bounding box center [459, 349] width 597 height 376
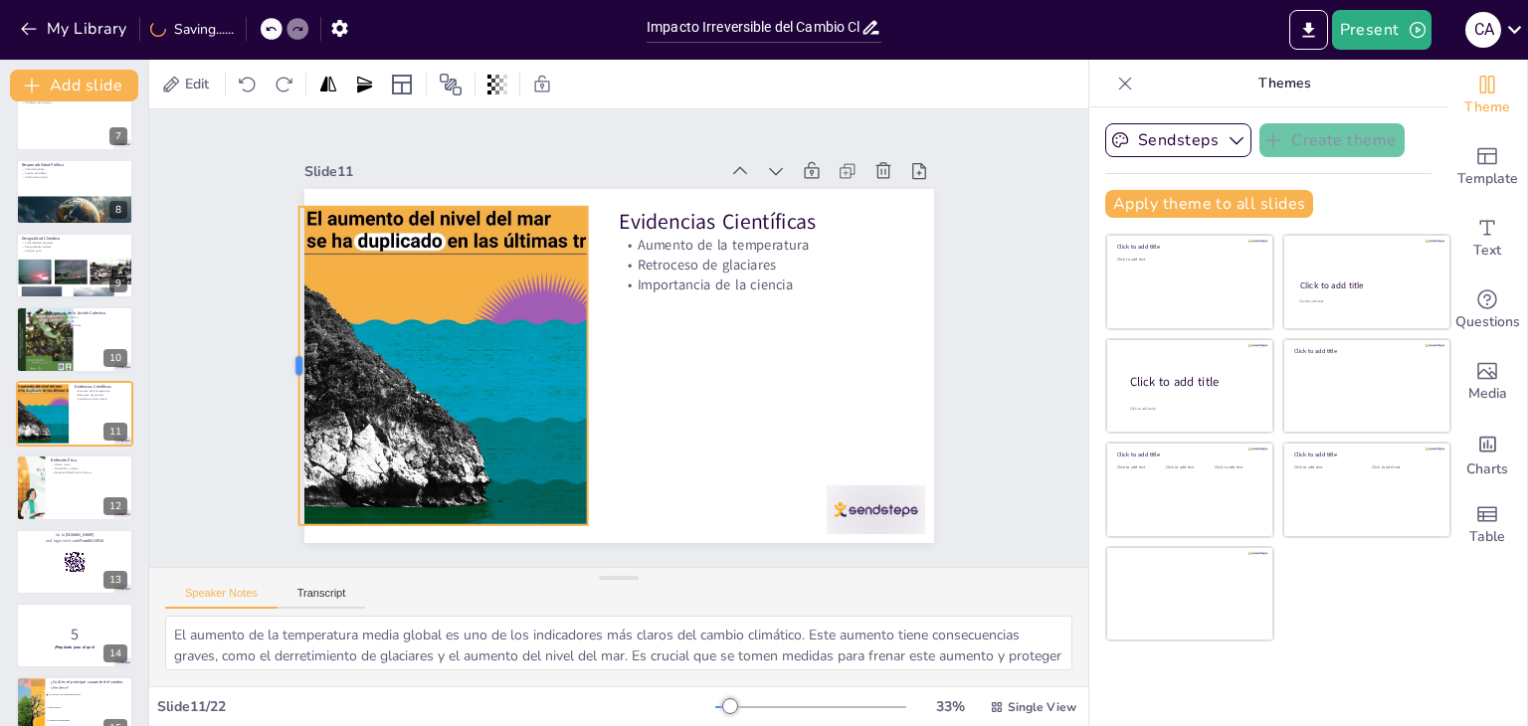
drag, startPoint x: 315, startPoint y: 355, endPoint x: 278, endPoint y: 374, distance: 41.4
click at [278, 374] on div at bounding box center [298, 263] width 113 height 308
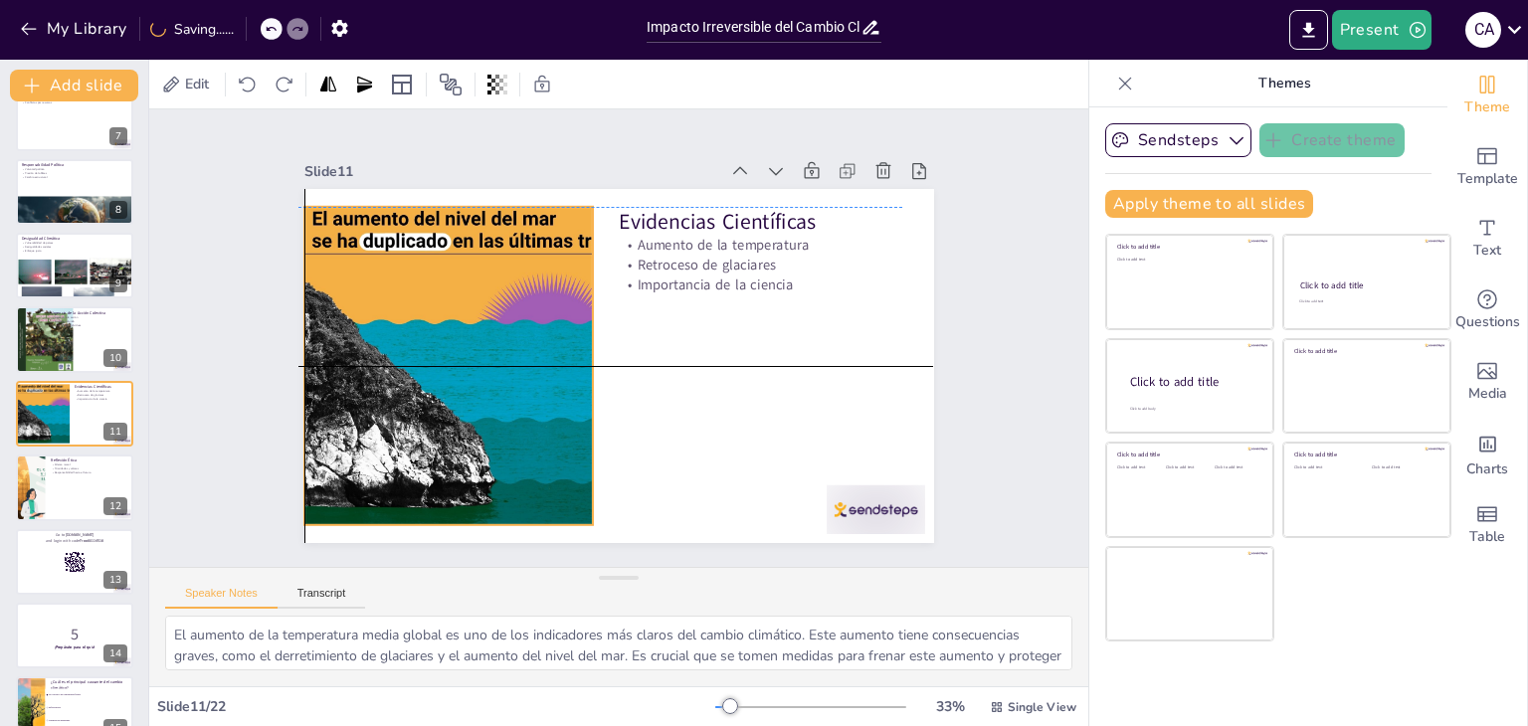
click at [427, 196] on div "Evidencias Científicas Aumento de la temperatura Retroceso de glaciares Importa…" at bounding box center [634, 190] width 626 height 66
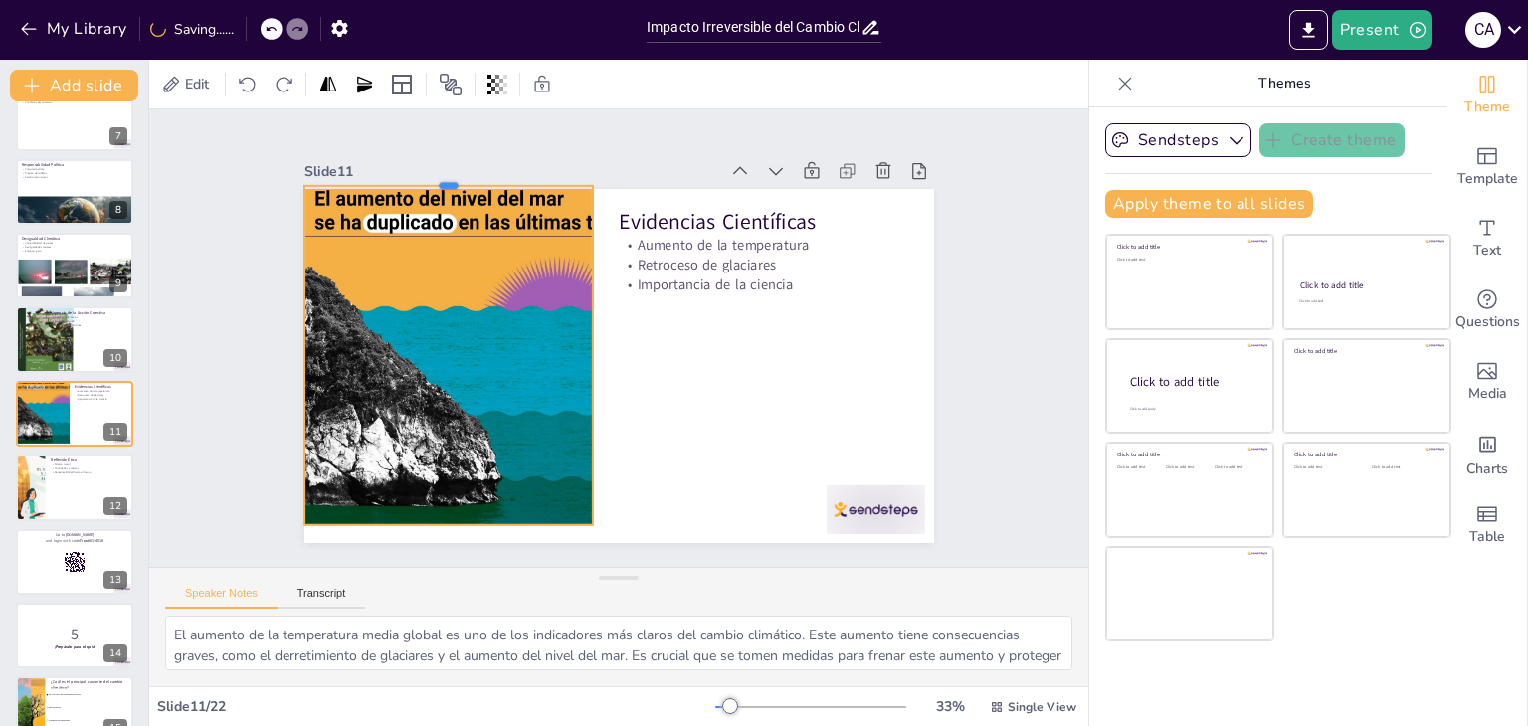
drag, startPoint x: 434, startPoint y: 198, endPoint x: 434, endPoint y: 177, distance: 20.9
click at [434, 177] on div at bounding box center [465, 161] width 288 height 46
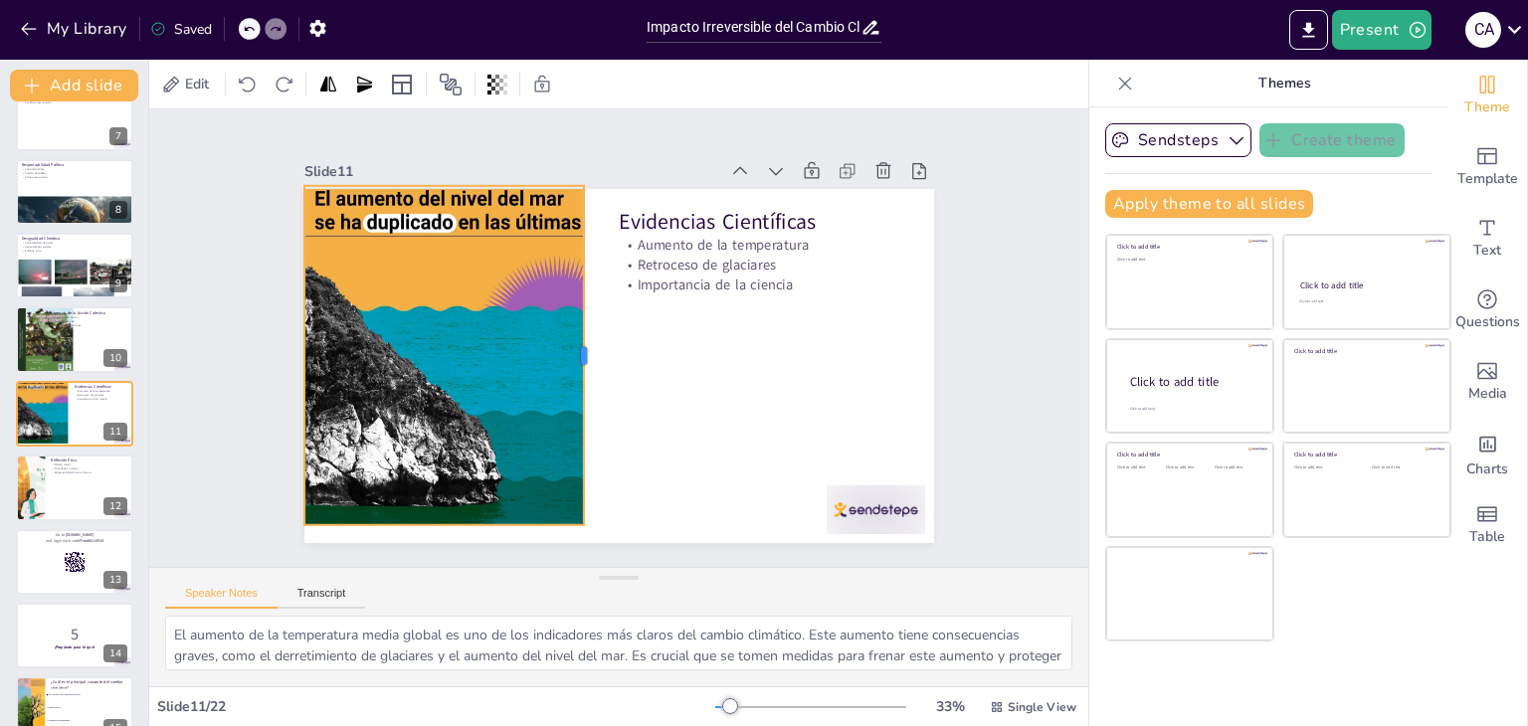
drag, startPoint x: 579, startPoint y: 343, endPoint x: 570, endPoint y: 360, distance: 19.1
click at [570, 360] on div at bounding box center [590, 352] width 52 height 339
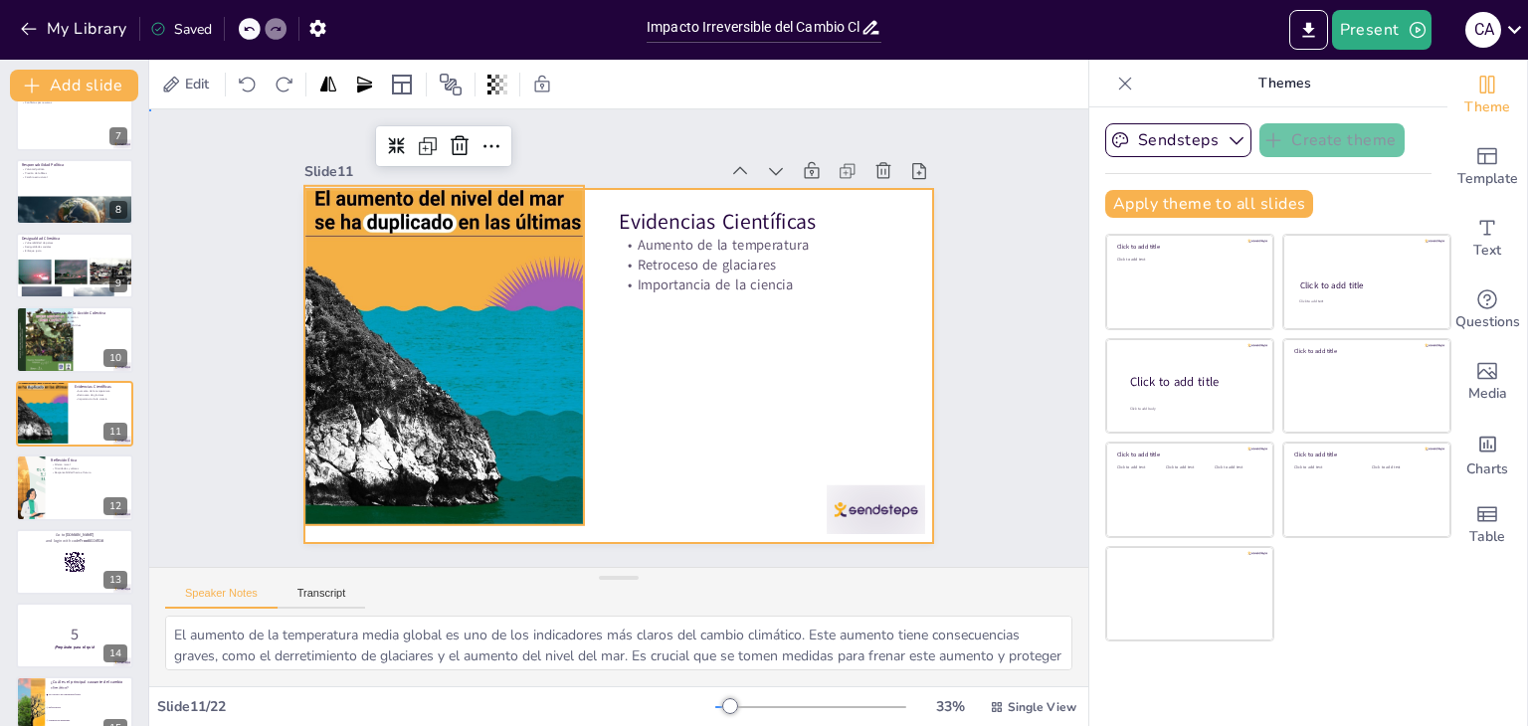
click at [709, 435] on div at bounding box center [593, 326] width 580 height 719
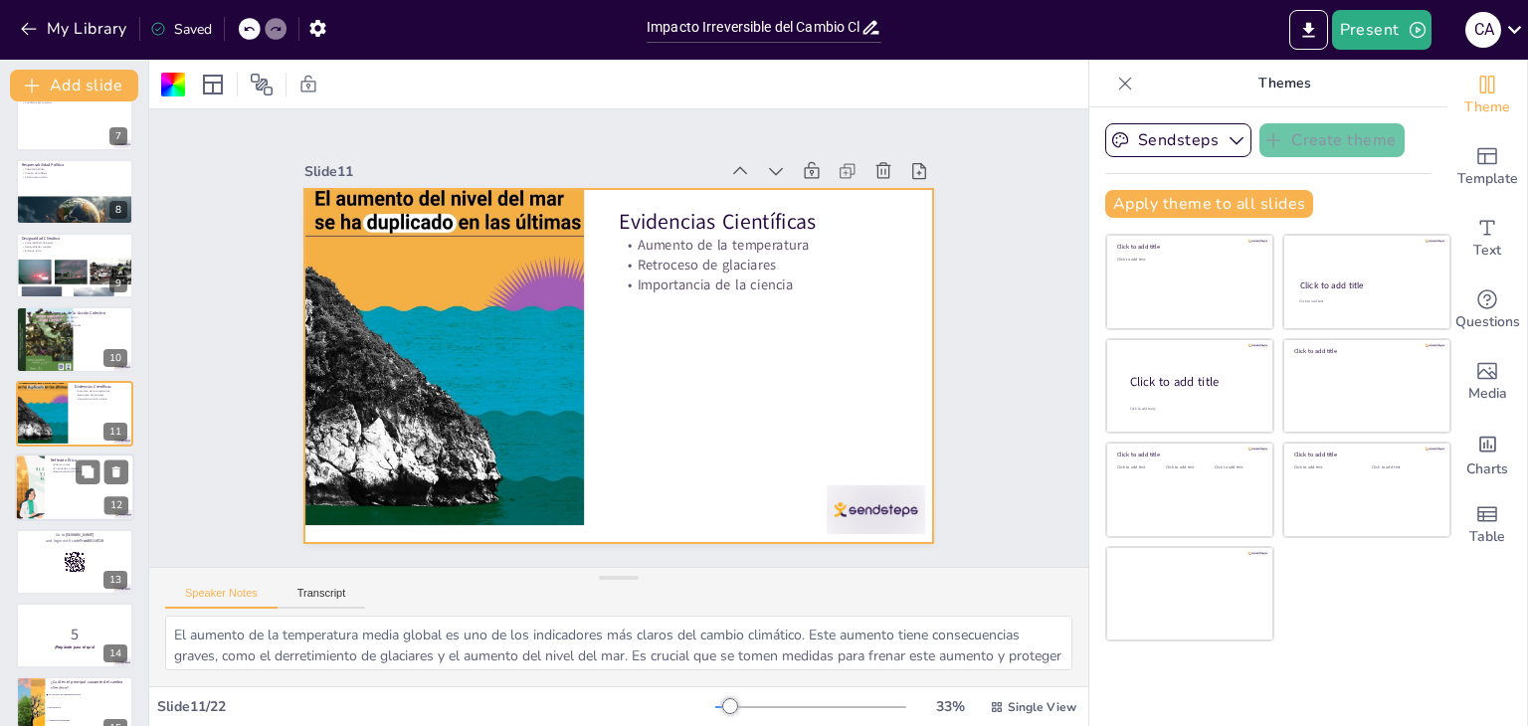
click at [57, 502] on div at bounding box center [74, 488] width 119 height 68
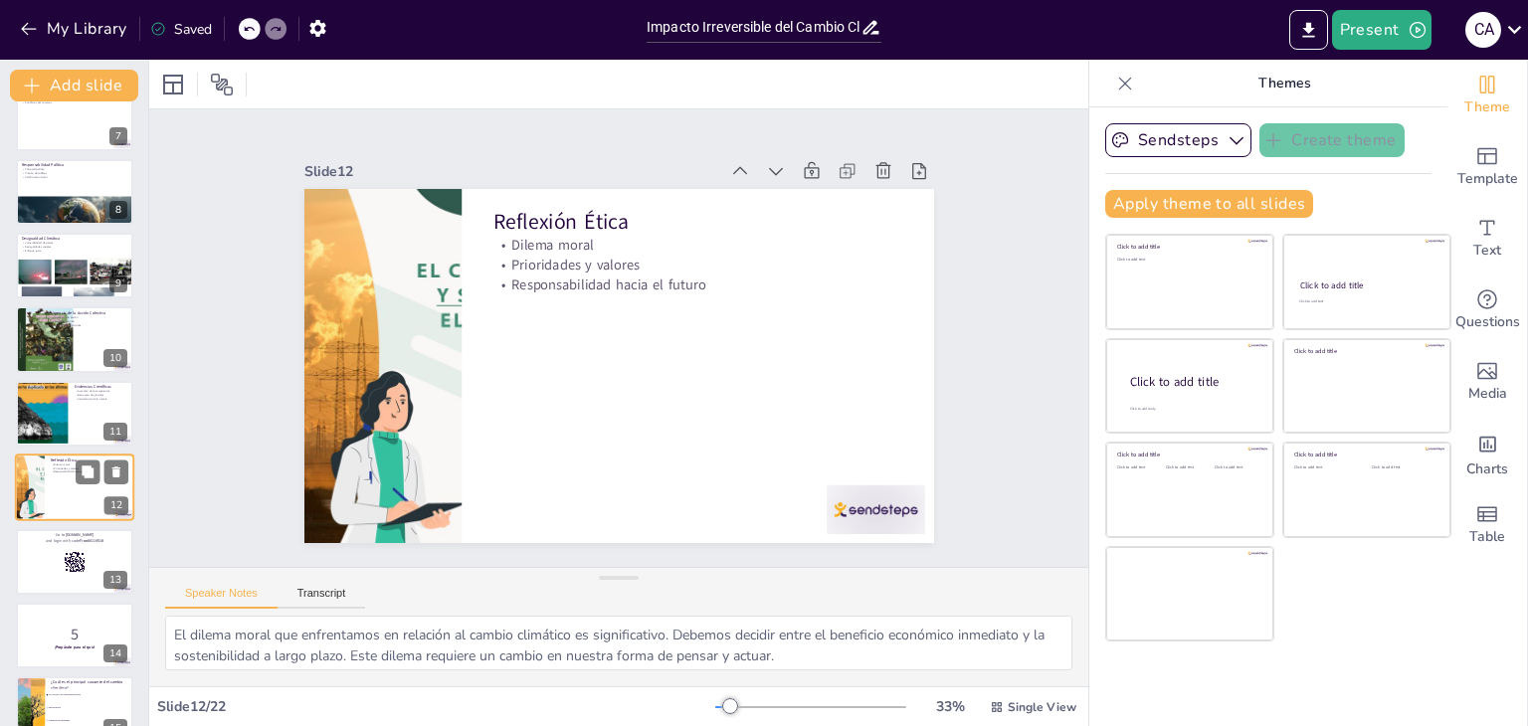
scroll to position [550, 0]
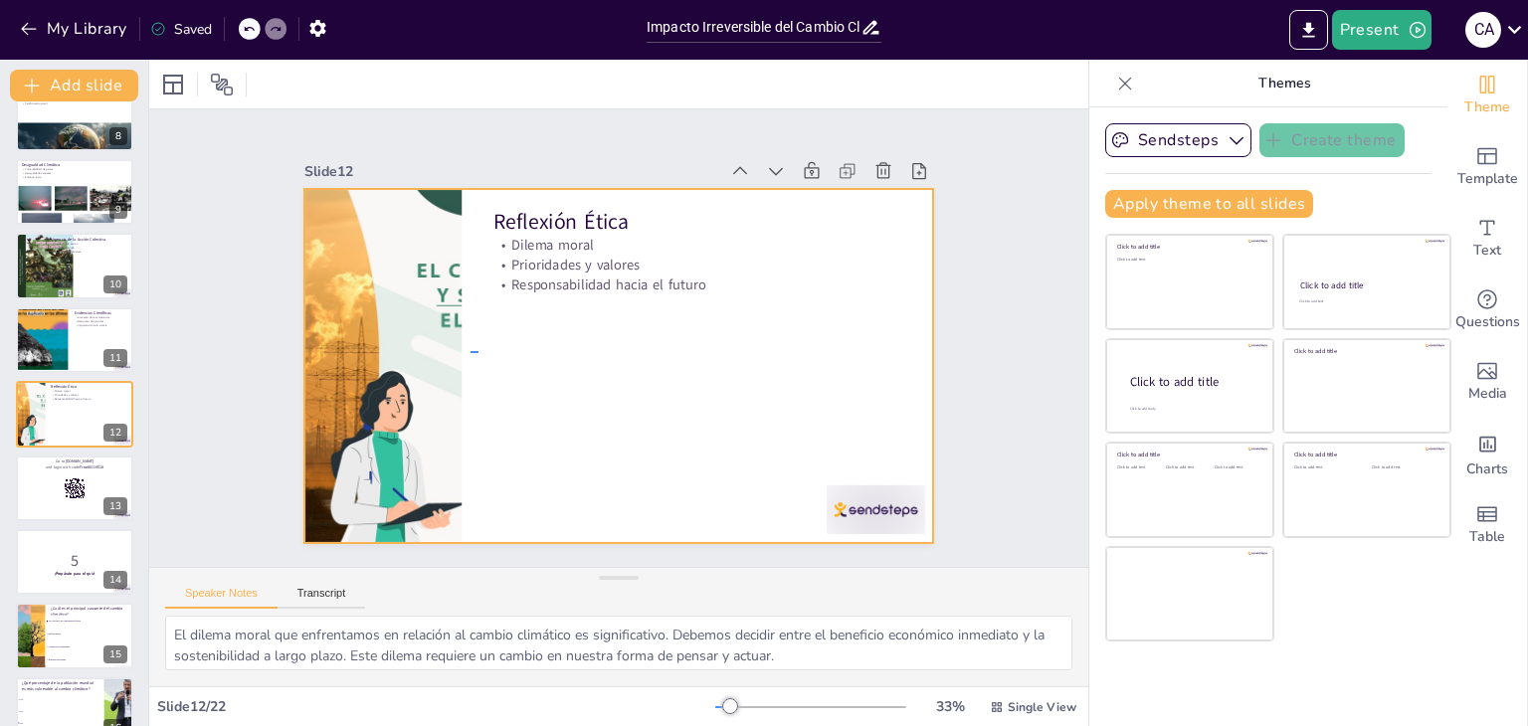
click at [478, 351] on div at bounding box center [615, 366] width 663 height 418
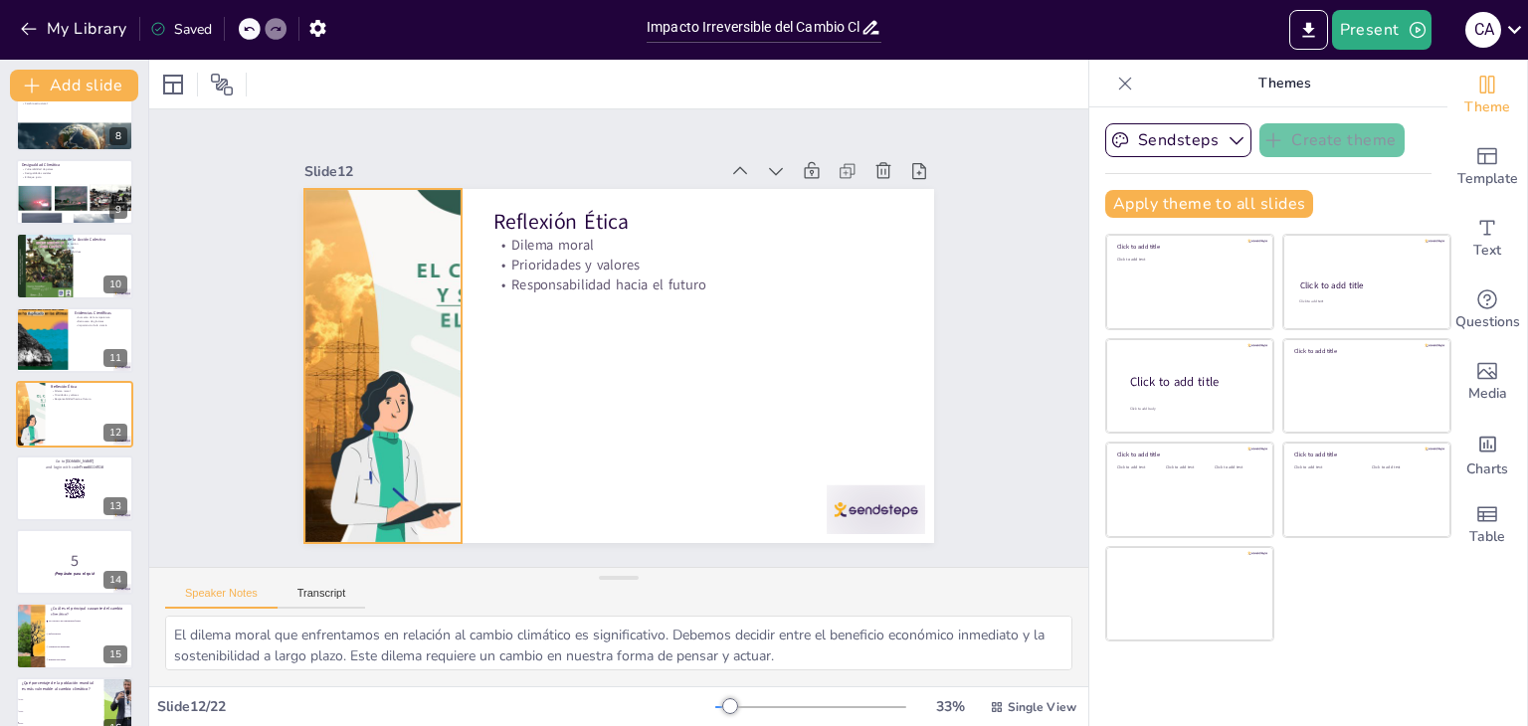
click at [429, 364] on div at bounding box center [381, 341] width 663 height 418
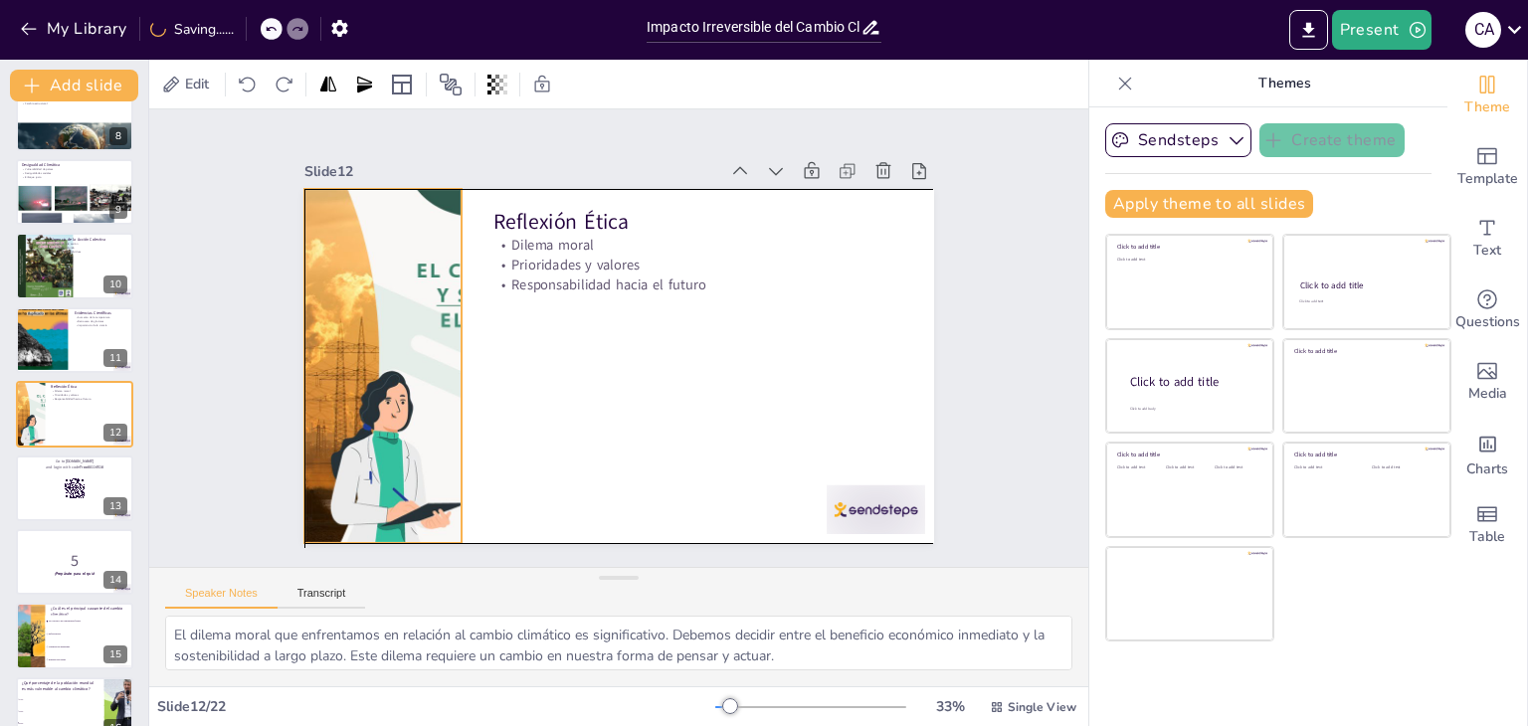
click at [450, 189] on div "Reflexión Ética Dilema moral Prioridades y valores Responsabilidad hacia el fut…" at bounding box center [619, 189] width 630 height 0
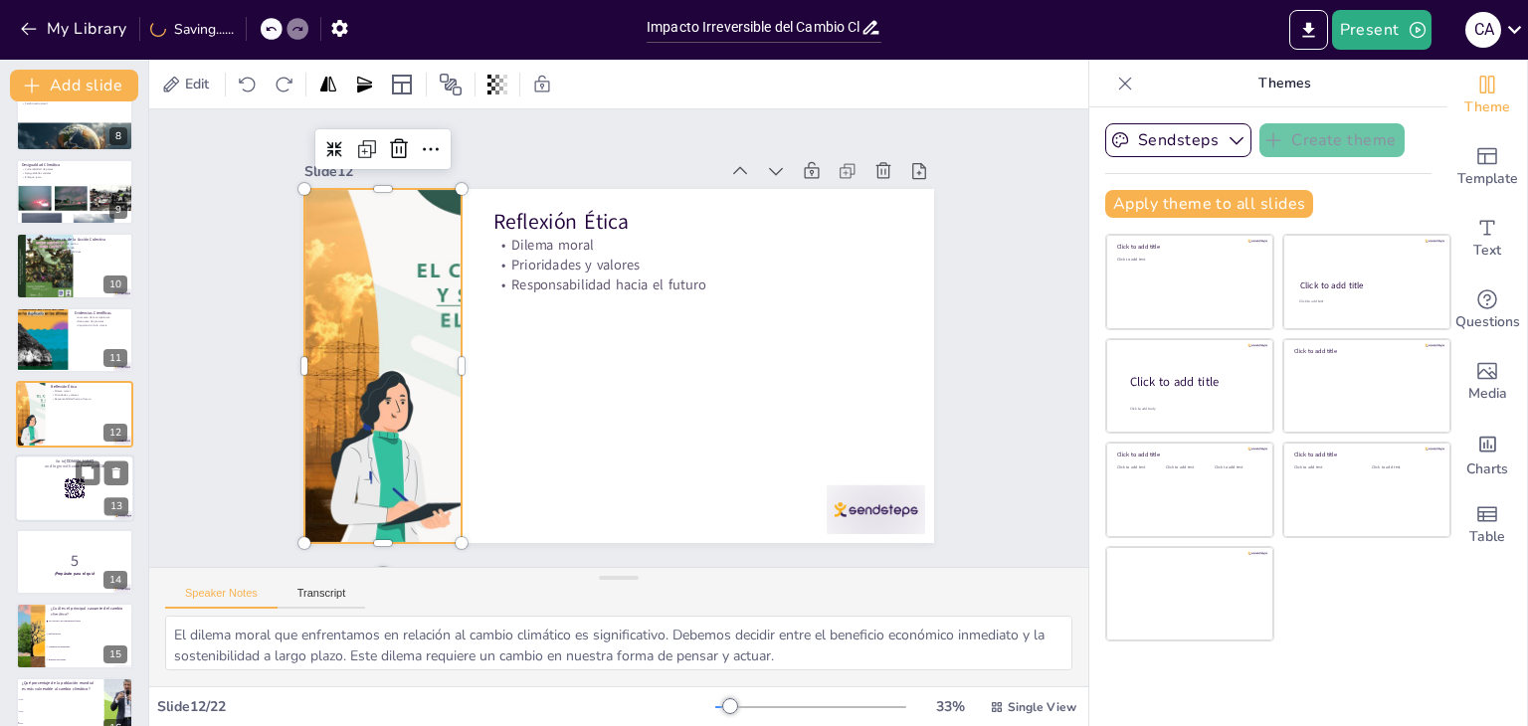
click at [32, 509] on div at bounding box center [74, 489] width 119 height 68
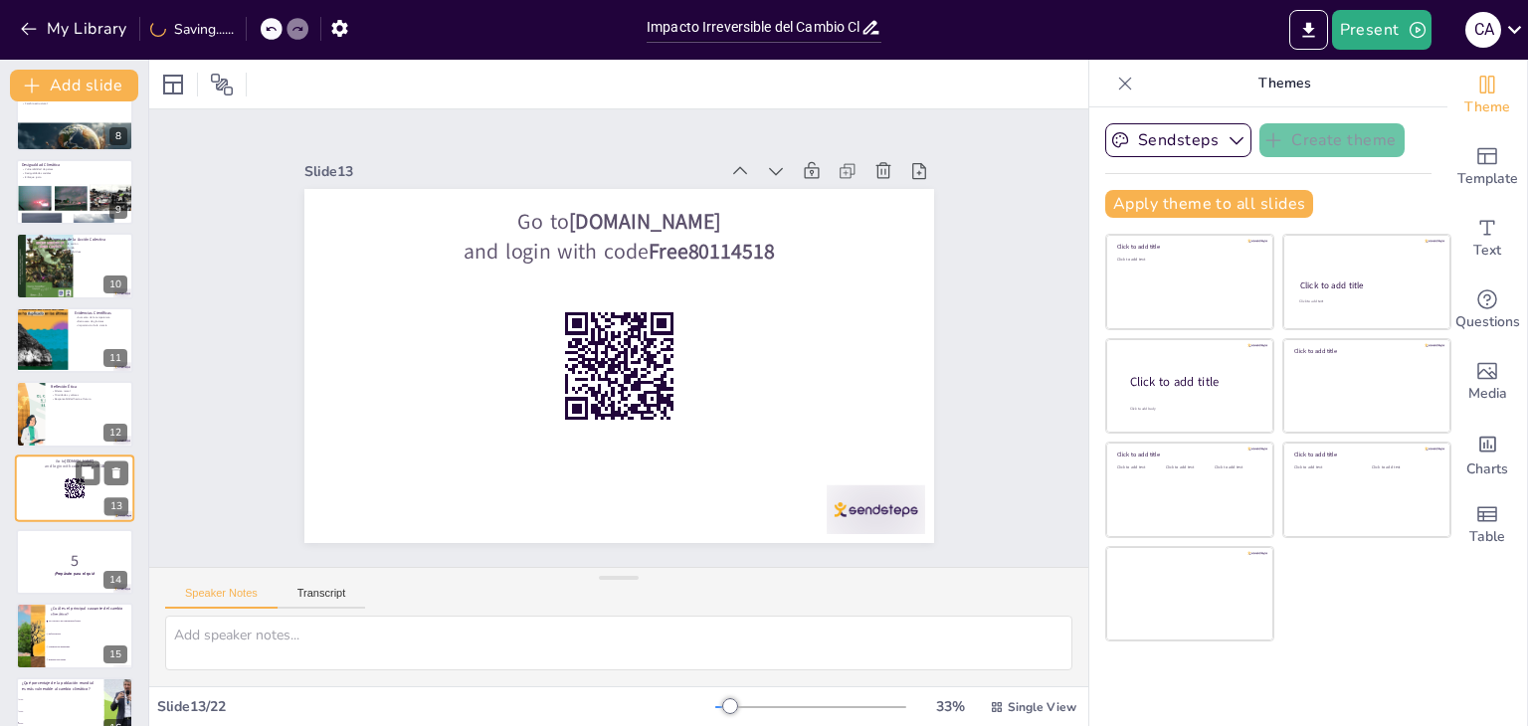
scroll to position [625, 0]
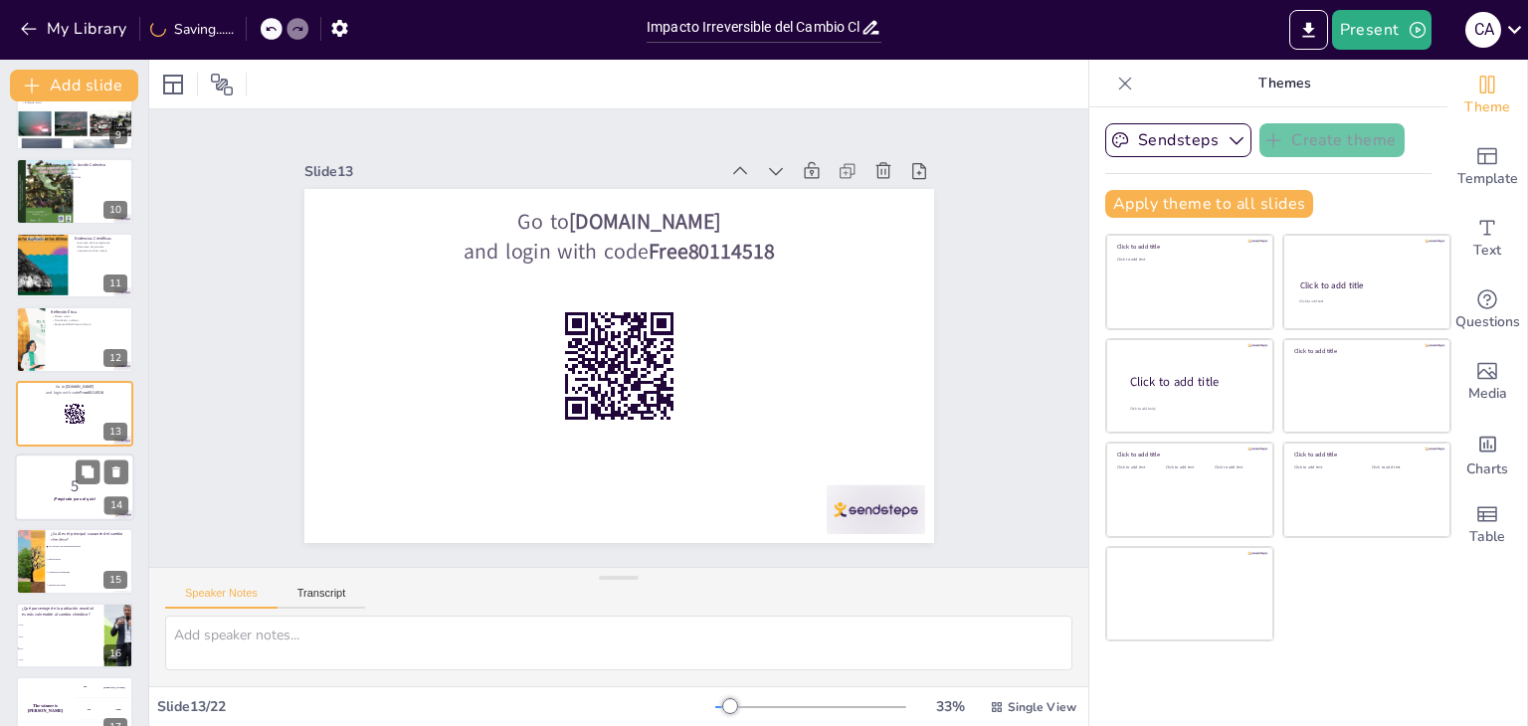
click at [58, 500] on strong "¡Prepárate para el quiz!" at bounding box center [75, 498] width 42 height 5
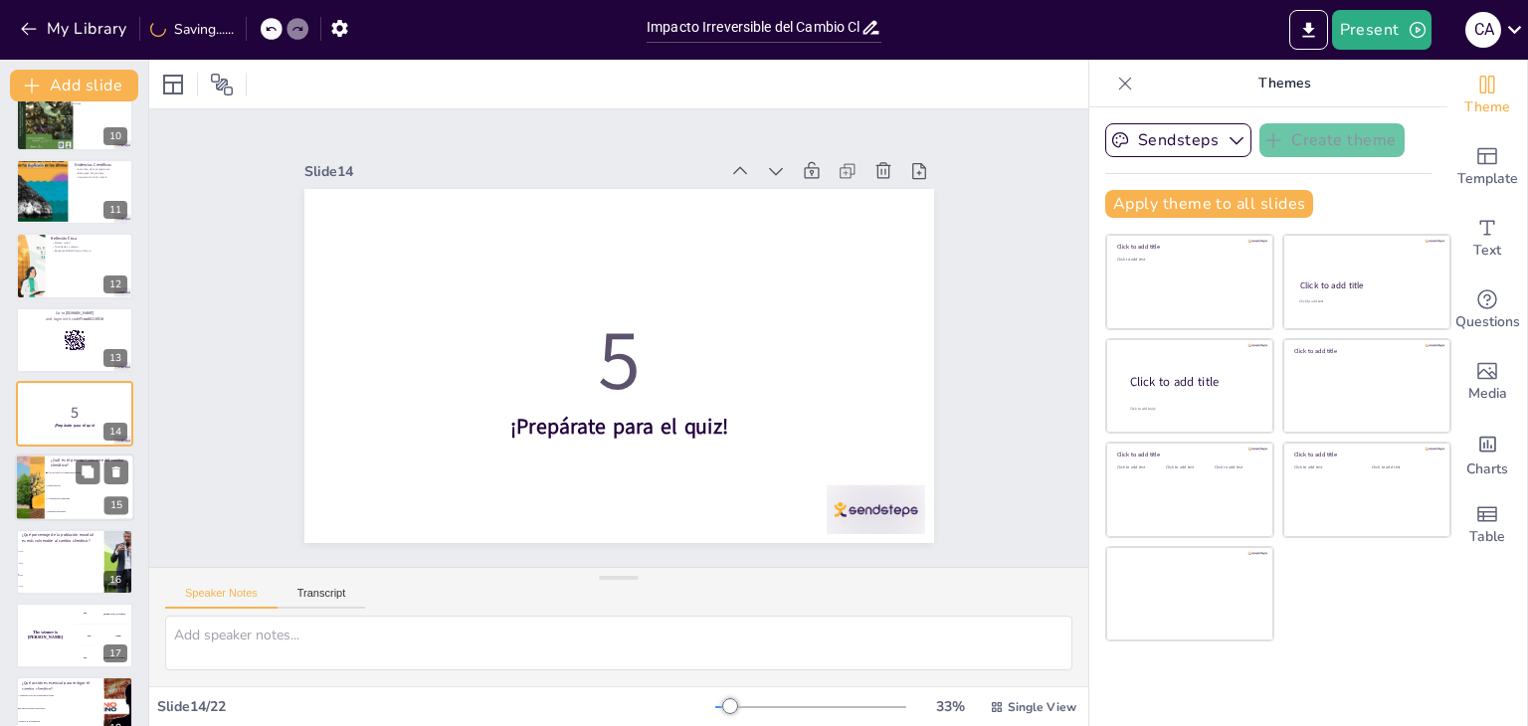
click at [54, 499] on li "Urbanización desmedida" at bounding box center [90, 499] width 90 height 13
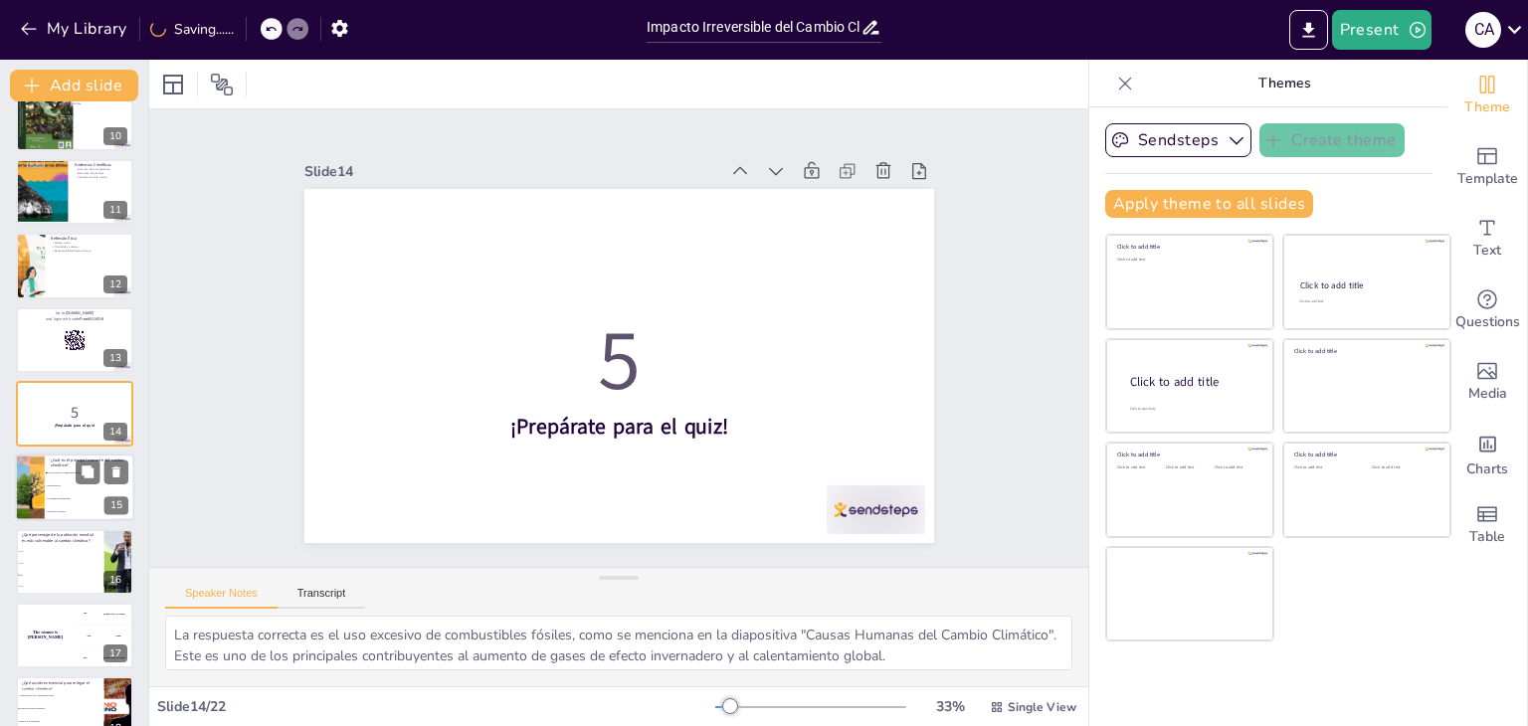
scroll to position [772, 0]
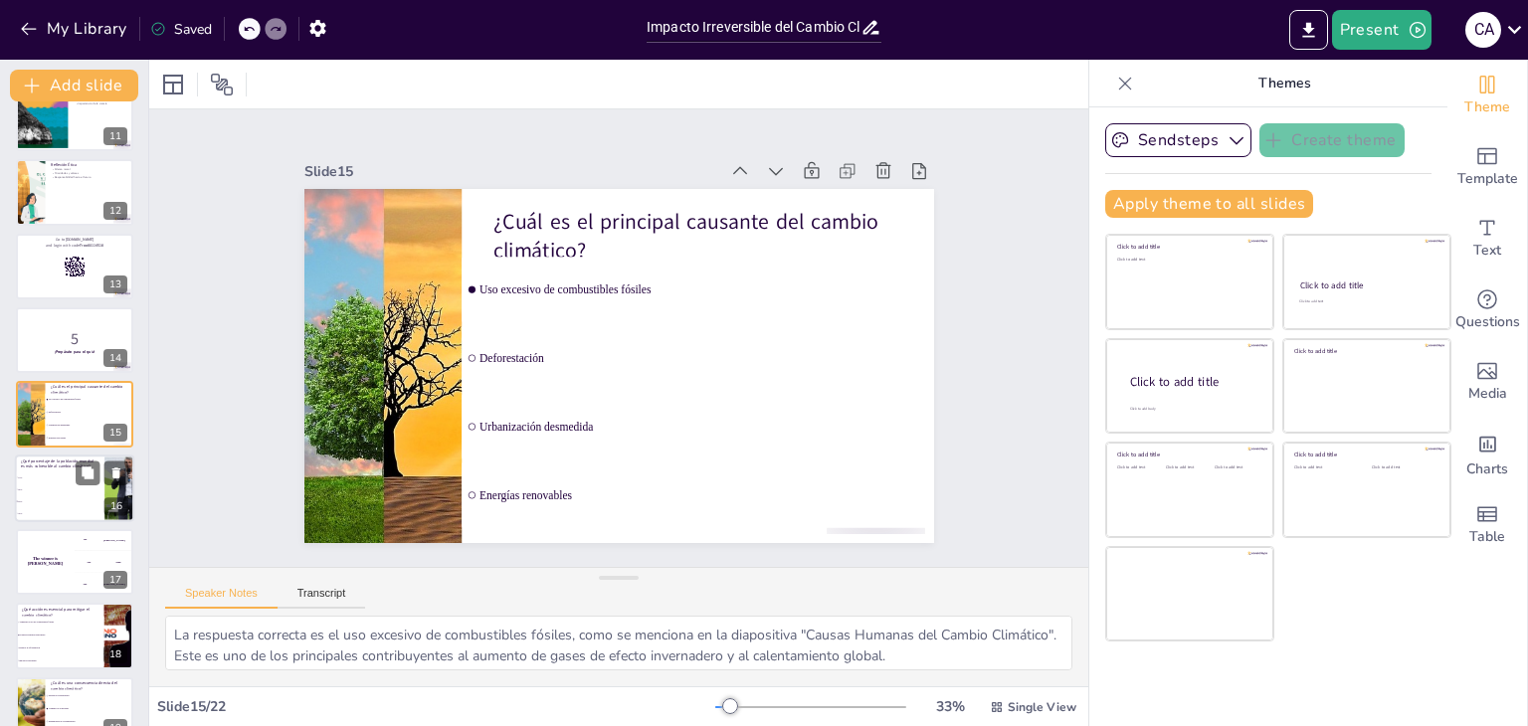
click at [58, 483] on li "25%" at bounding box center [60, 489] width 90 height 12
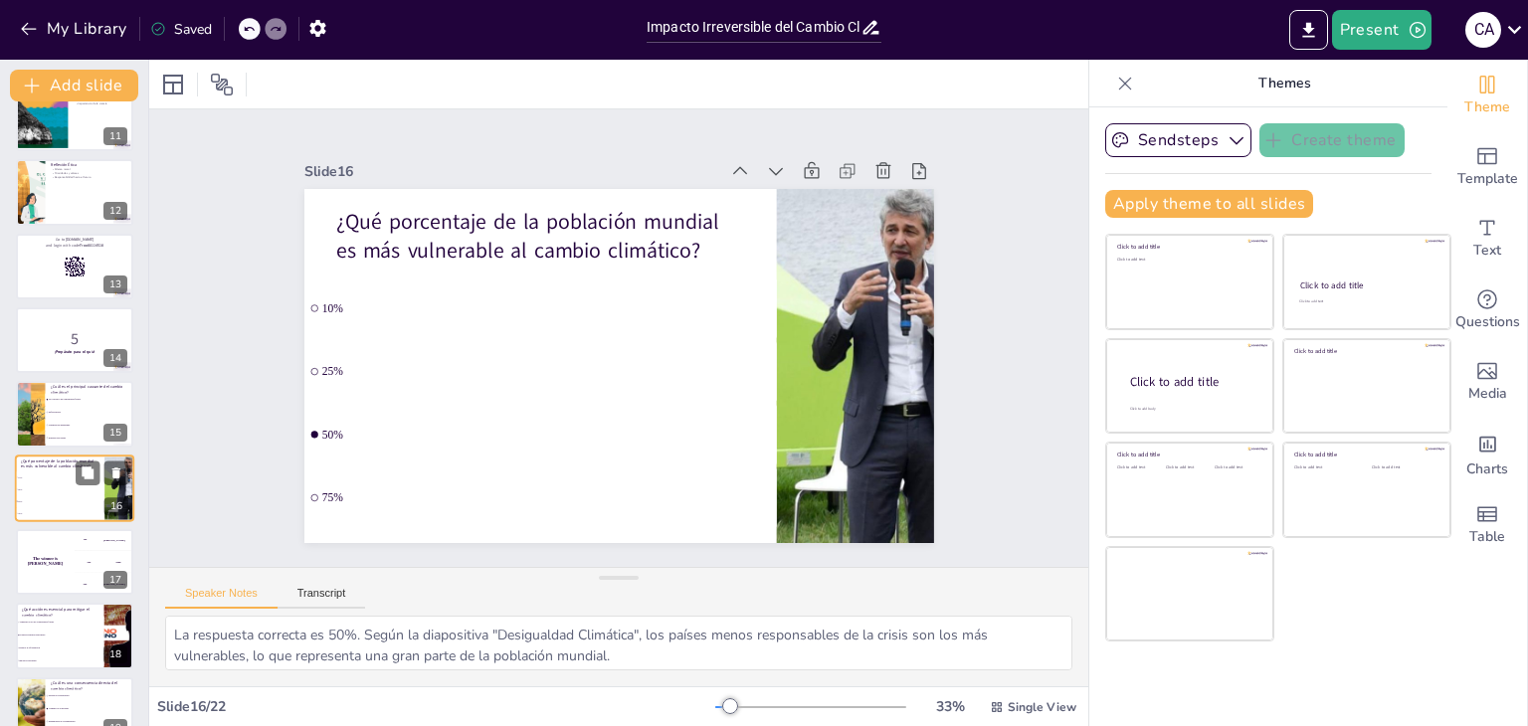
scroll to position [846, 0]
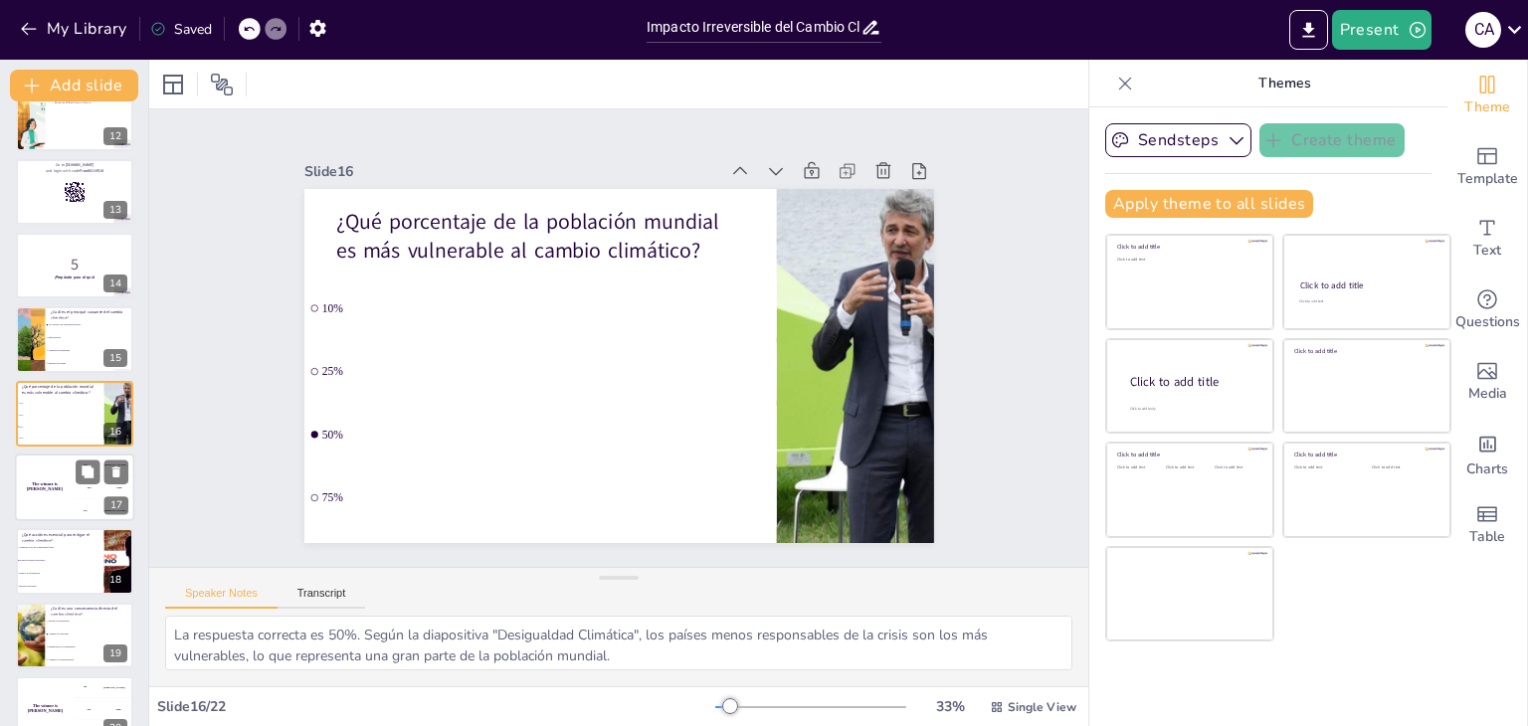
click at [78, 494] on div "200 Jaap" at bounding box center [105, 487] width 60 height 22
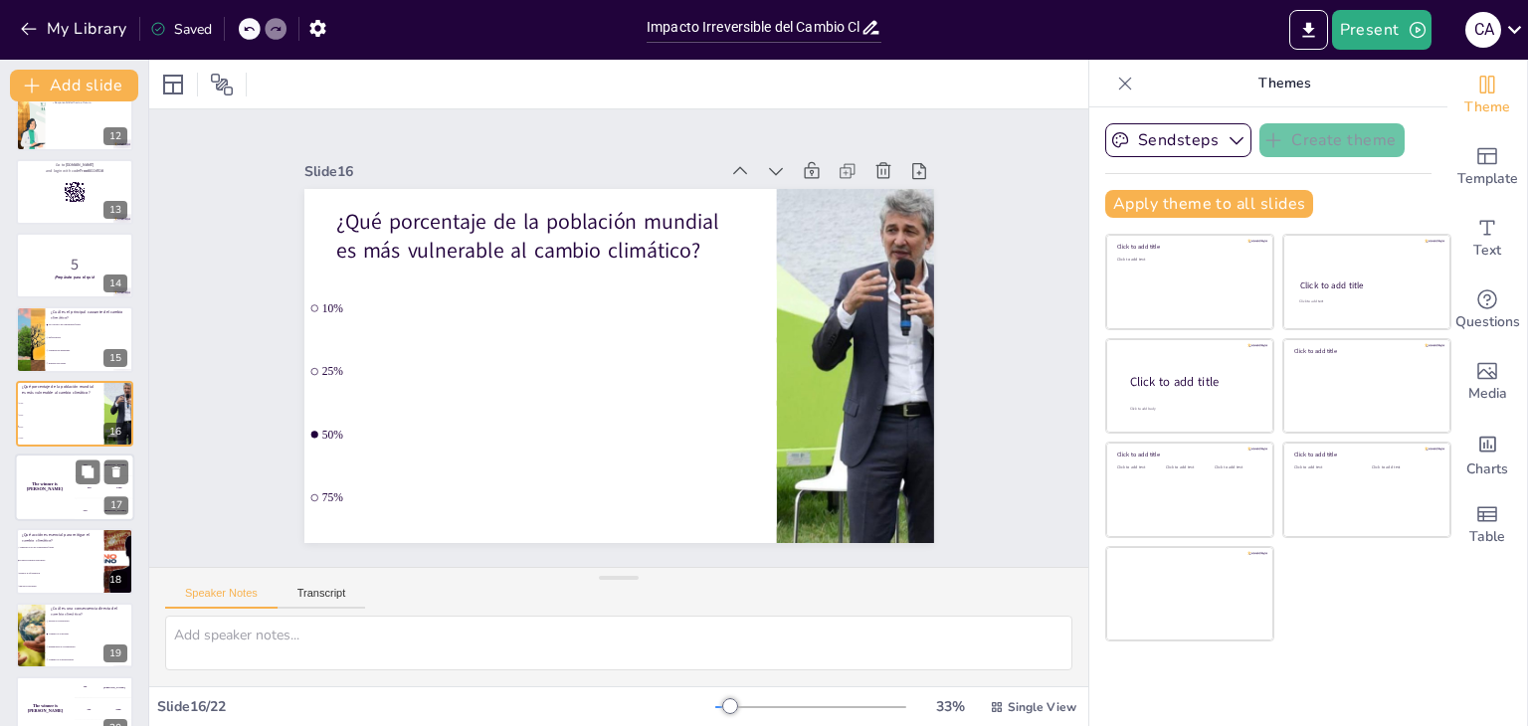
scroll to position [920, 0]
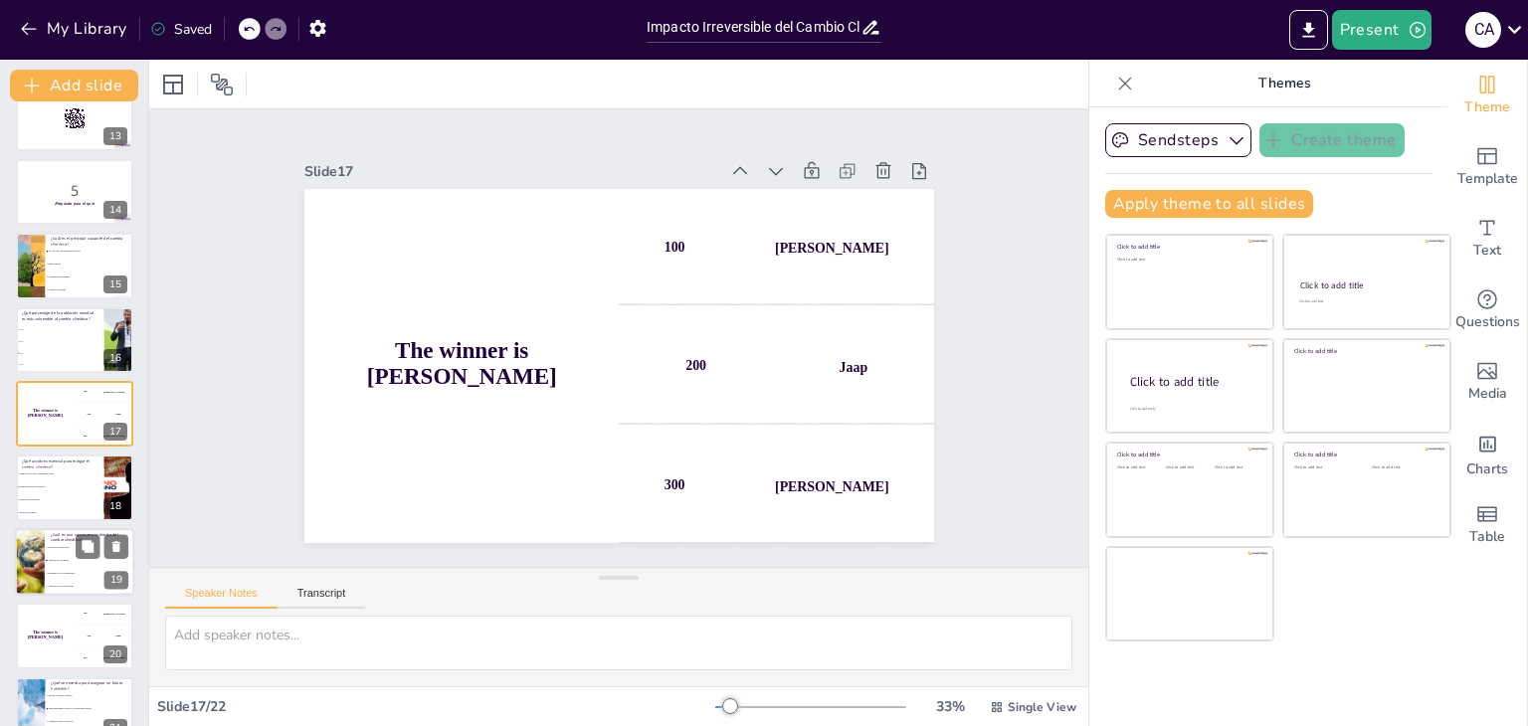
click at [35, 539] on div at bounding box center [29, 562] width 119 height 68
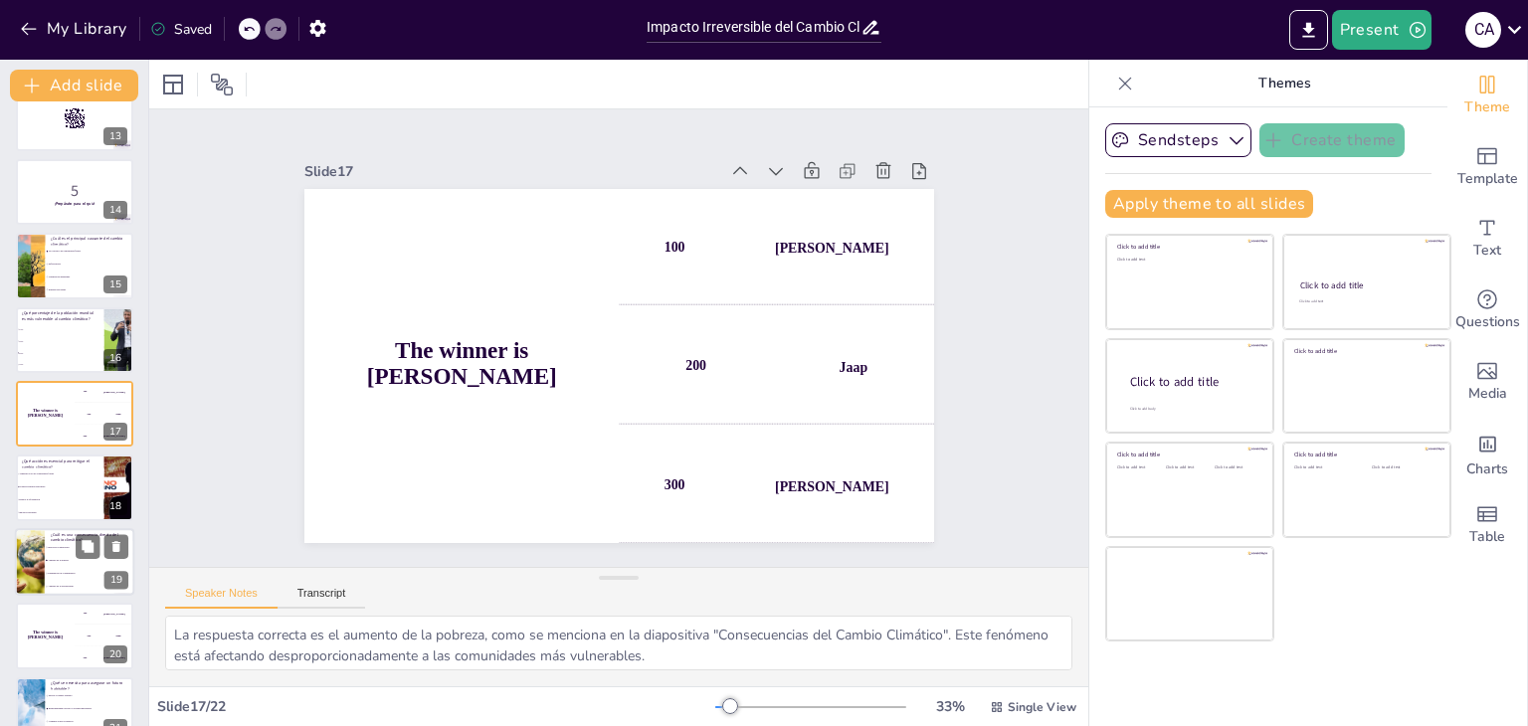
scroll to position [1026, 0]
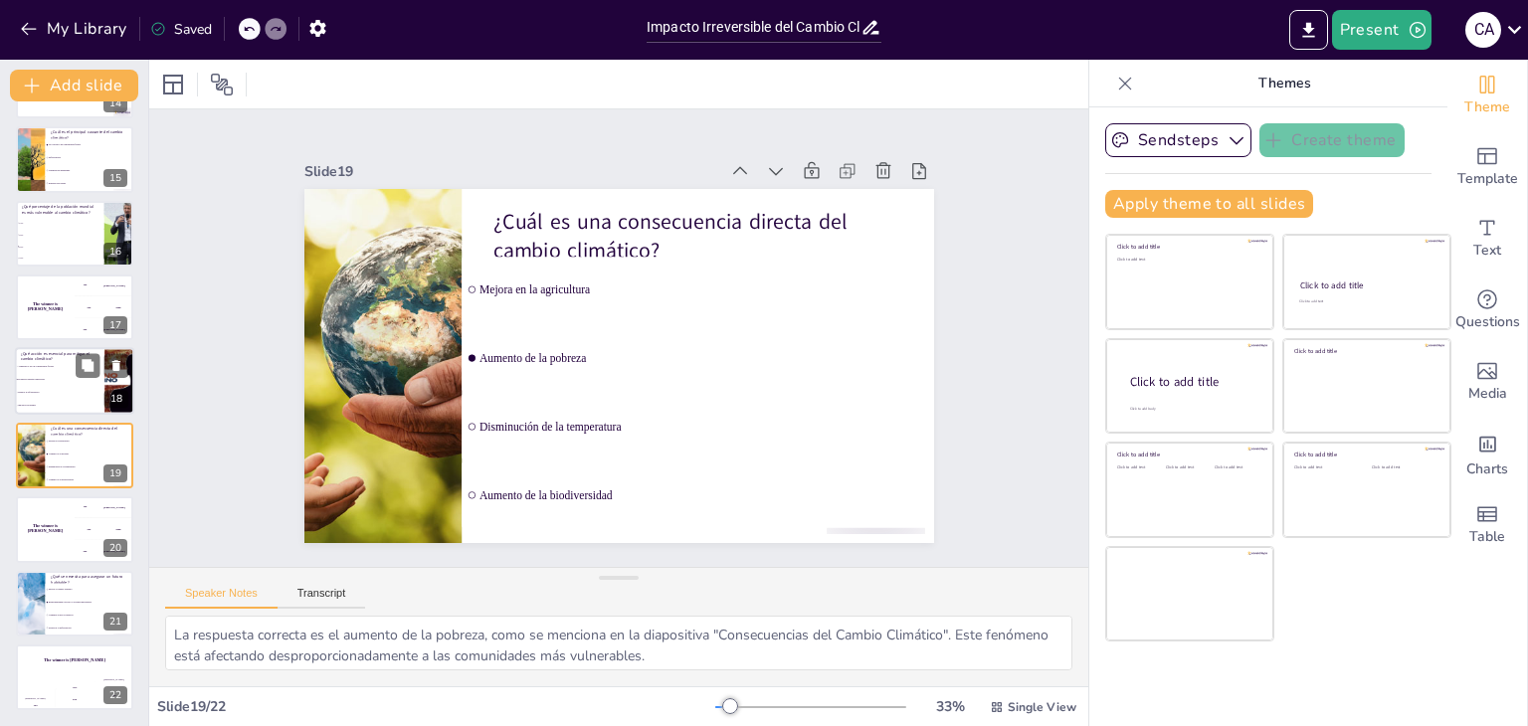
click at [41, 351] on p "¿Qué acción es esencial para mitigar el cambio climático?" at bounding box center [60, 356] width 78 height 11
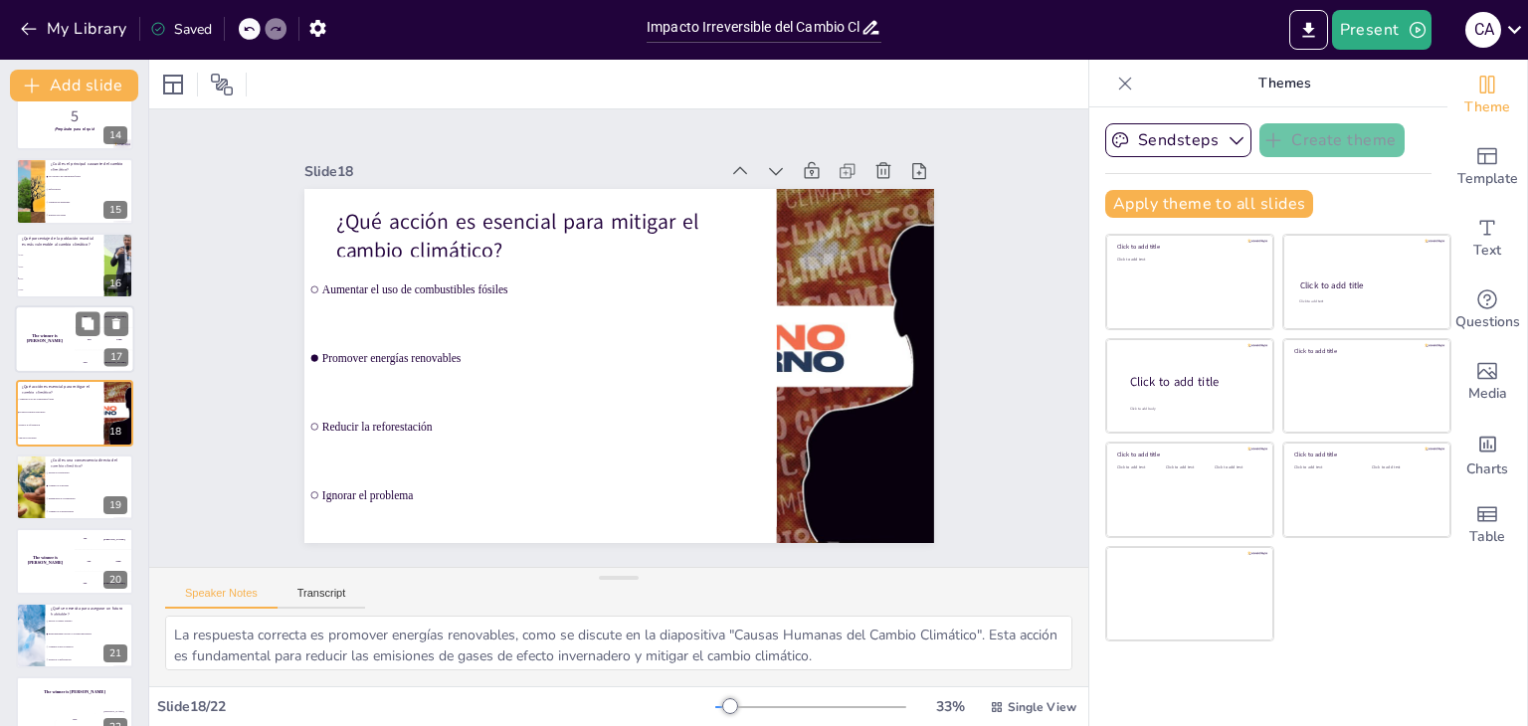
click at [40, 317] on div "The winner is [PERSON_NAME]" at bounding box center [45, 339] width 60 height 68
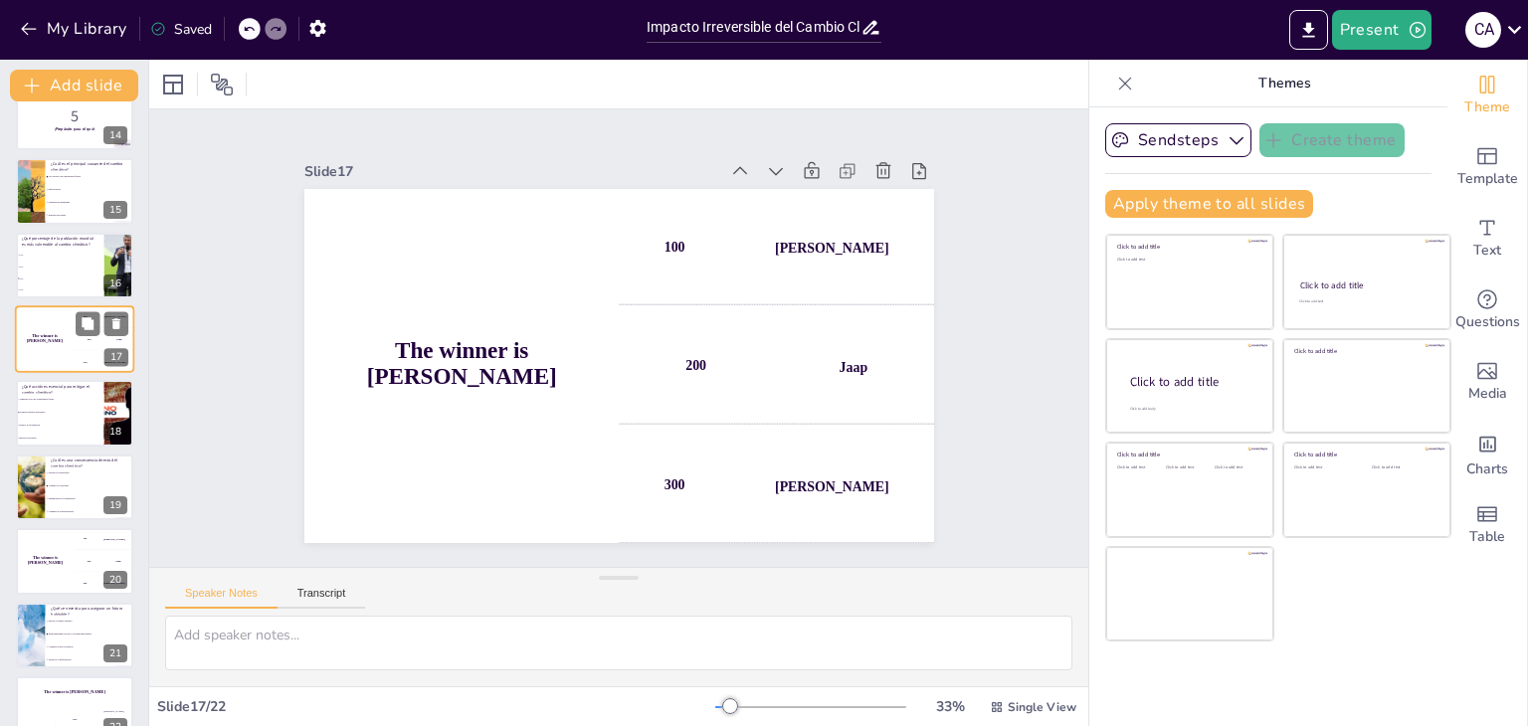
scroll to position [920, 0]
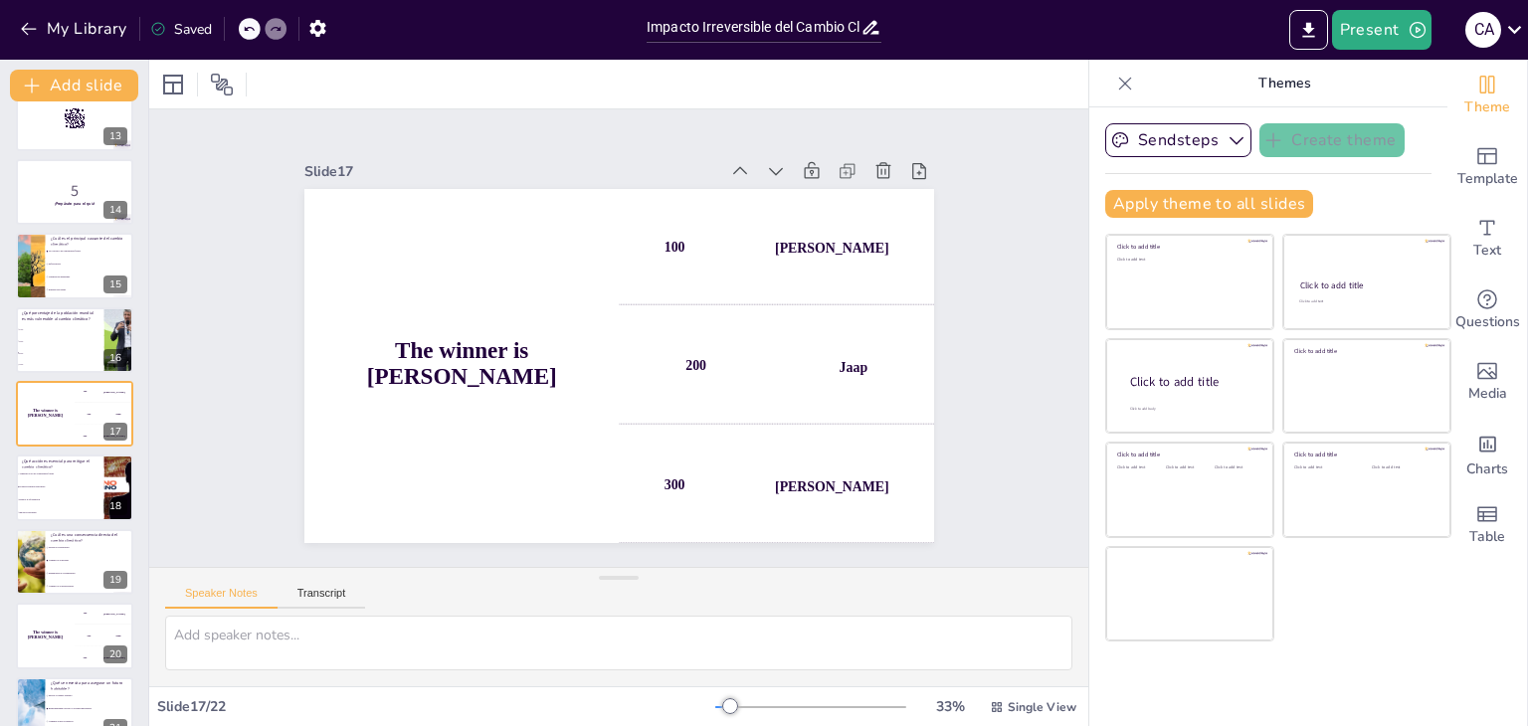
click at [49, 299] on div "Impacto Irreversible del Cambio Climático Un análisis del documental 'Punto de …" at bounding box center [74, 6] width 148 height 1619
click at [56, 264] on span "Deforestación" at bounding box center [91, 265] width 86 height 3
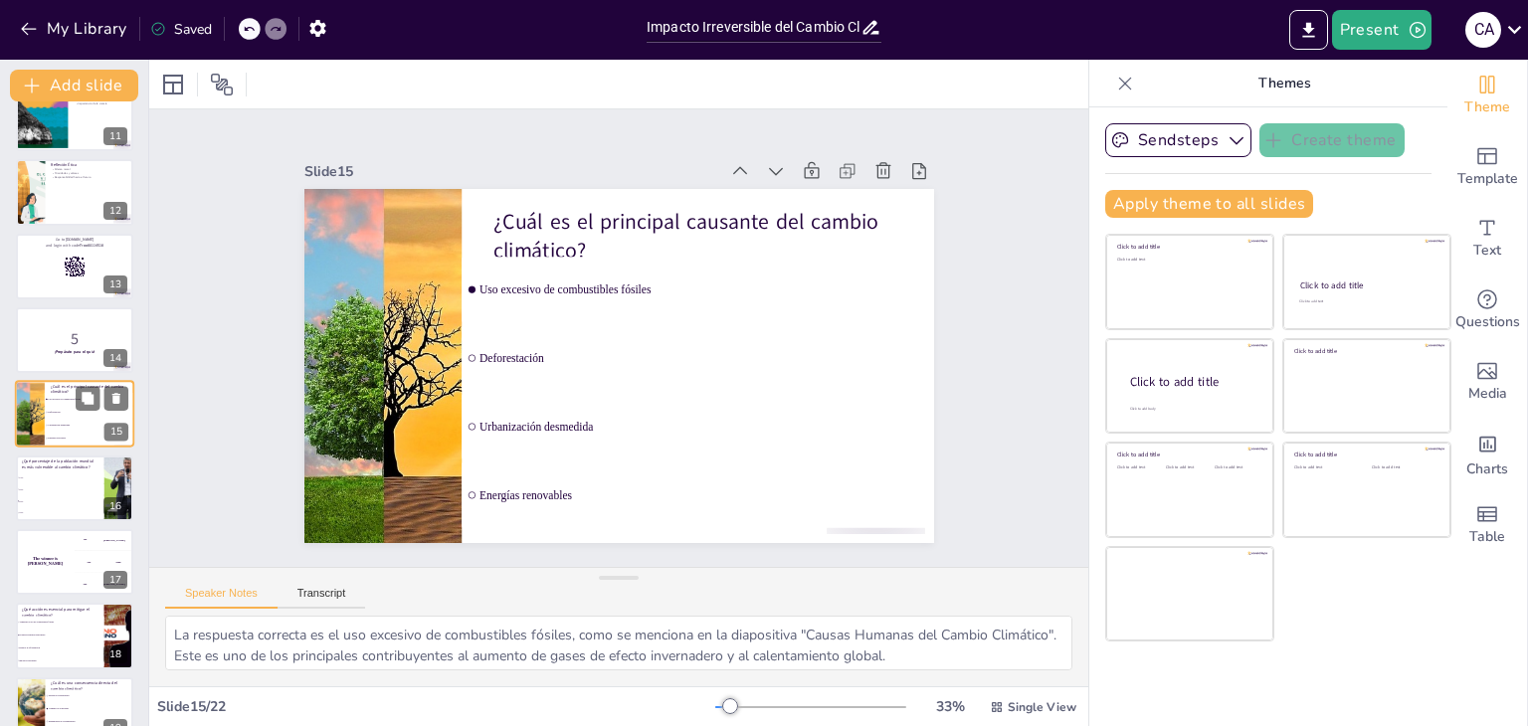
click at [56, 264] on div at bounding box center [74, 267] width 117 height 66
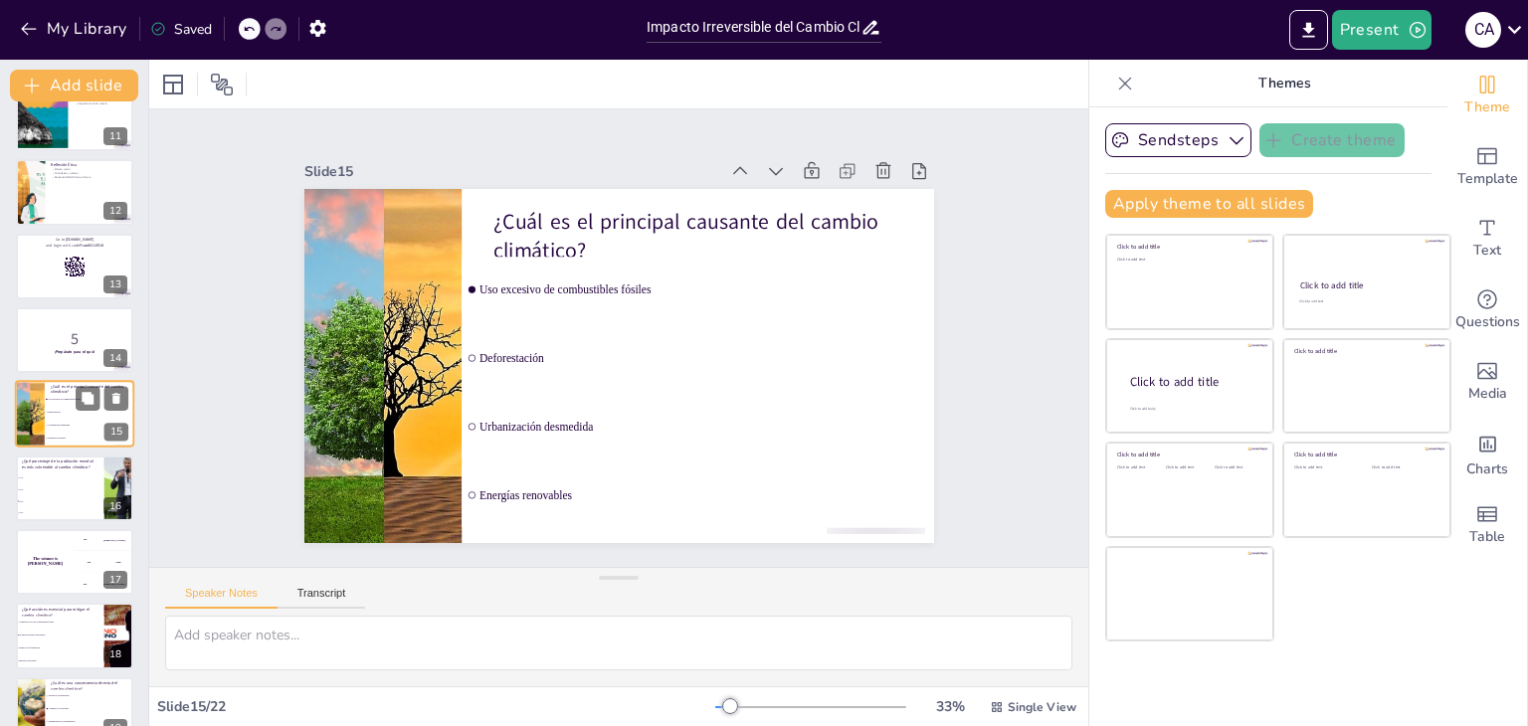
scroll to position [625, 0]
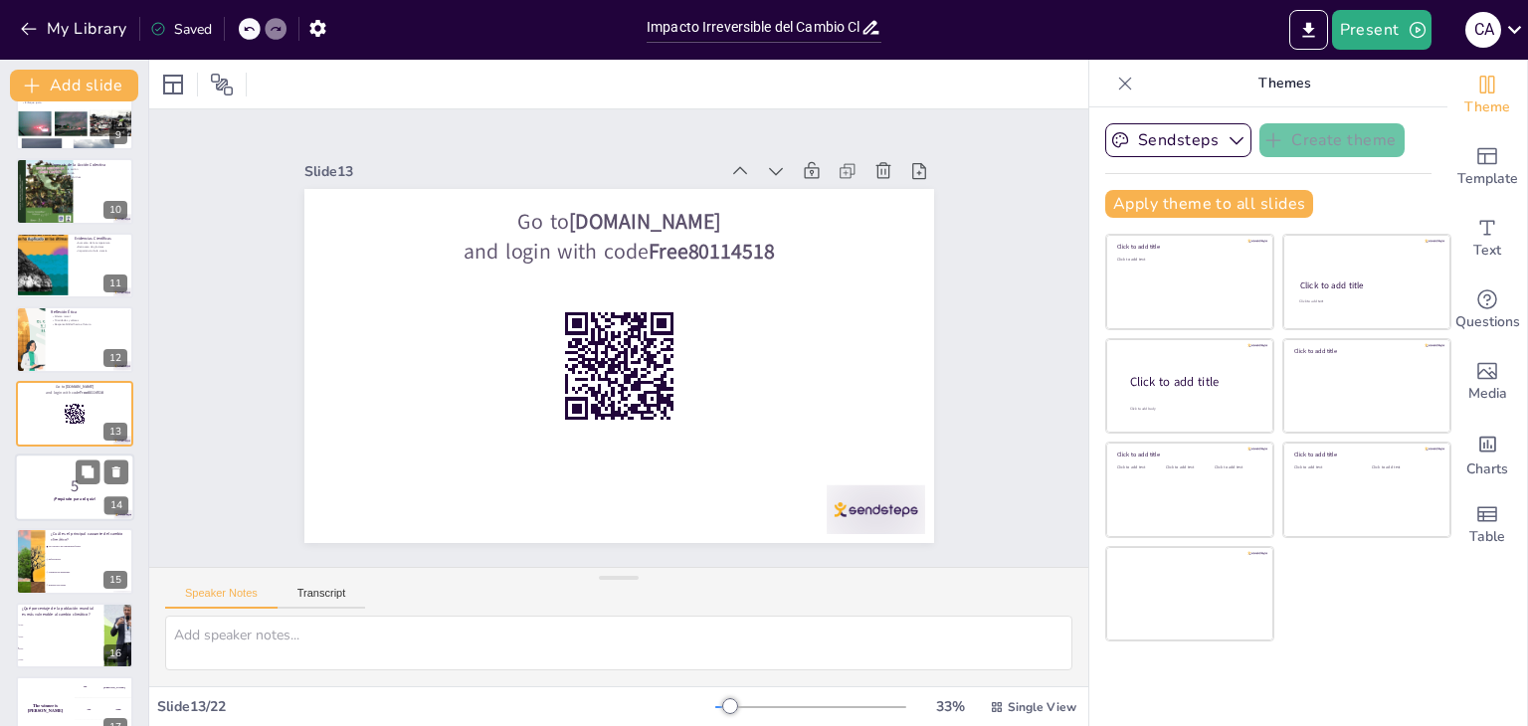
click at [95, 503] on div at bounding box center [74, 488] width 119 height 68
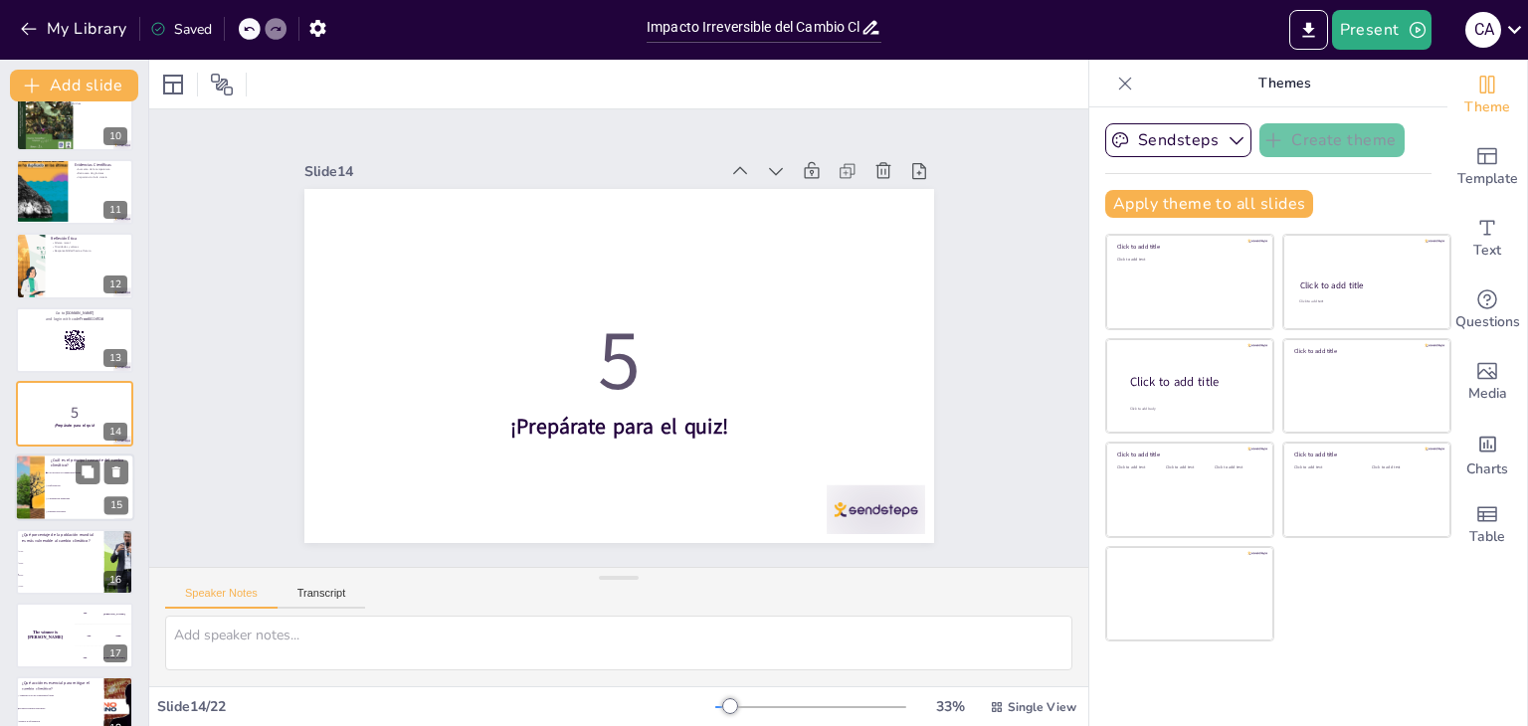
click at [80, 486] on span "Deforestación" at bounding box center [91, 486] width 86 height 3
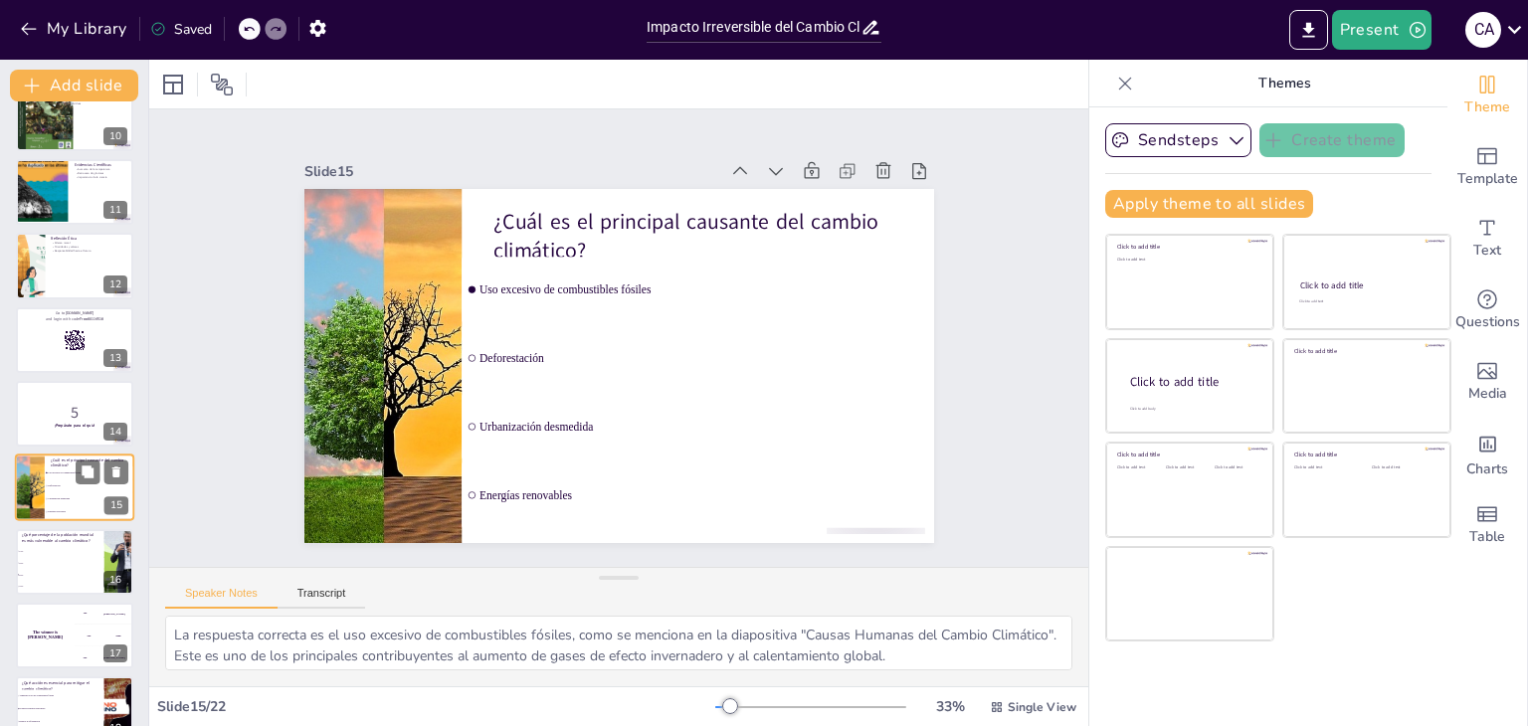
scroll to position [772, 0]
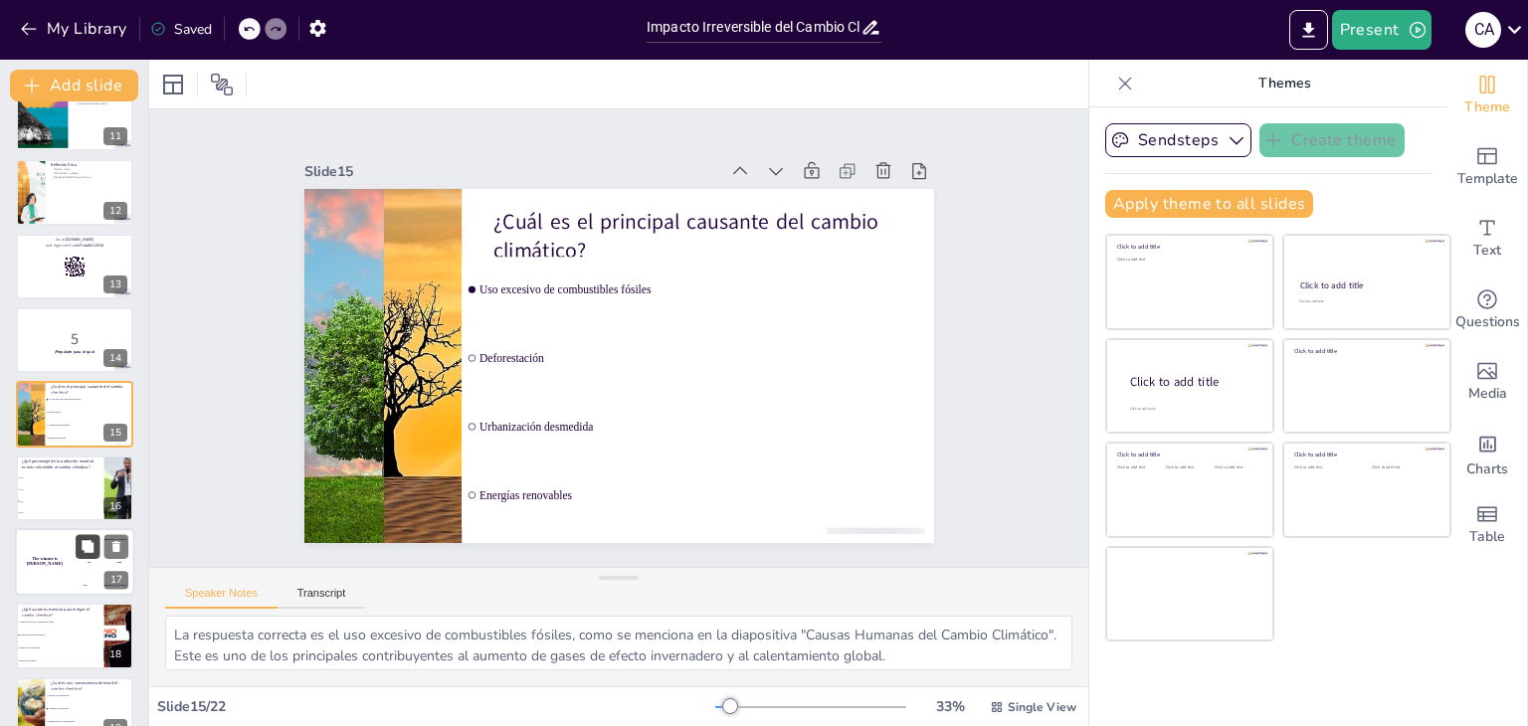
click at [82, 544] on icon at bounding box center [88, 547] width 14 height 14
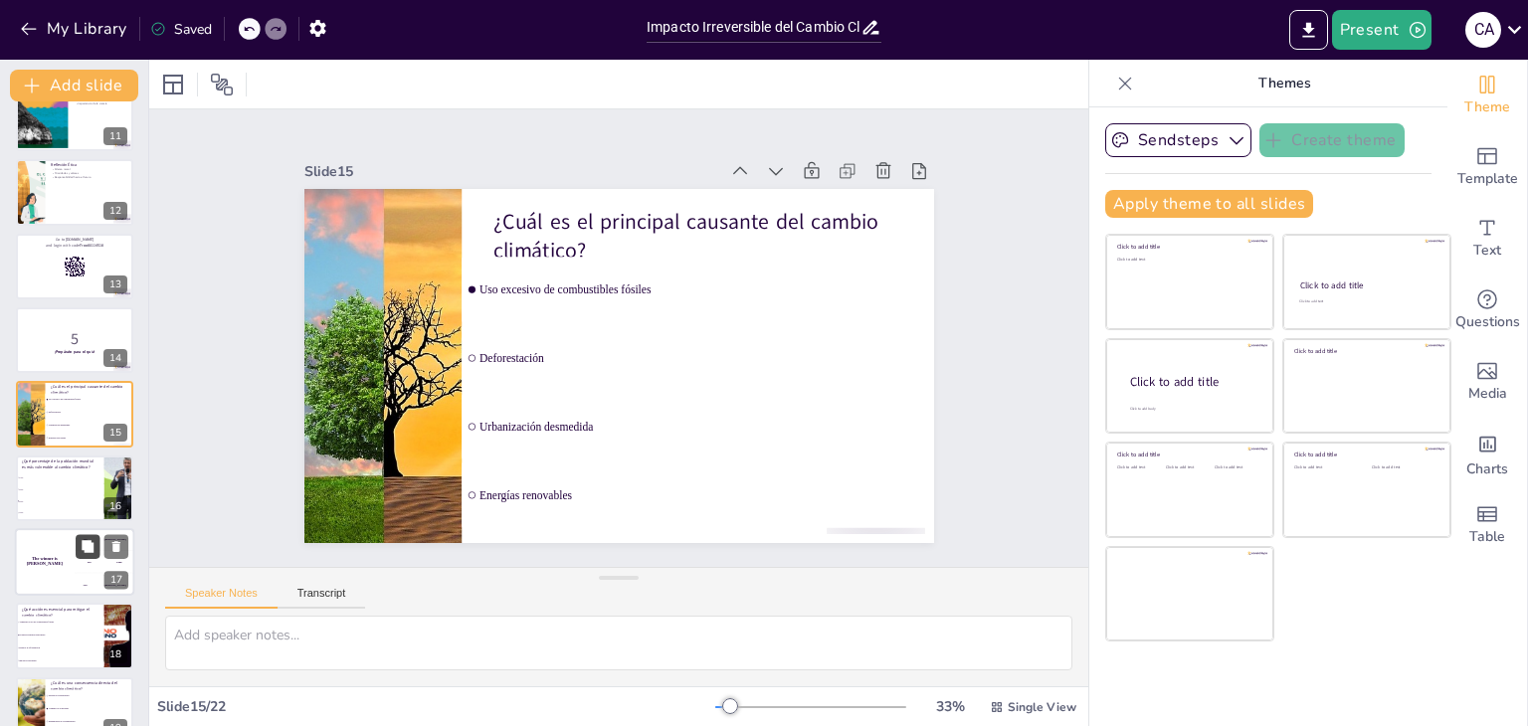
scroll to position [995, 0]
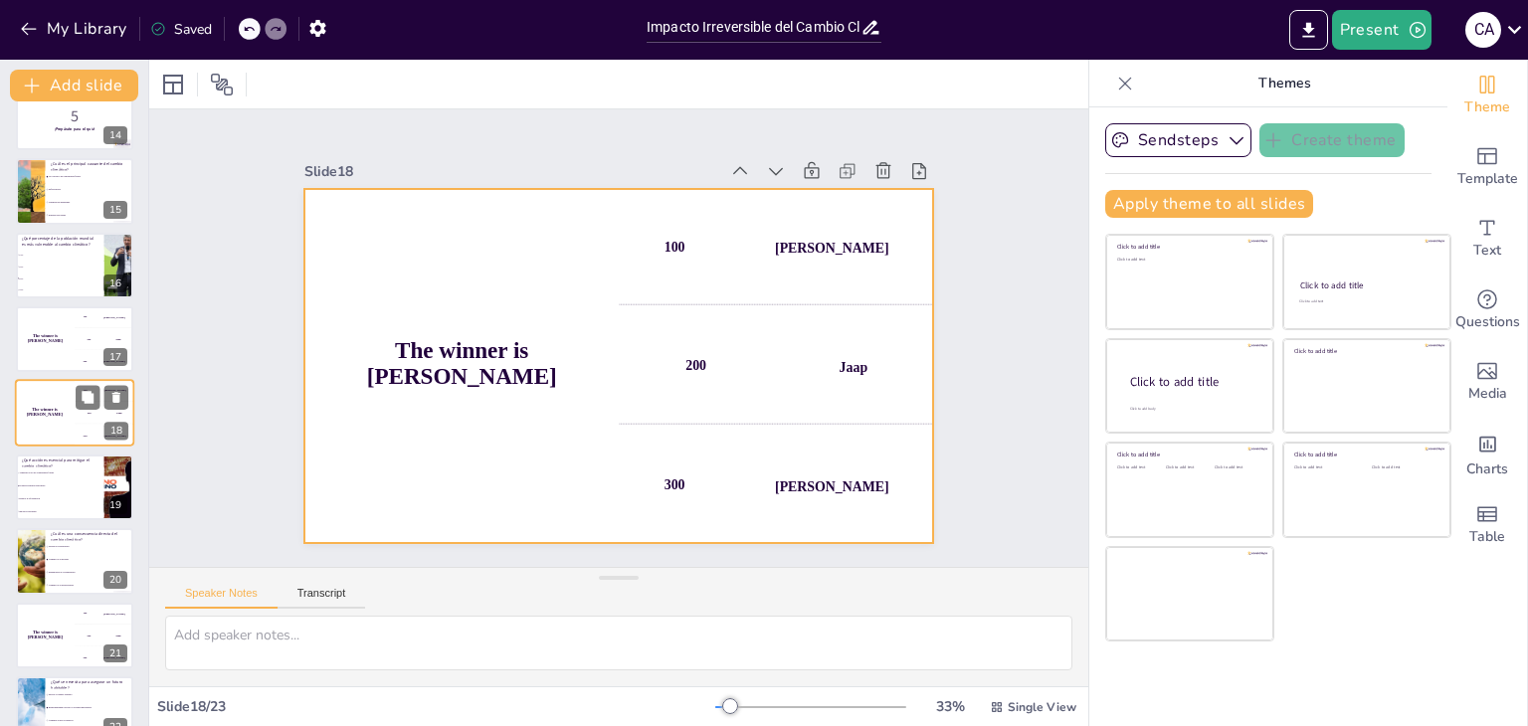
click at [75, 430] on div "300 Niels" at bounding box center [105, 436] width 60 height 22
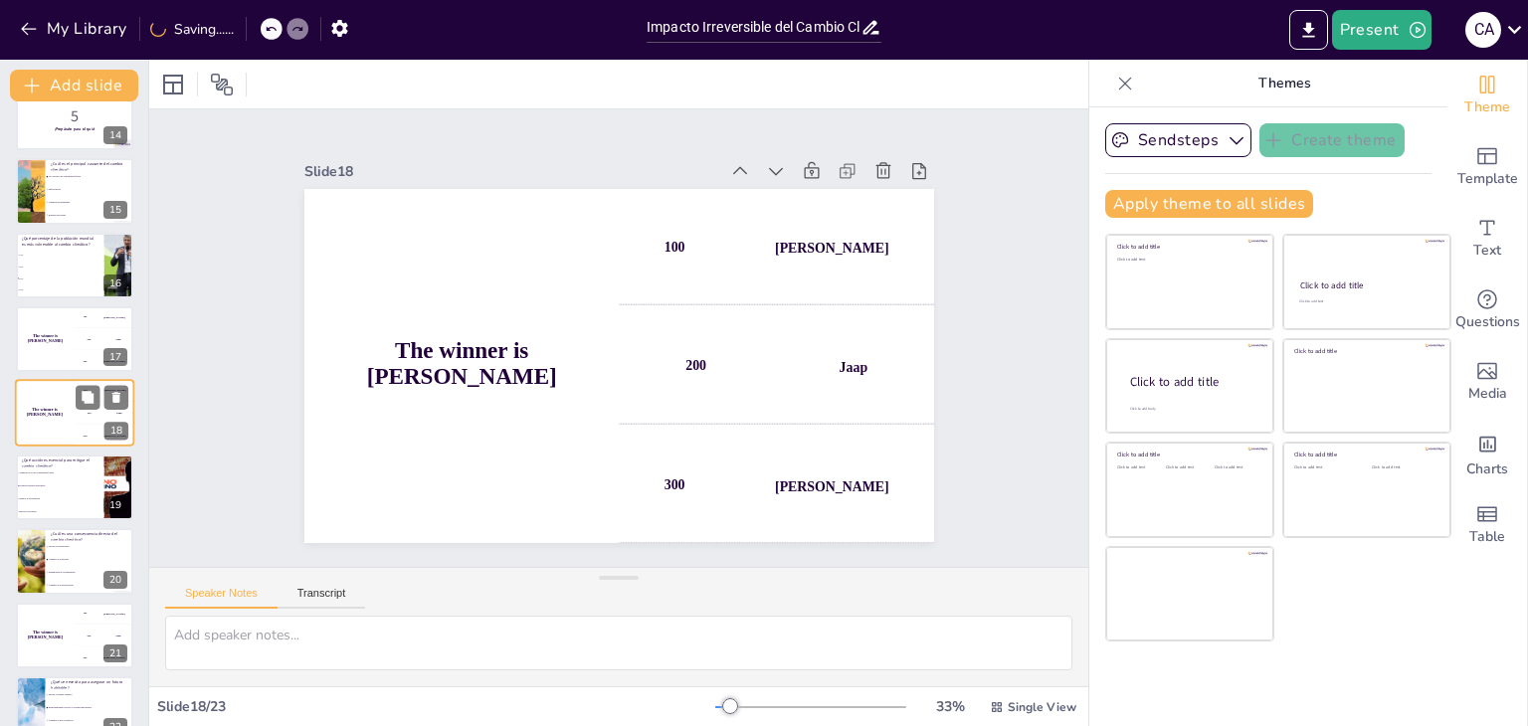
click at [75, 430] on div "300 Niels" at bounding box center [105, 436] width 60 height 22
click at [58, 356] on div "The winner is [PERSON_NAME]" at bounding box center [45, 339] width 60 height 68
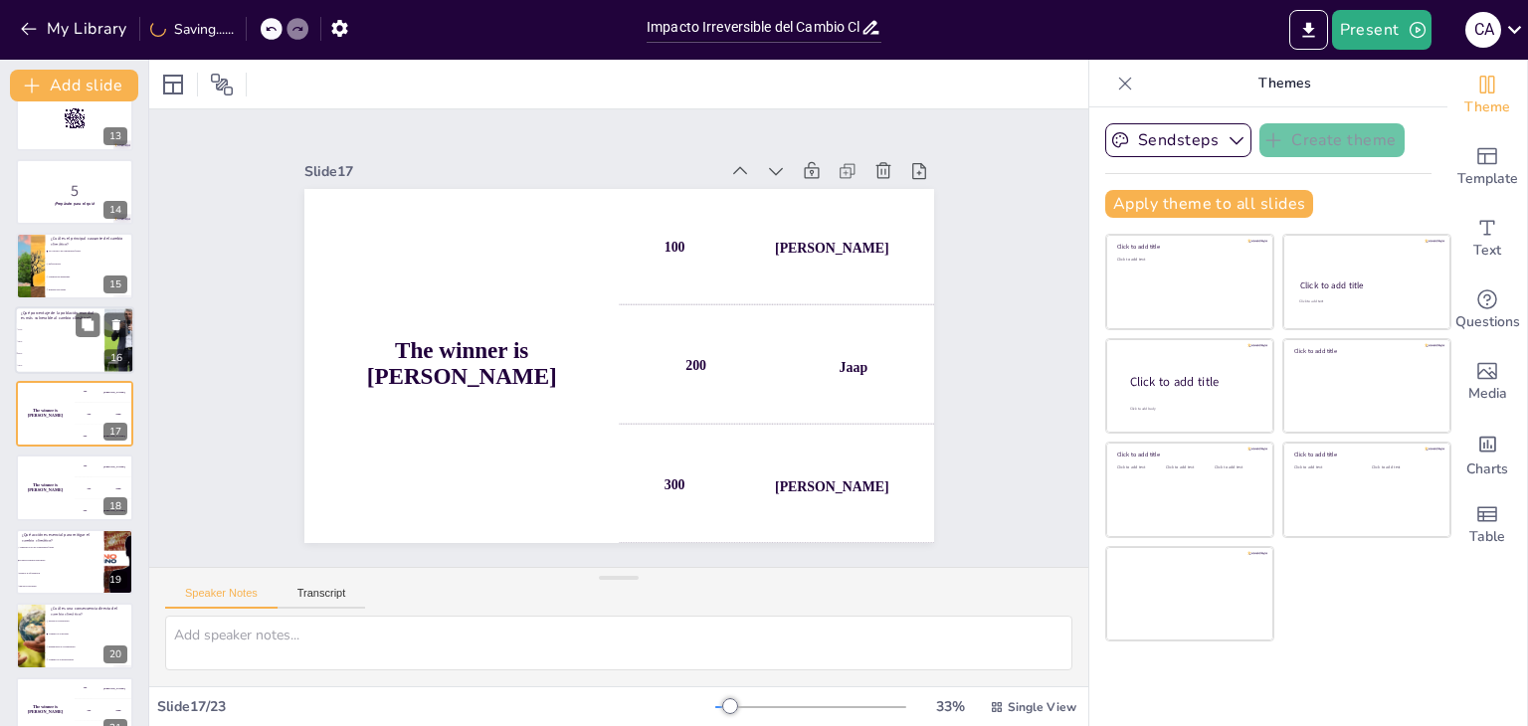
click at [63, 320] on div "¿Qué porcentaje de la población mundial es más vulnerable al cambio climático?" at bounding box center [60, 315] width 78 height 13
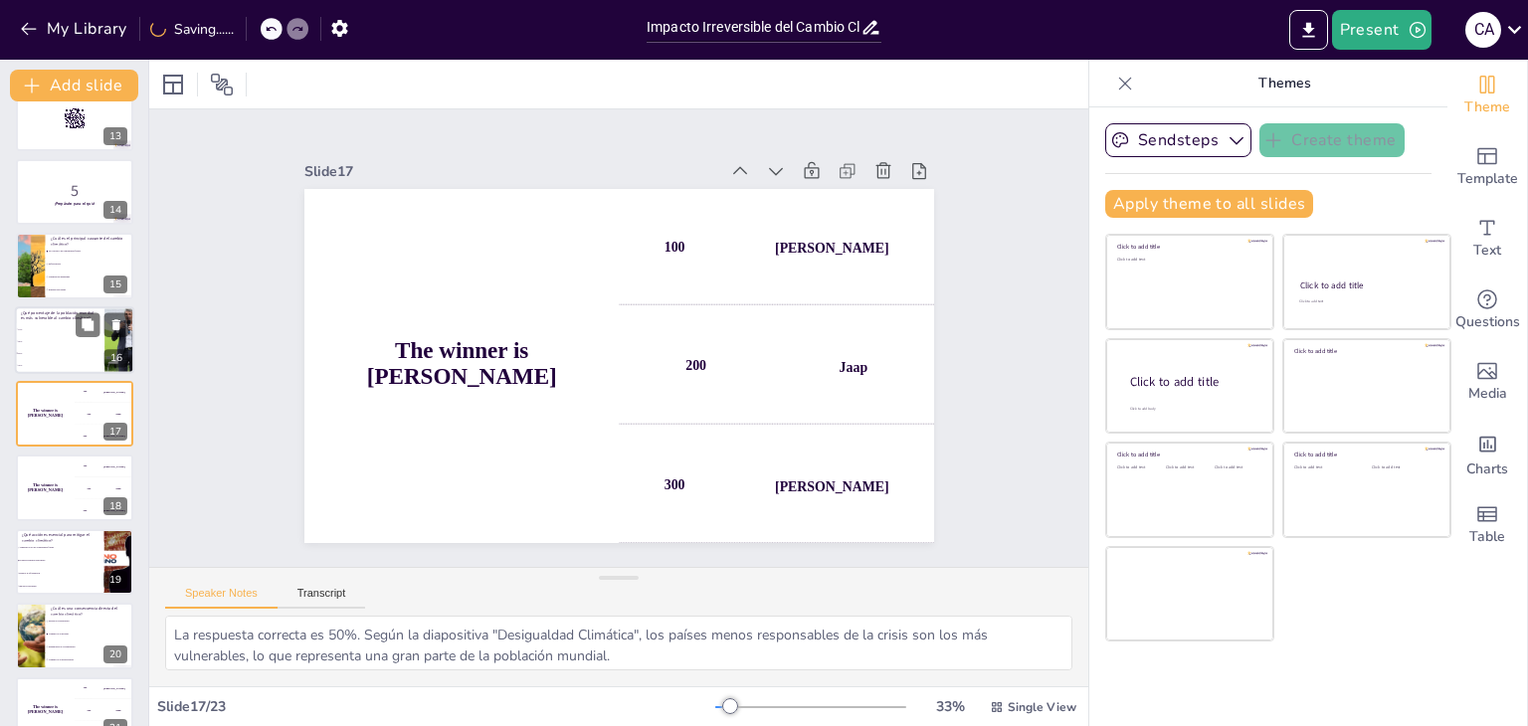
scroll to position [846, 0]
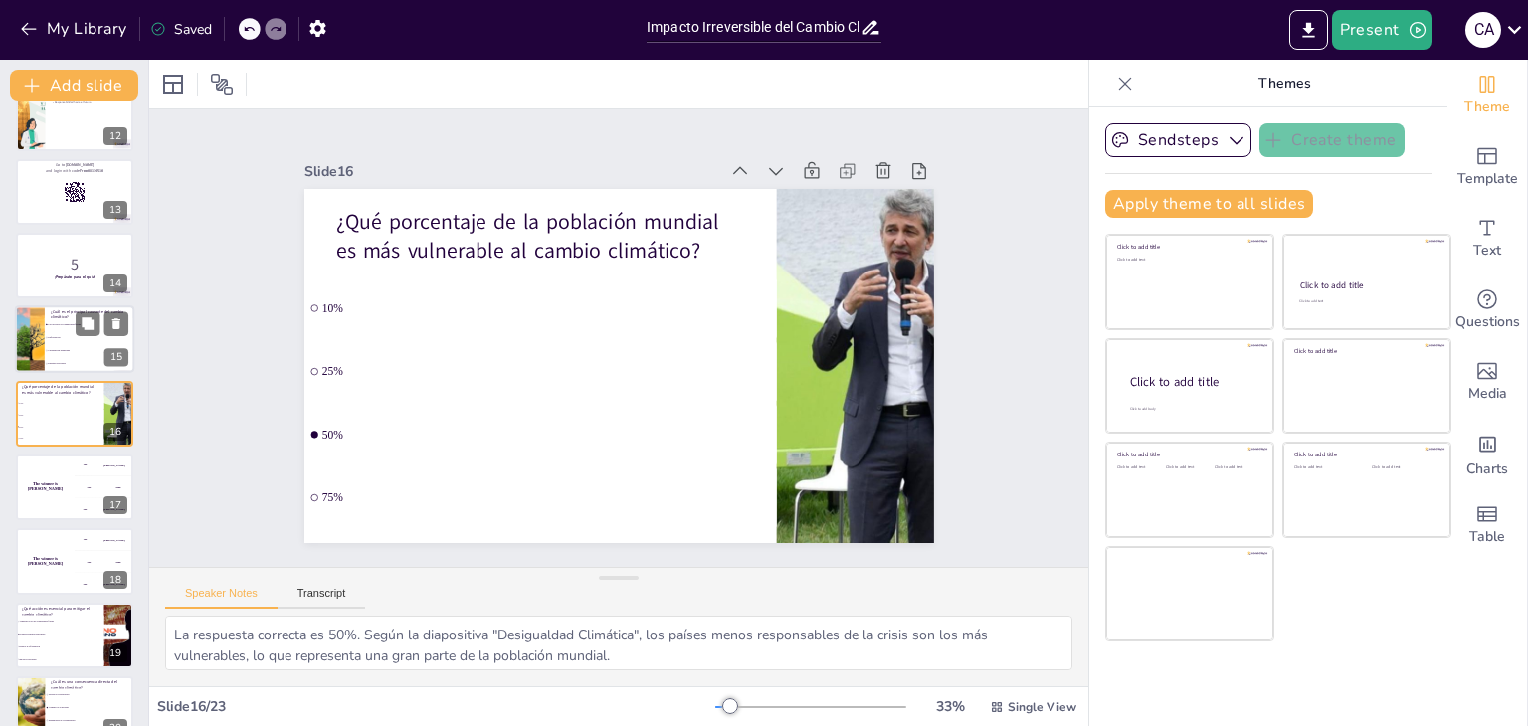
click at [62, 320] on li "Uso excesivo de combustibles fósiles" at bounding box center [90, 325] width 90 height 13
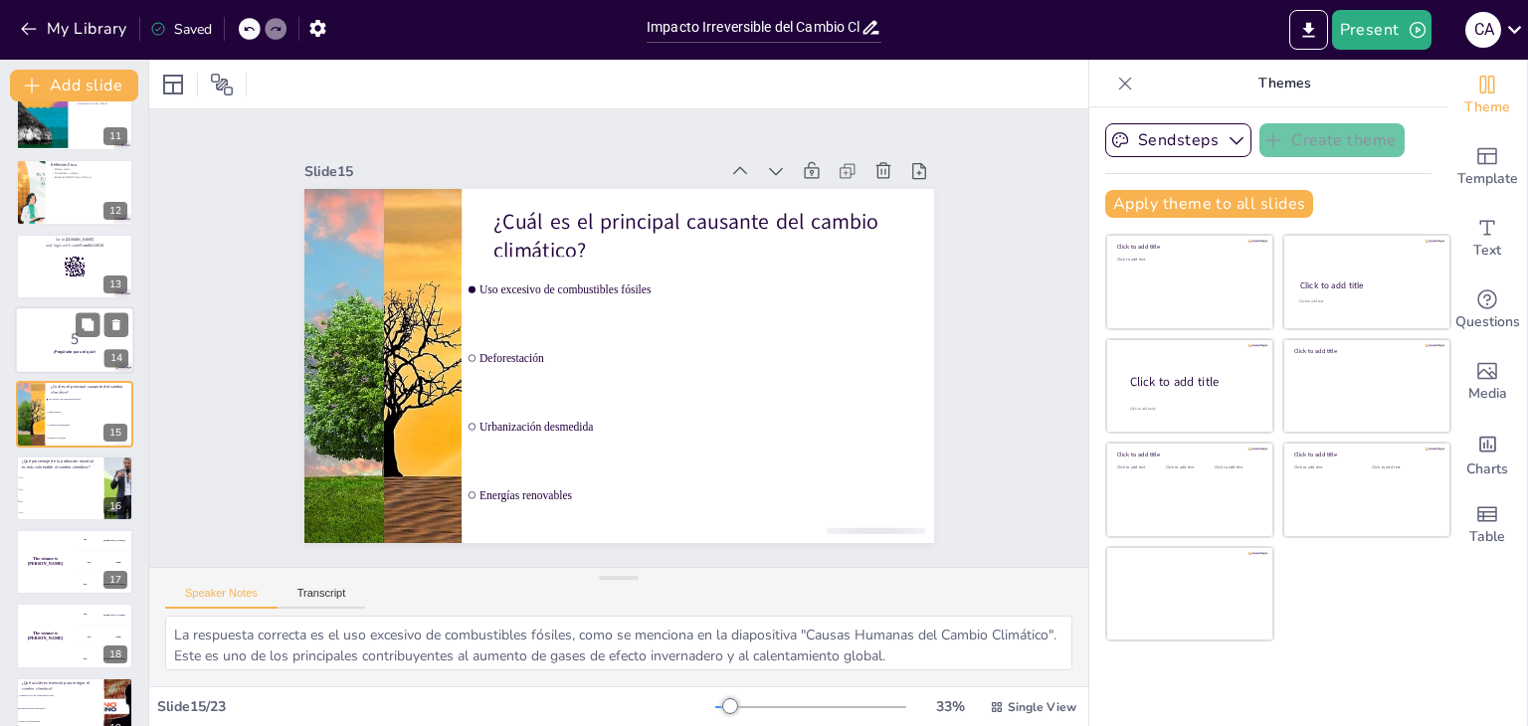
click at [60, 333] on p "5" at bounding box center [74, 339] width 107 height 22
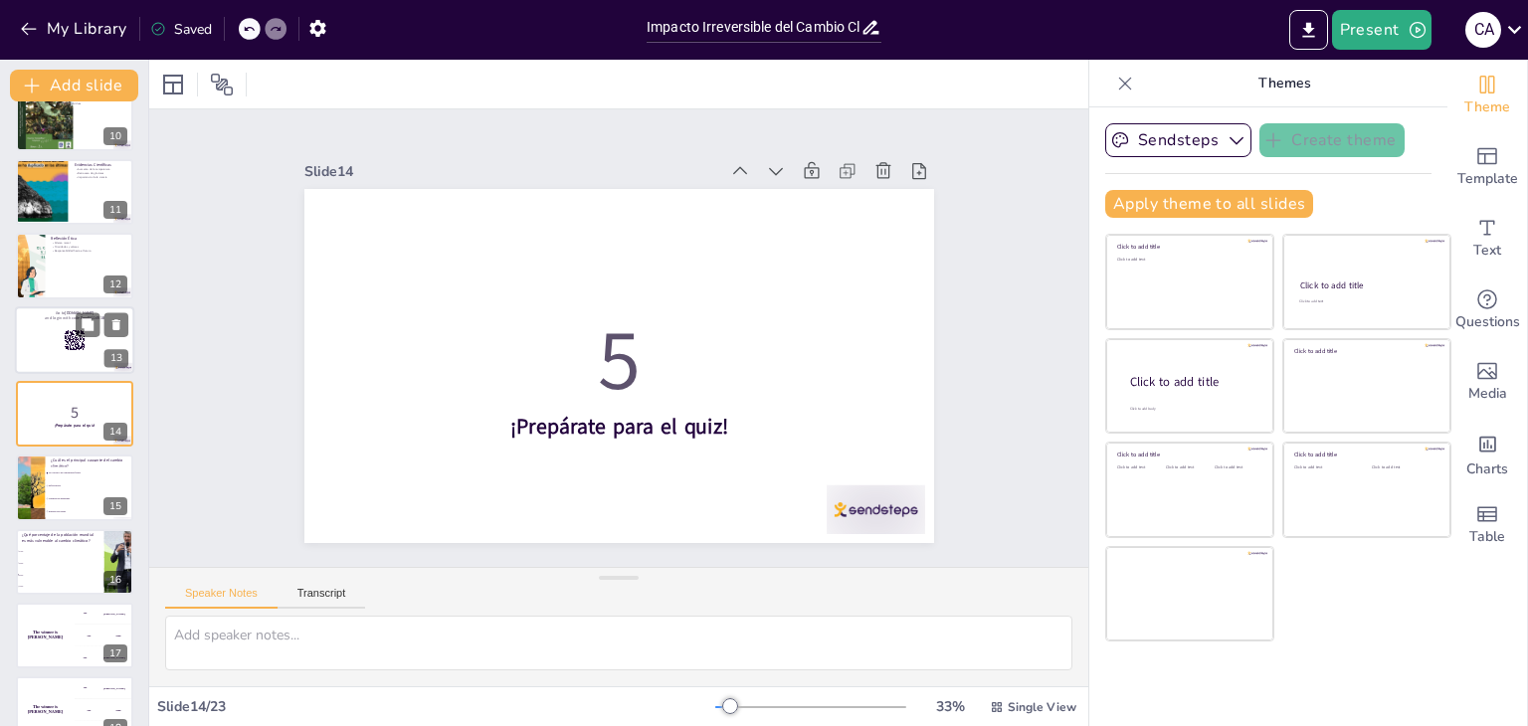
click at [62, 311] on p "Go to [DOMAIN_NAME]" at bounding box center [74, 312] width 107 height 6
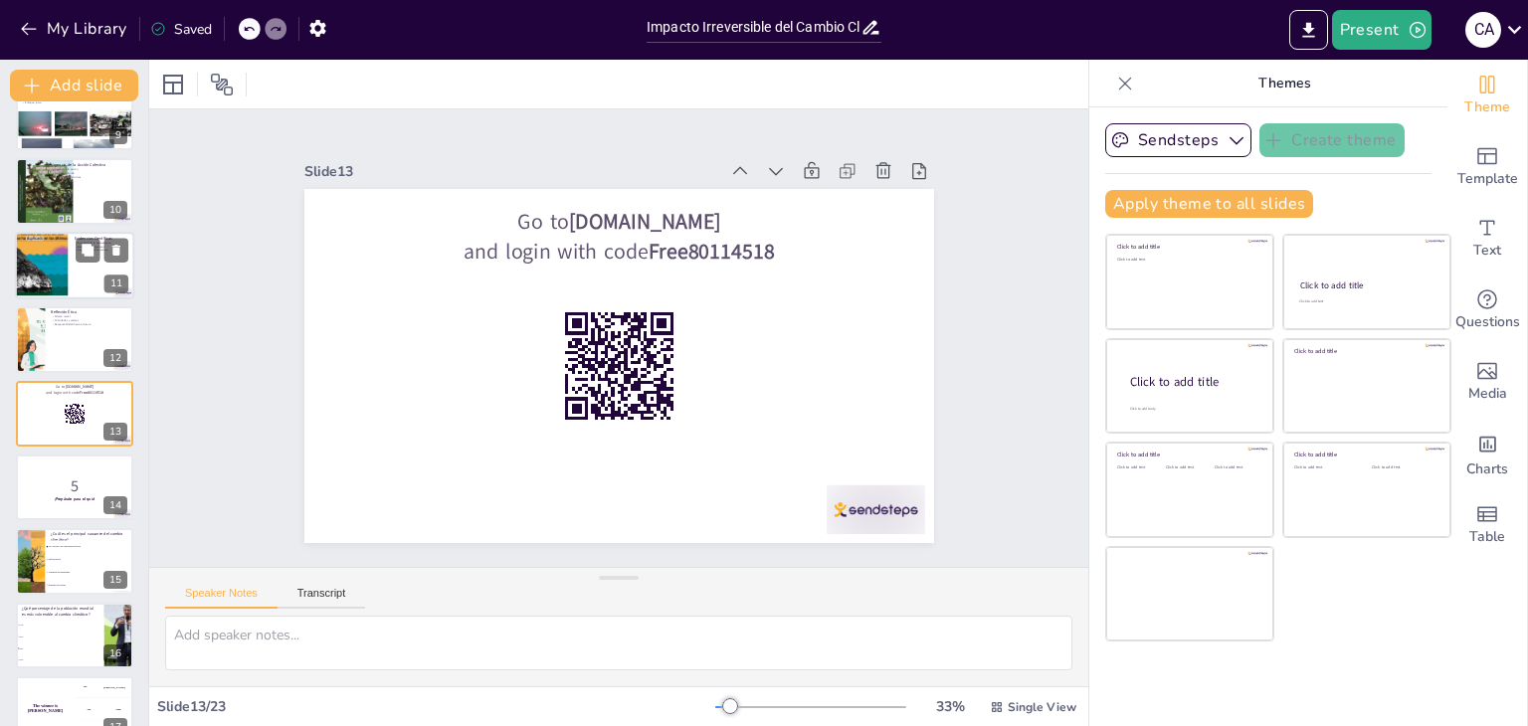
click at [55, 280] on div at bounding box center [47, 263] width 110 height 65
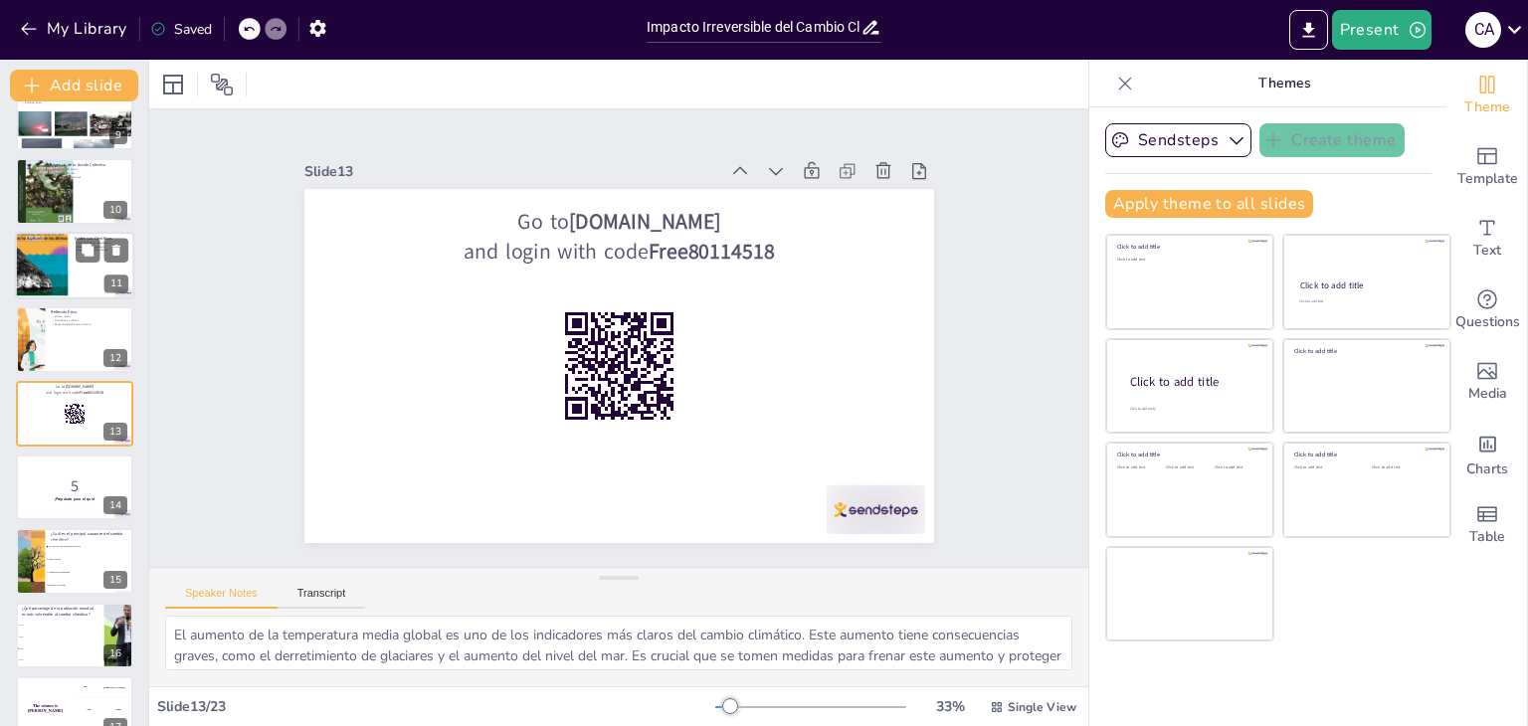
scroll to position [476, 0]
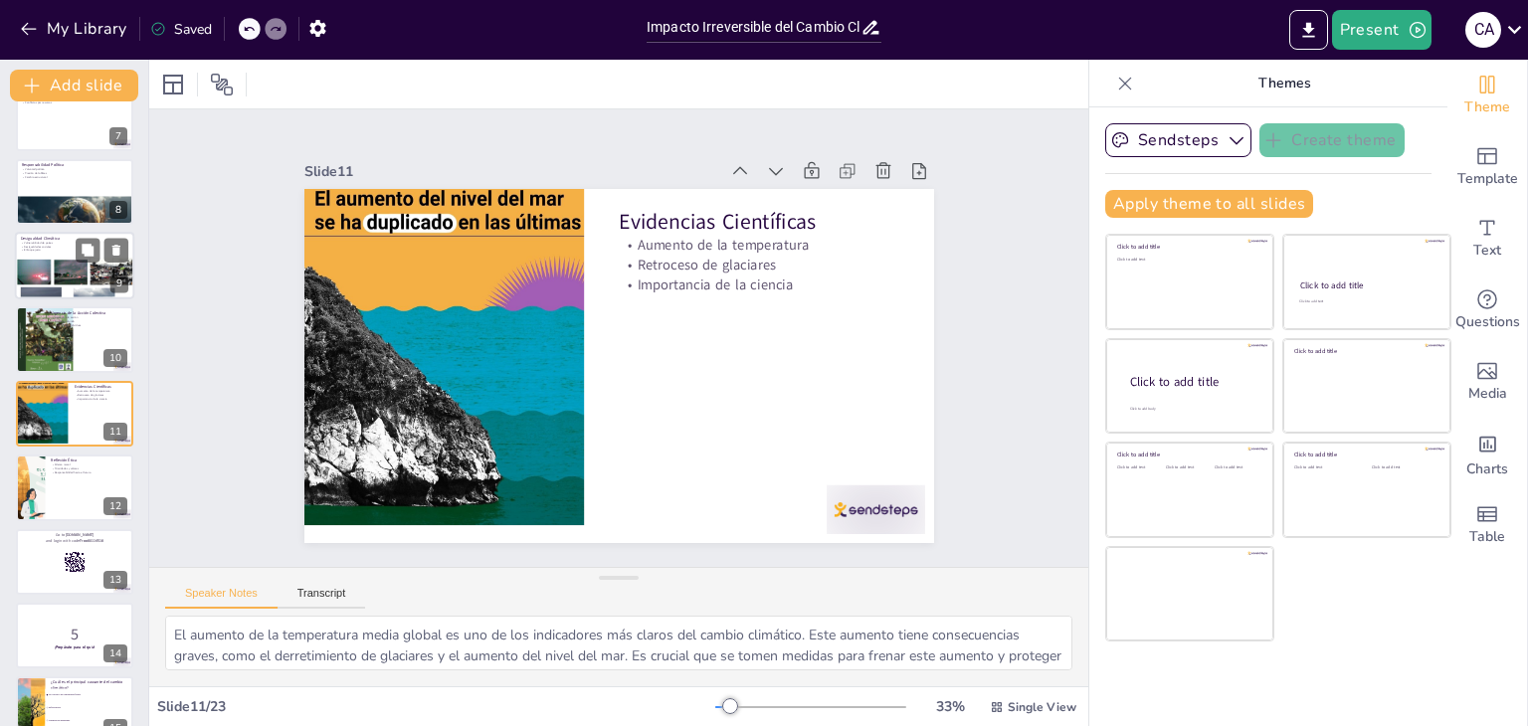
click at [55, 282] on div at bounding box center [74, 293] width 119 height 76
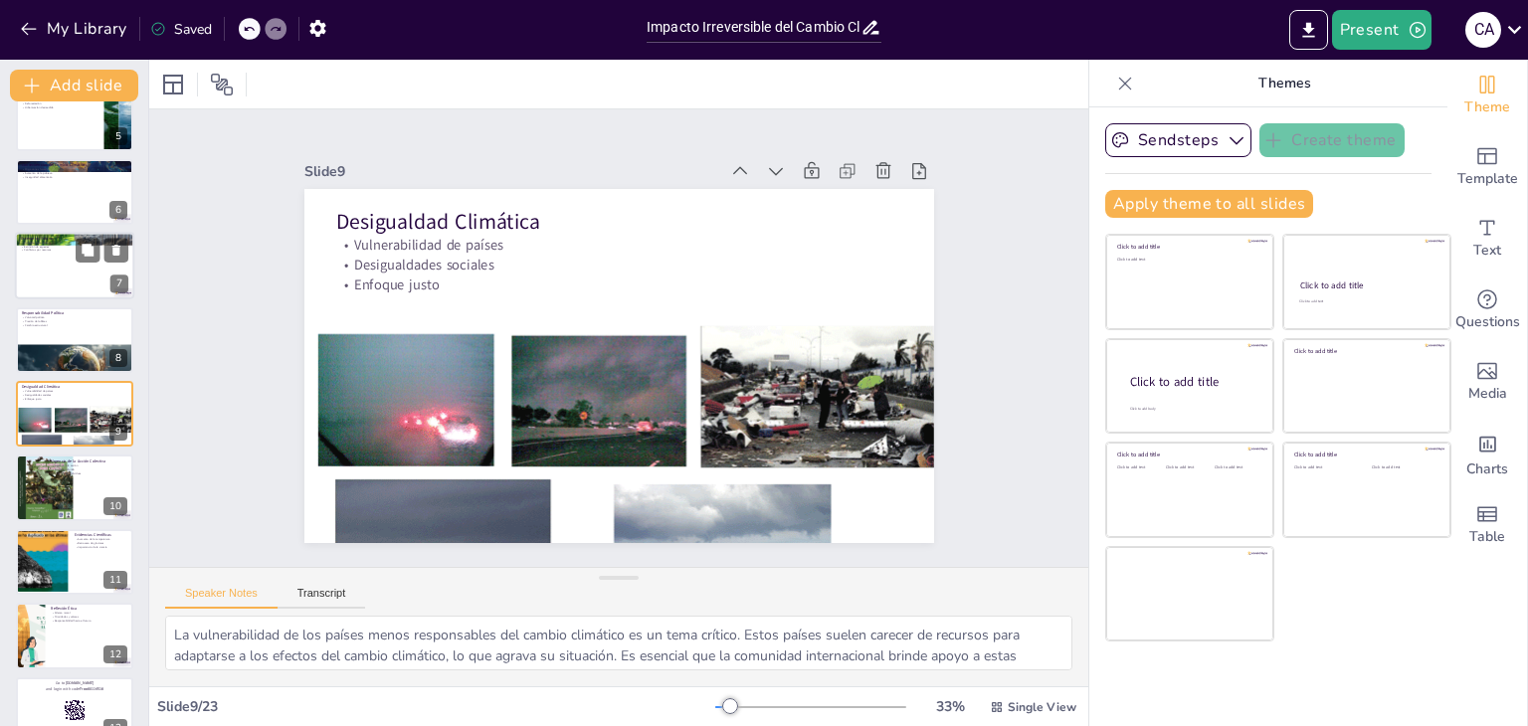
click at [52, 267] on div at bounding box center [74, 267] width 119 height 68
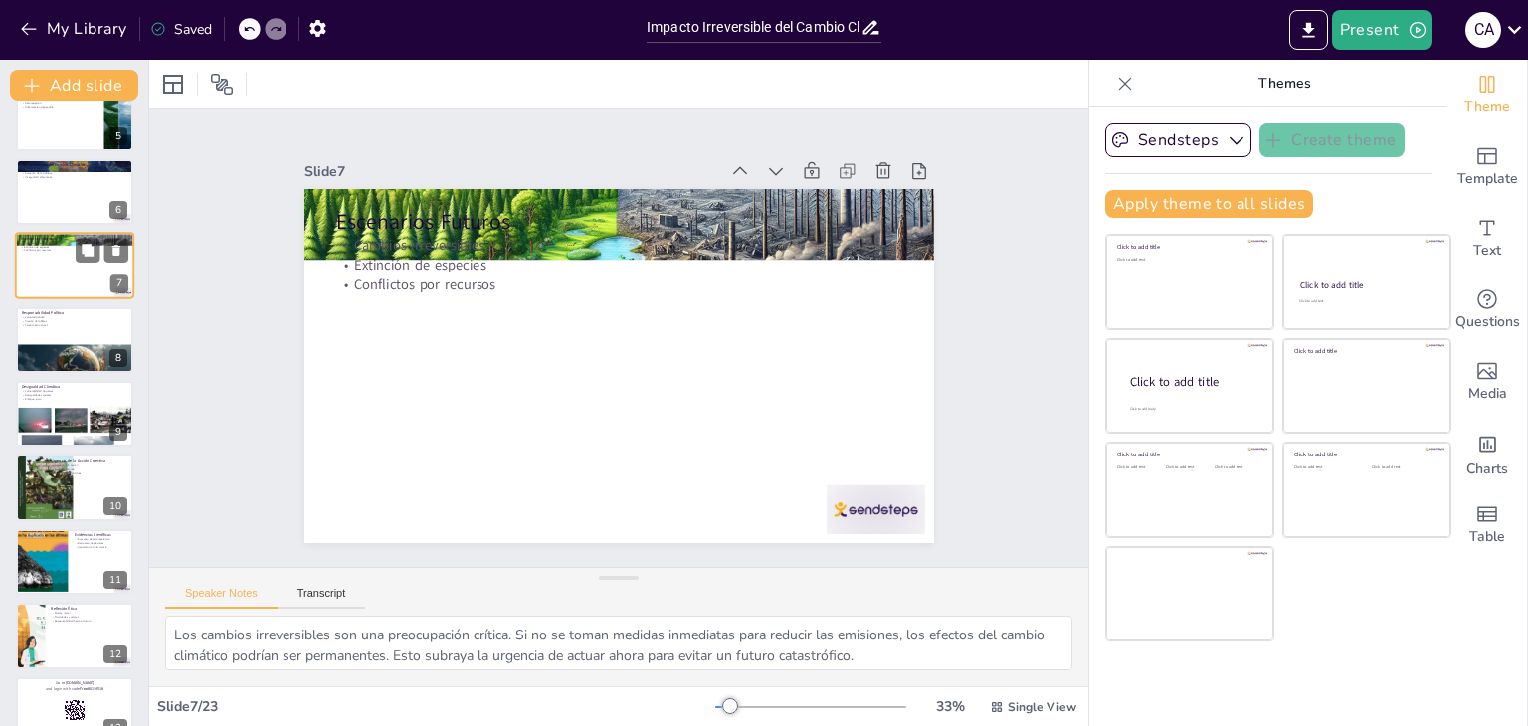
scroll to position [180, 0]
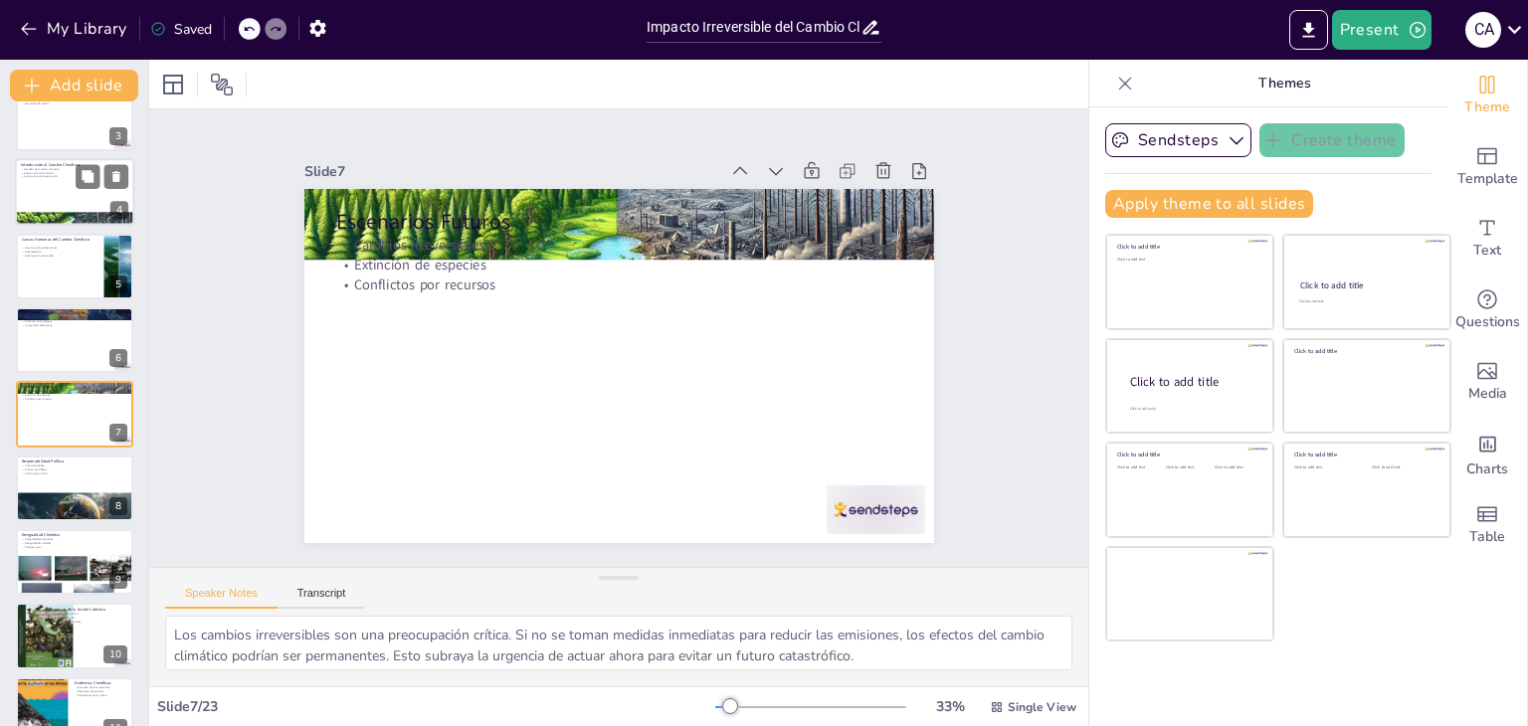
click at [52, 209] on div at bounding box center [74, 192] width 119 height 68
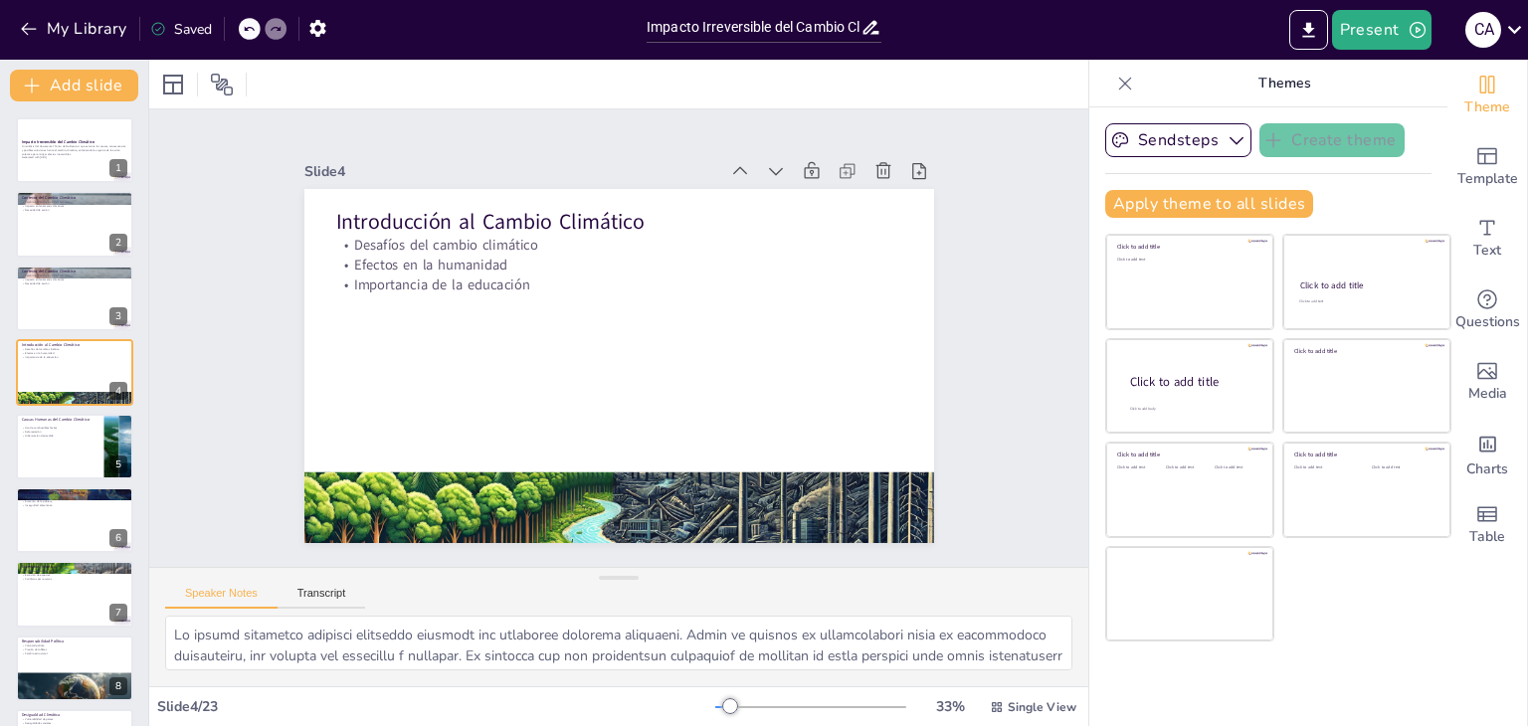
click at [55, 166] on div at bounding box center [74, 150] width 119 height 68
